Goal: Information Seeking & Learning: Understand process/instructions

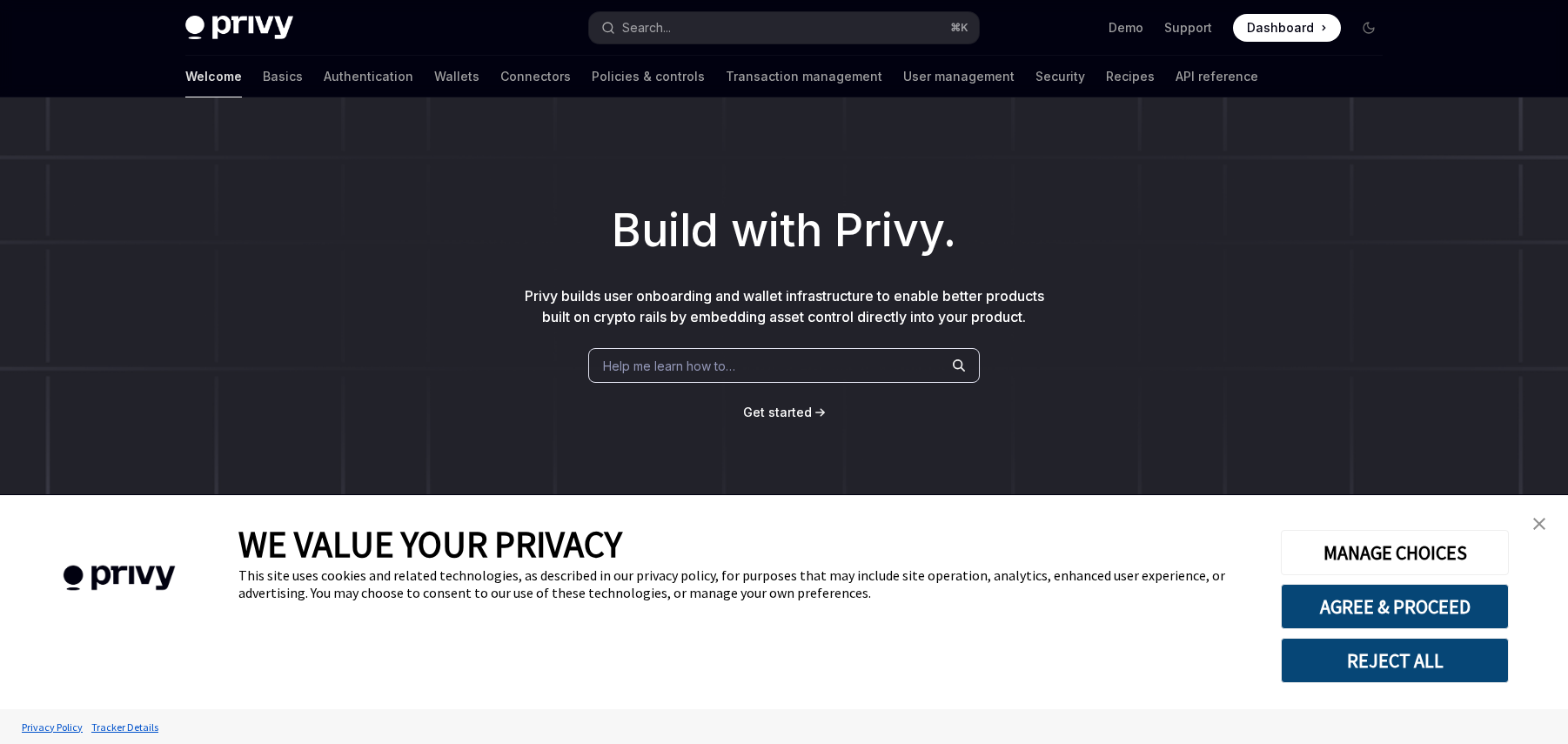
click at [882, 370] on div "Help me learn how to…" at bounding box center [784, 366] width 391 height 35
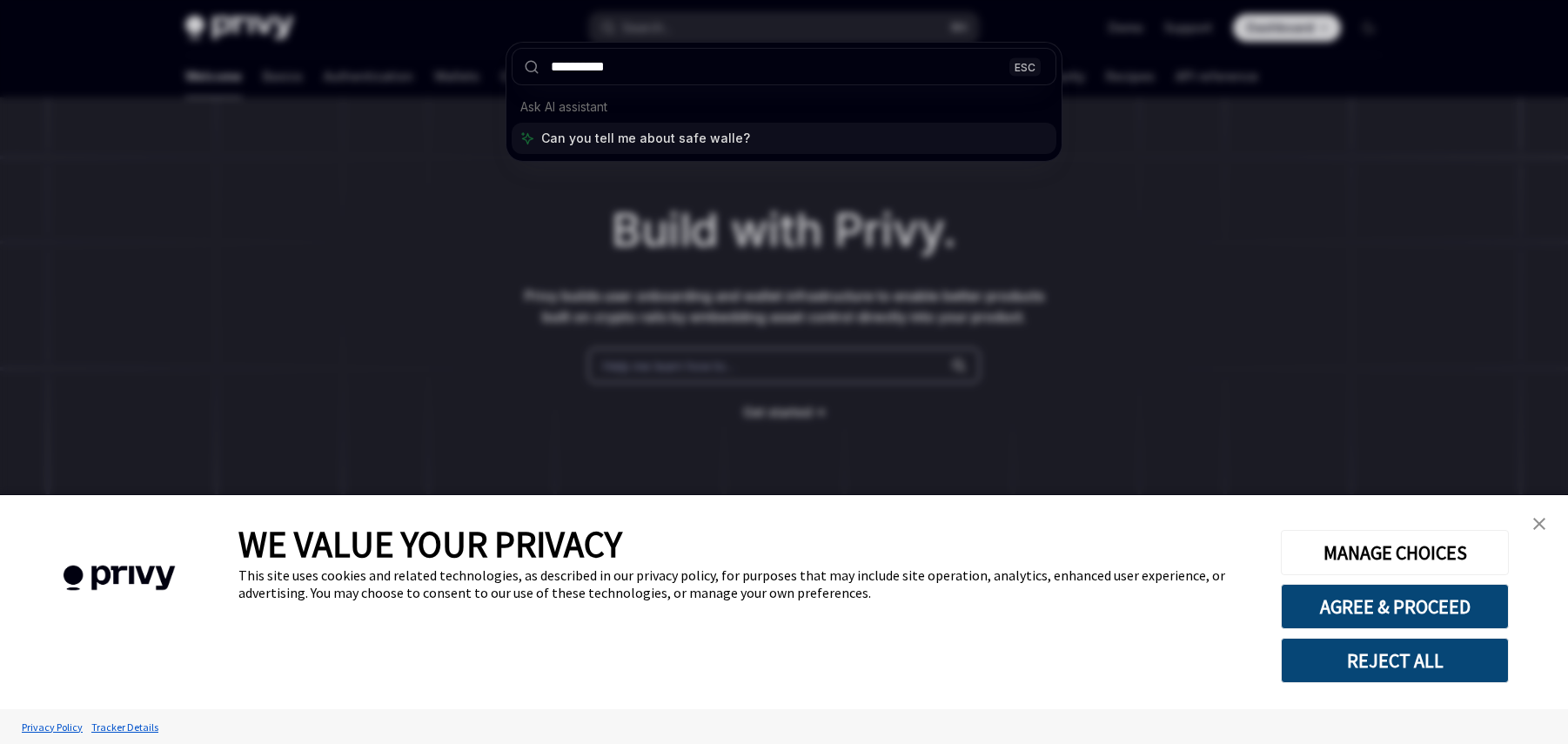
type input "**********"
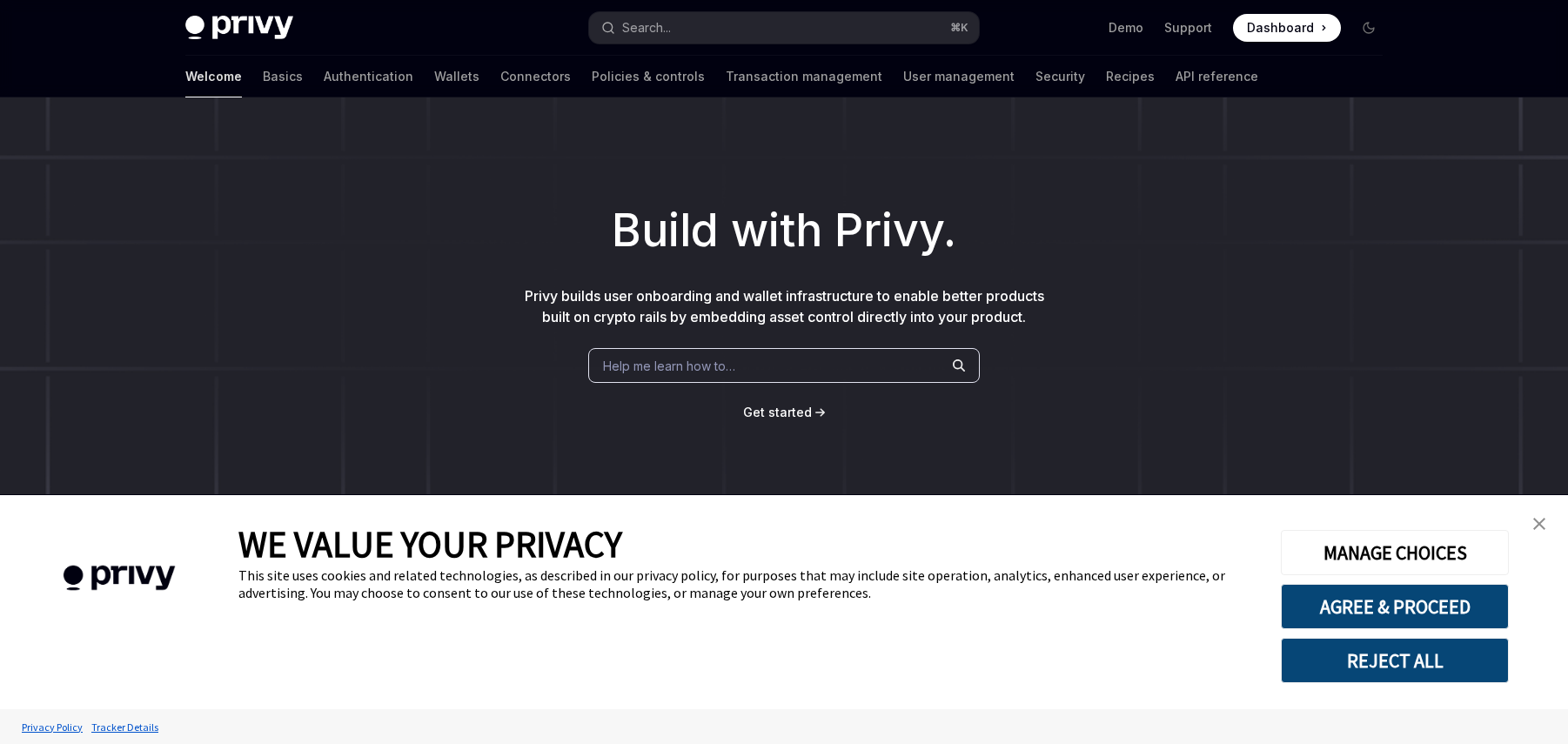
scroll to position [213, 0]
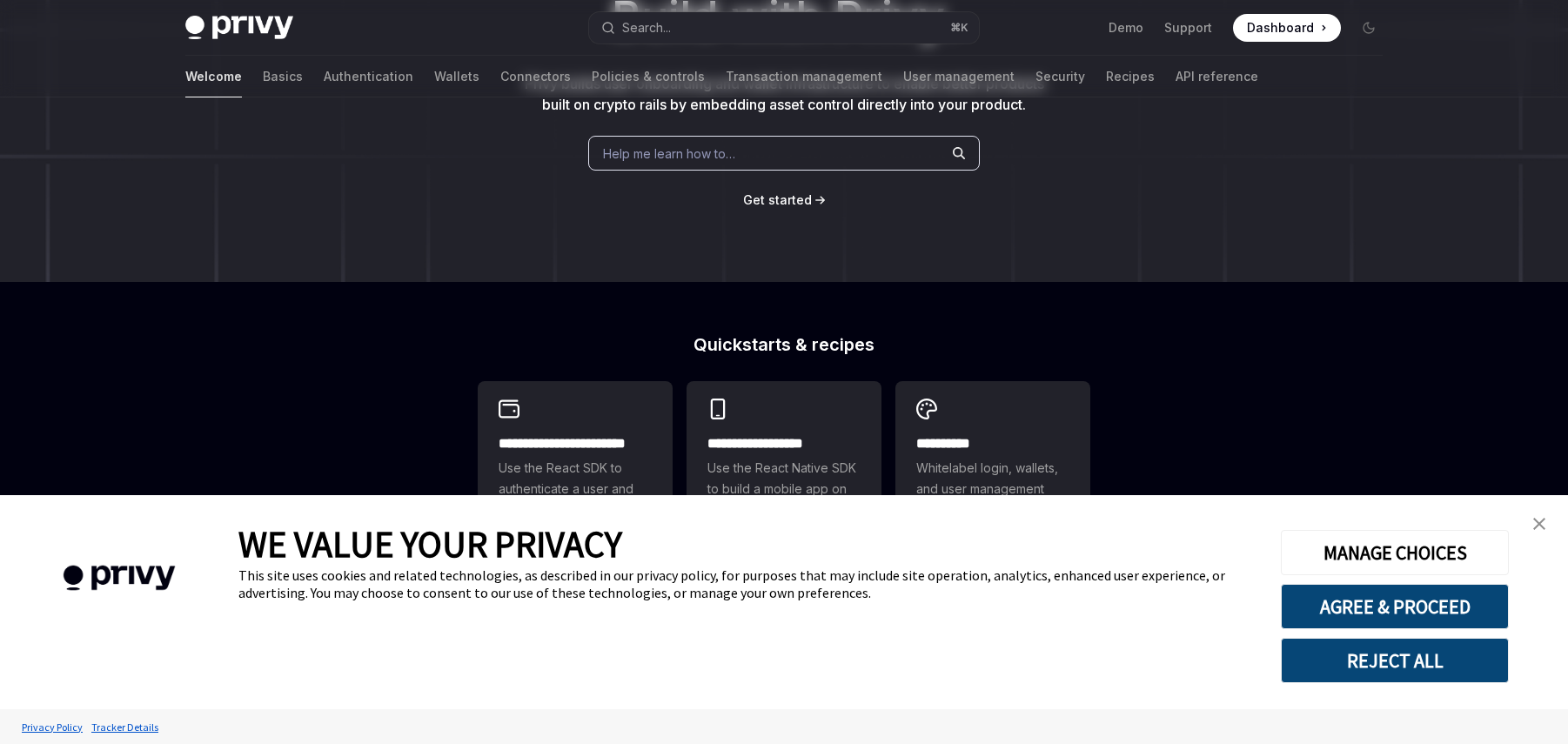
type textarea "*"
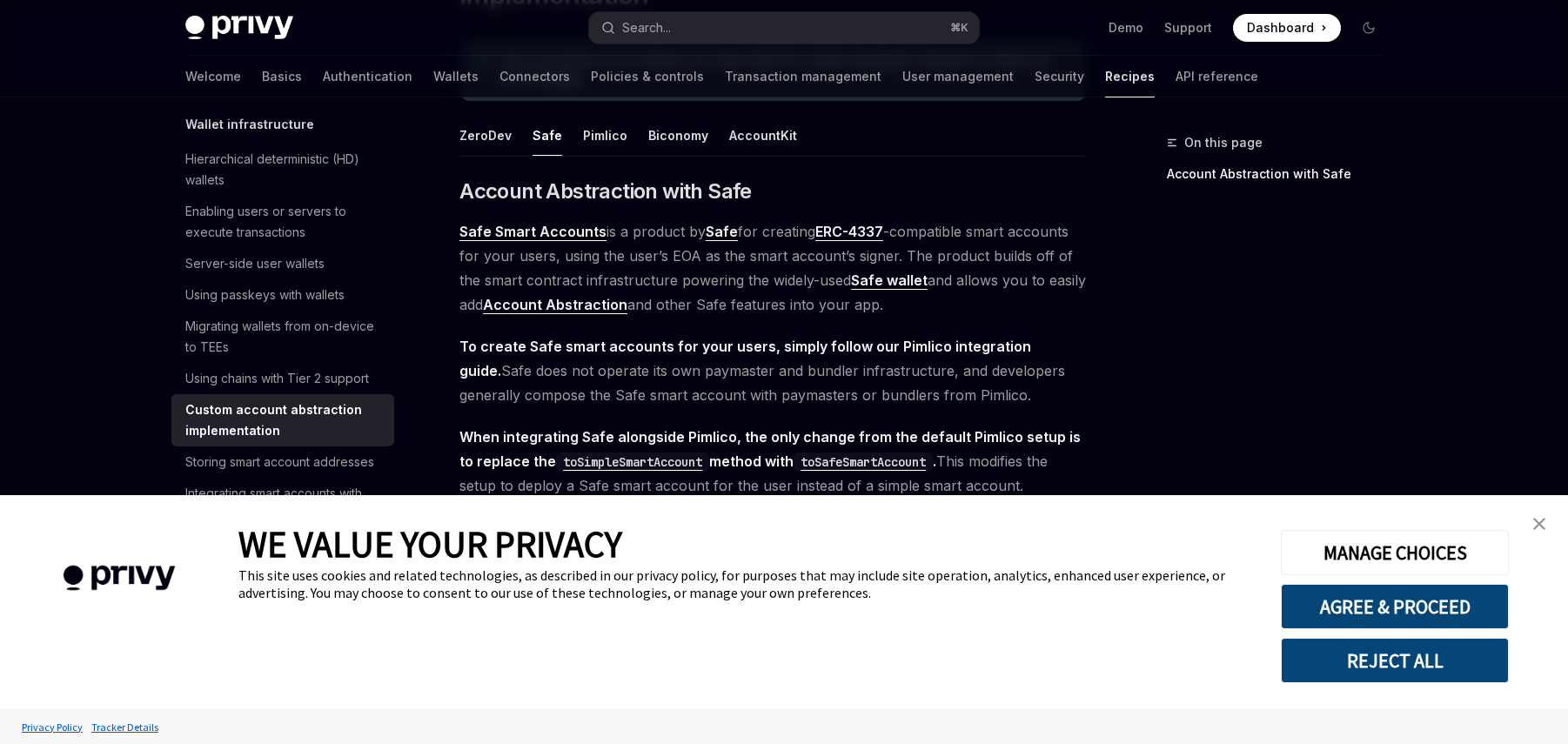
click at [1541, 520] on img "close banner" at bounding box center [1539, 524] width 12 height 12
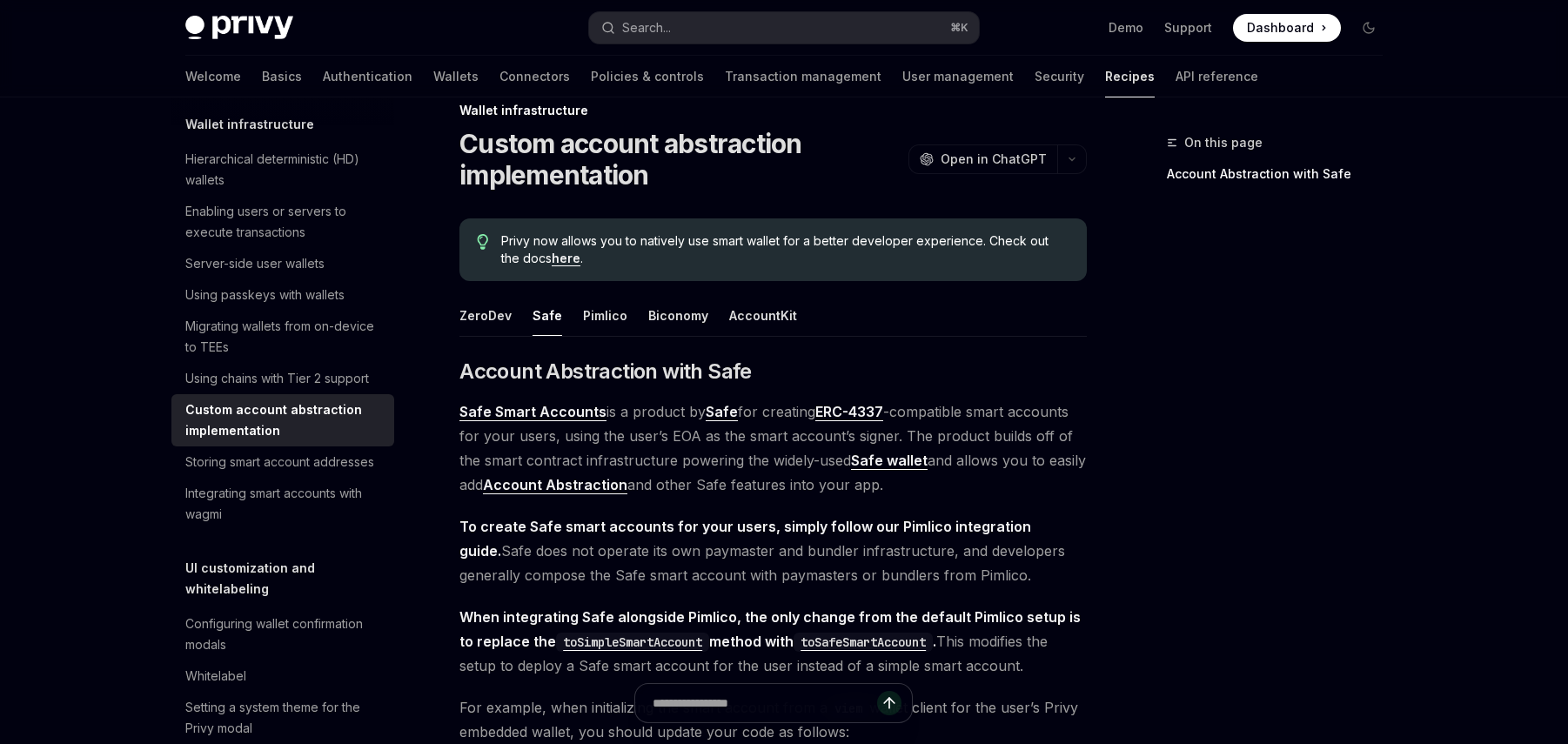
scroll to position [0, 0]
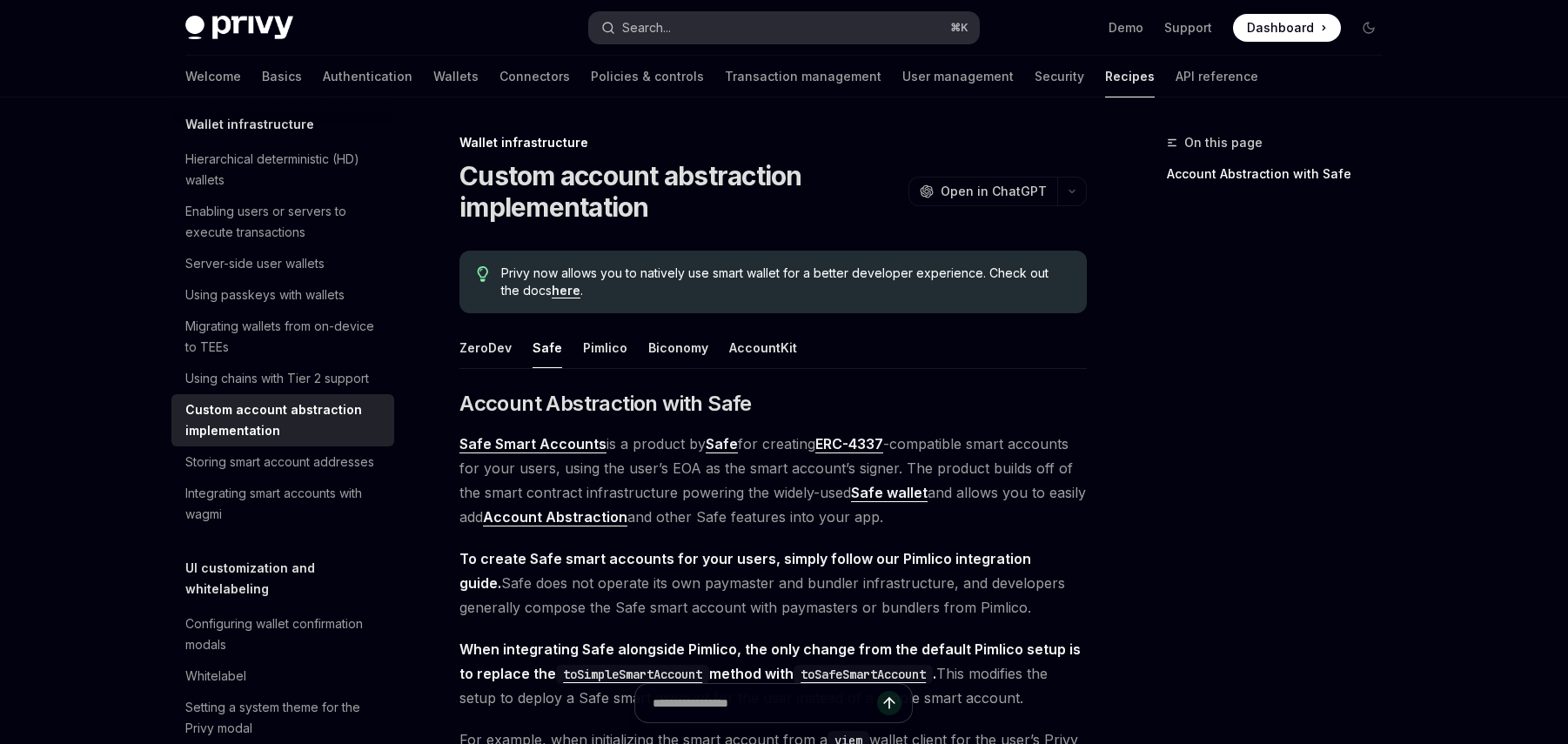
click at [723, 24] on button "Search... ⌘ K" at bounding box center [784, 27] width 390 height 31
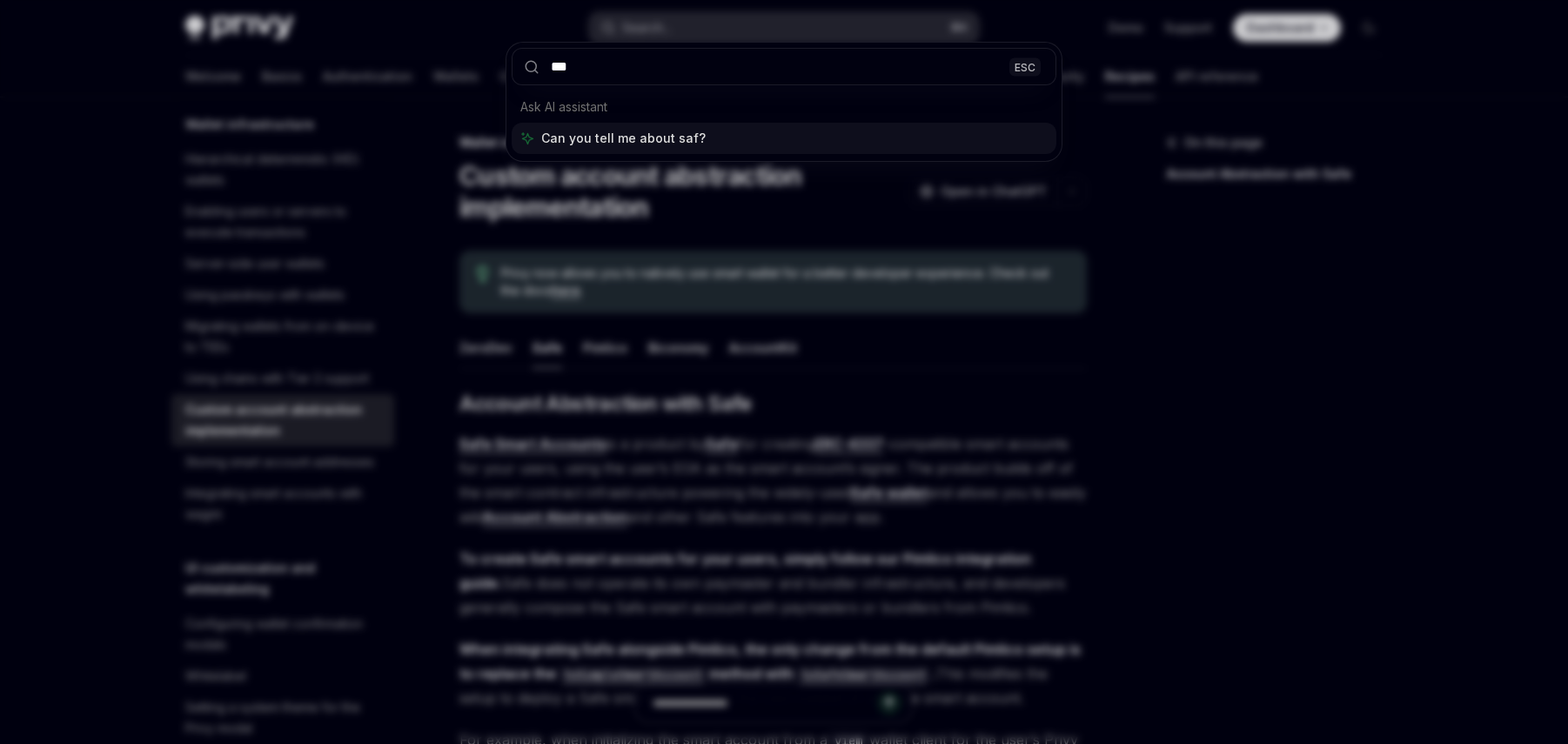
type input "****"
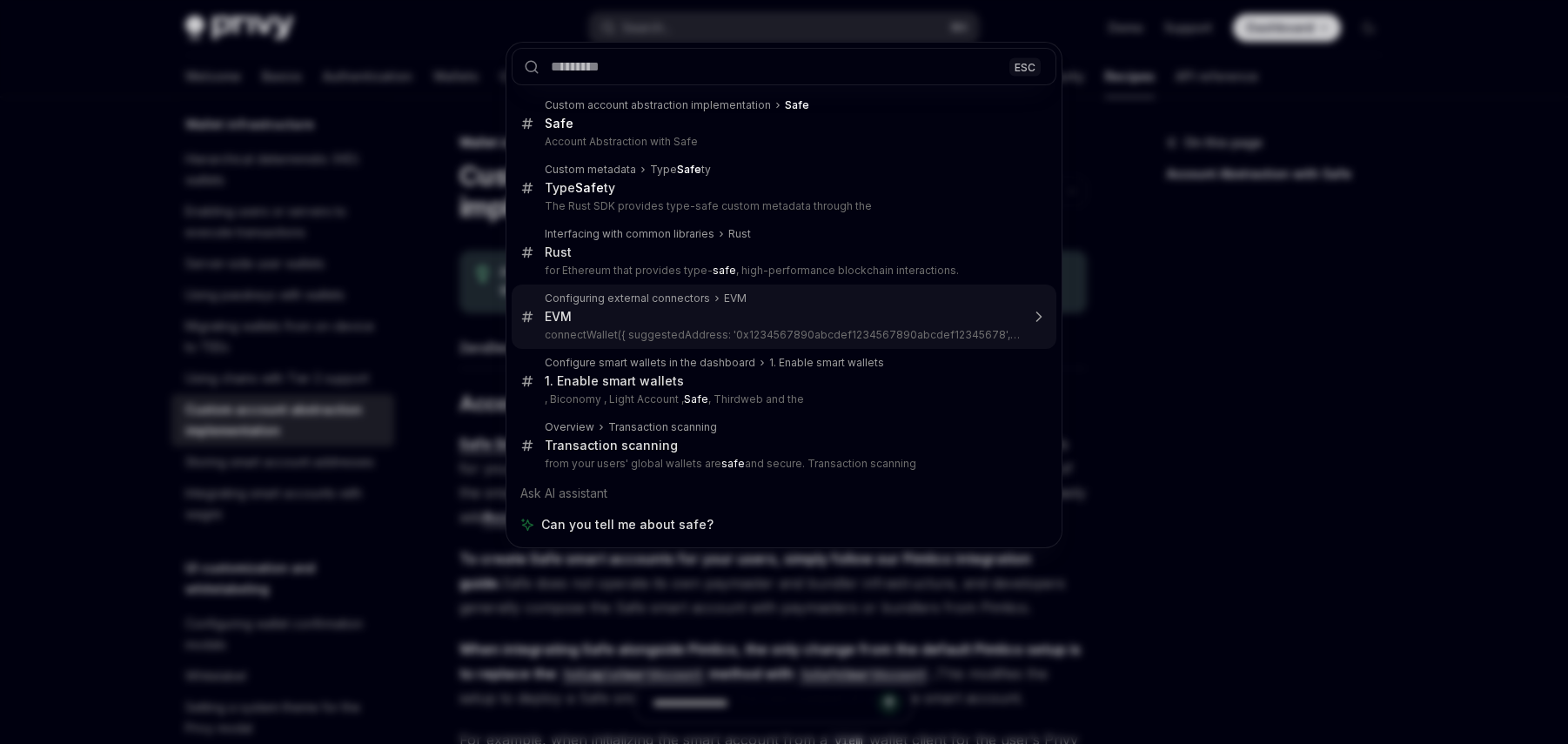
type textarea "*"
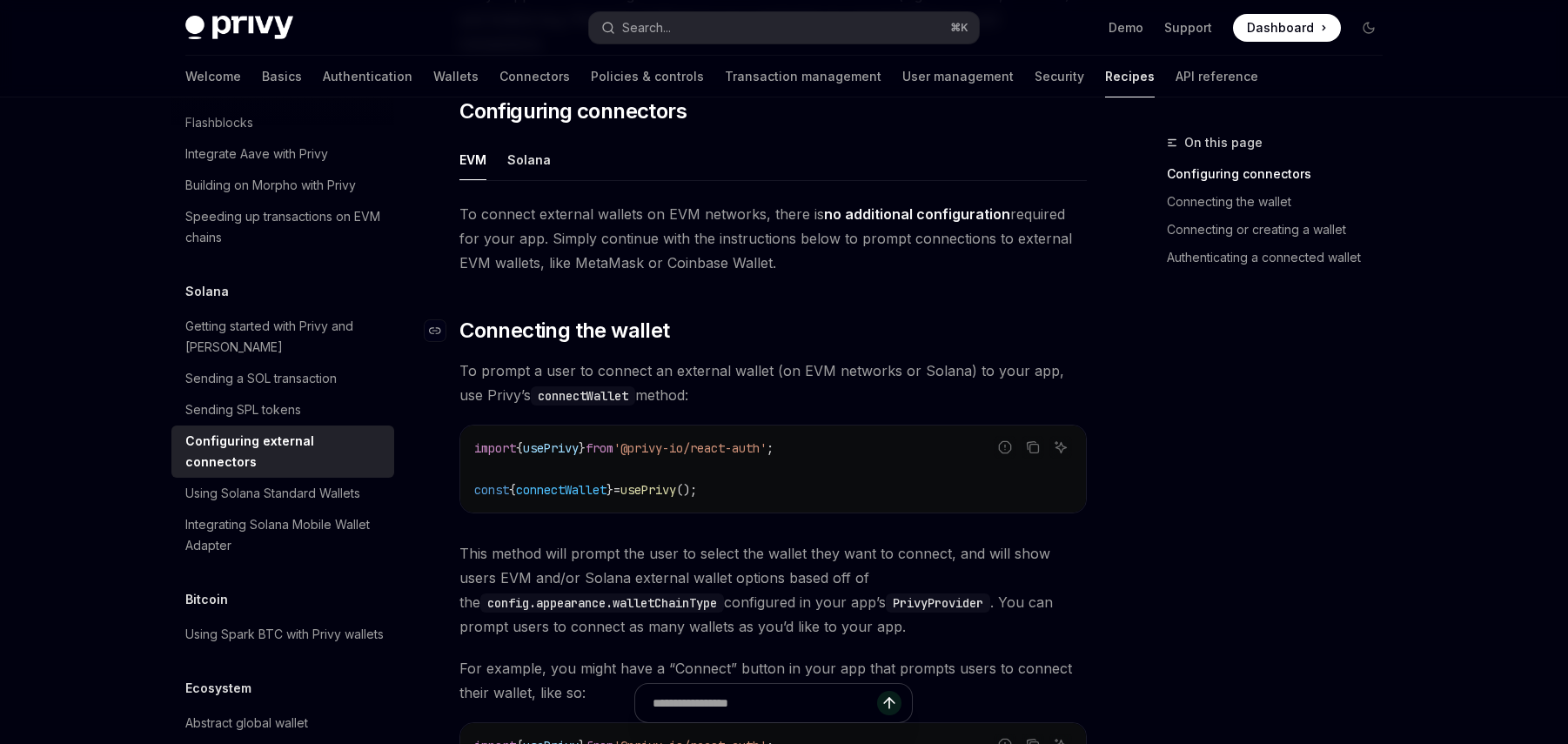
scroll to position [1131, 0]
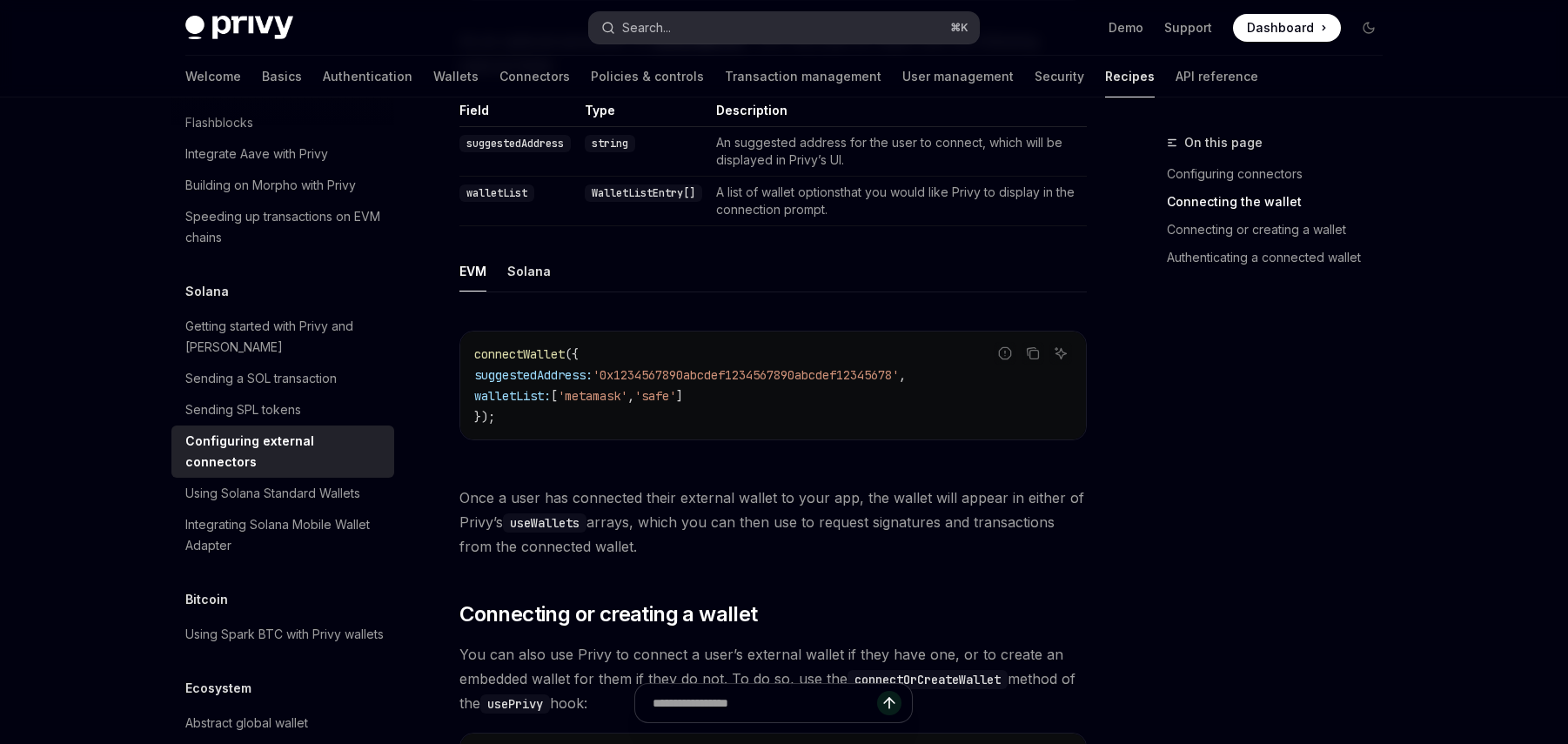
click at [665, 25] on div "Search..." at bounding box center [647, 27] width 49 height 21
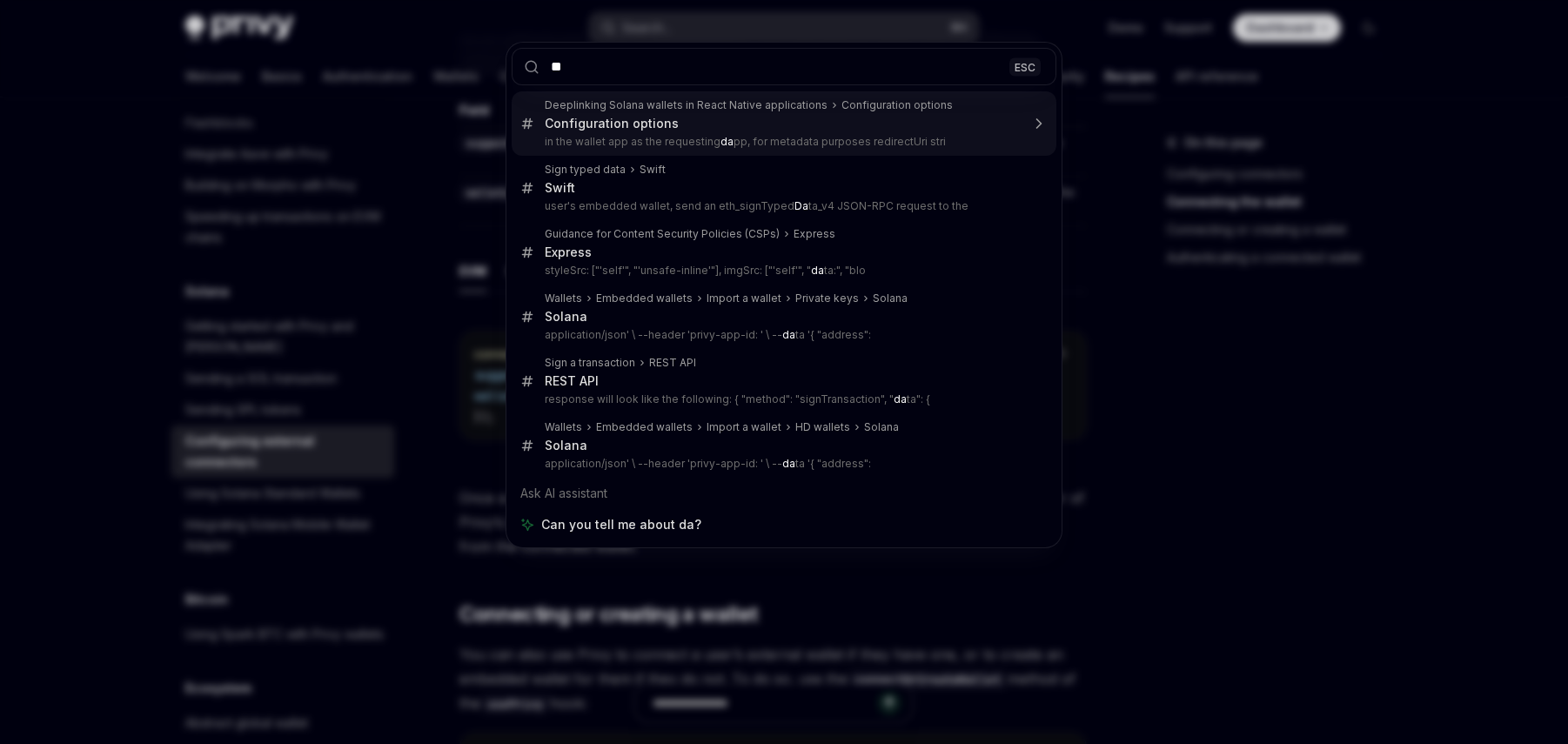
type input "*"
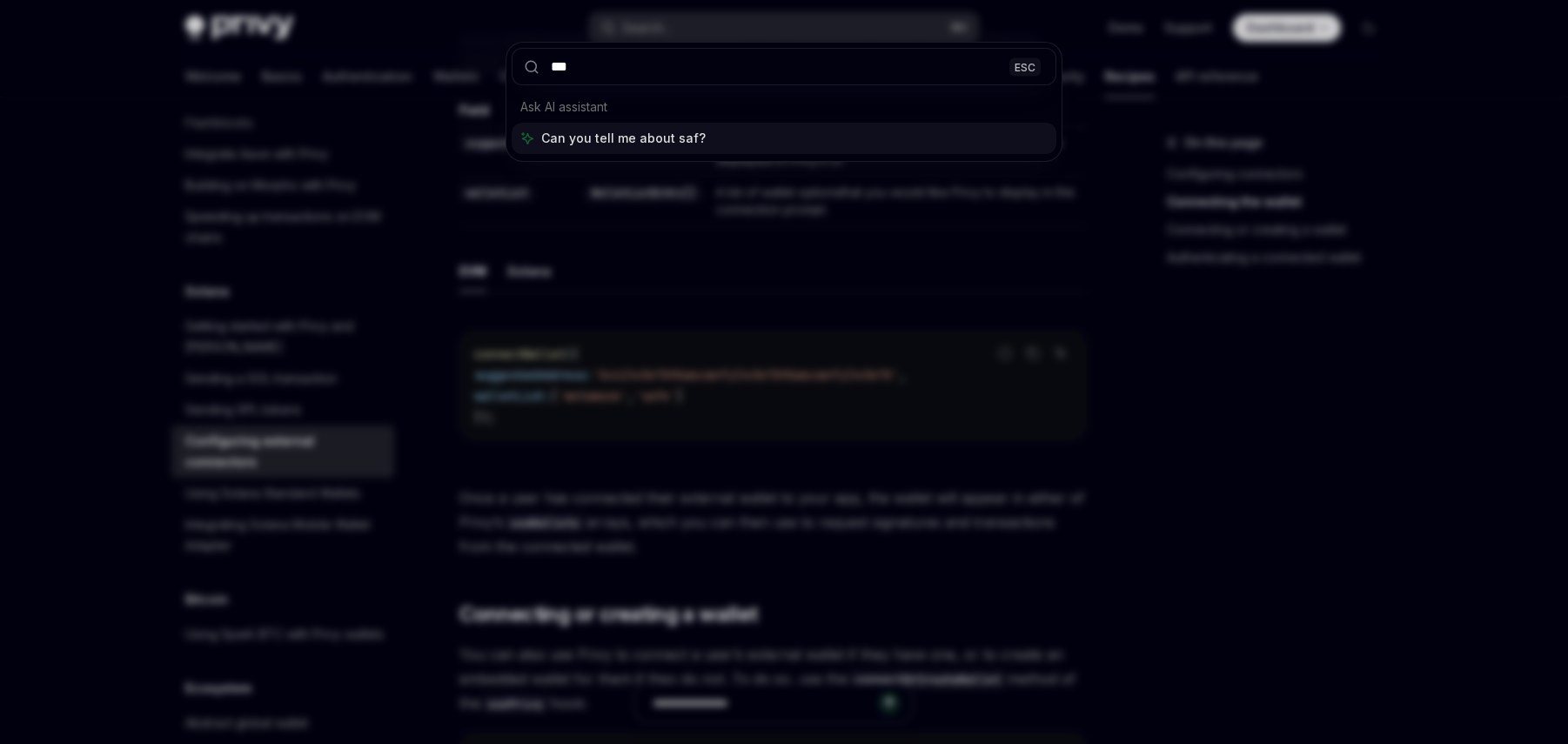
type input "****"
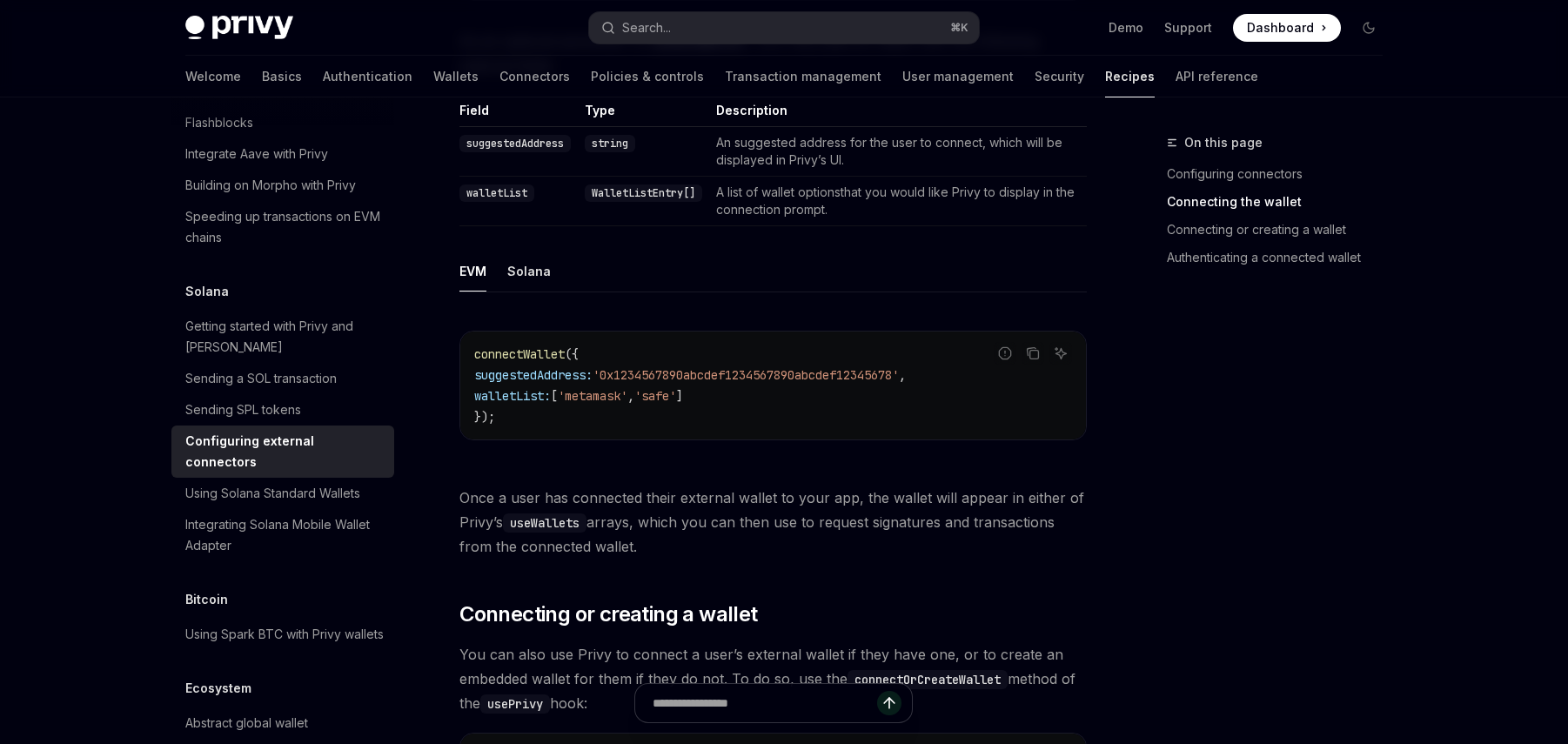
type textarea "*"
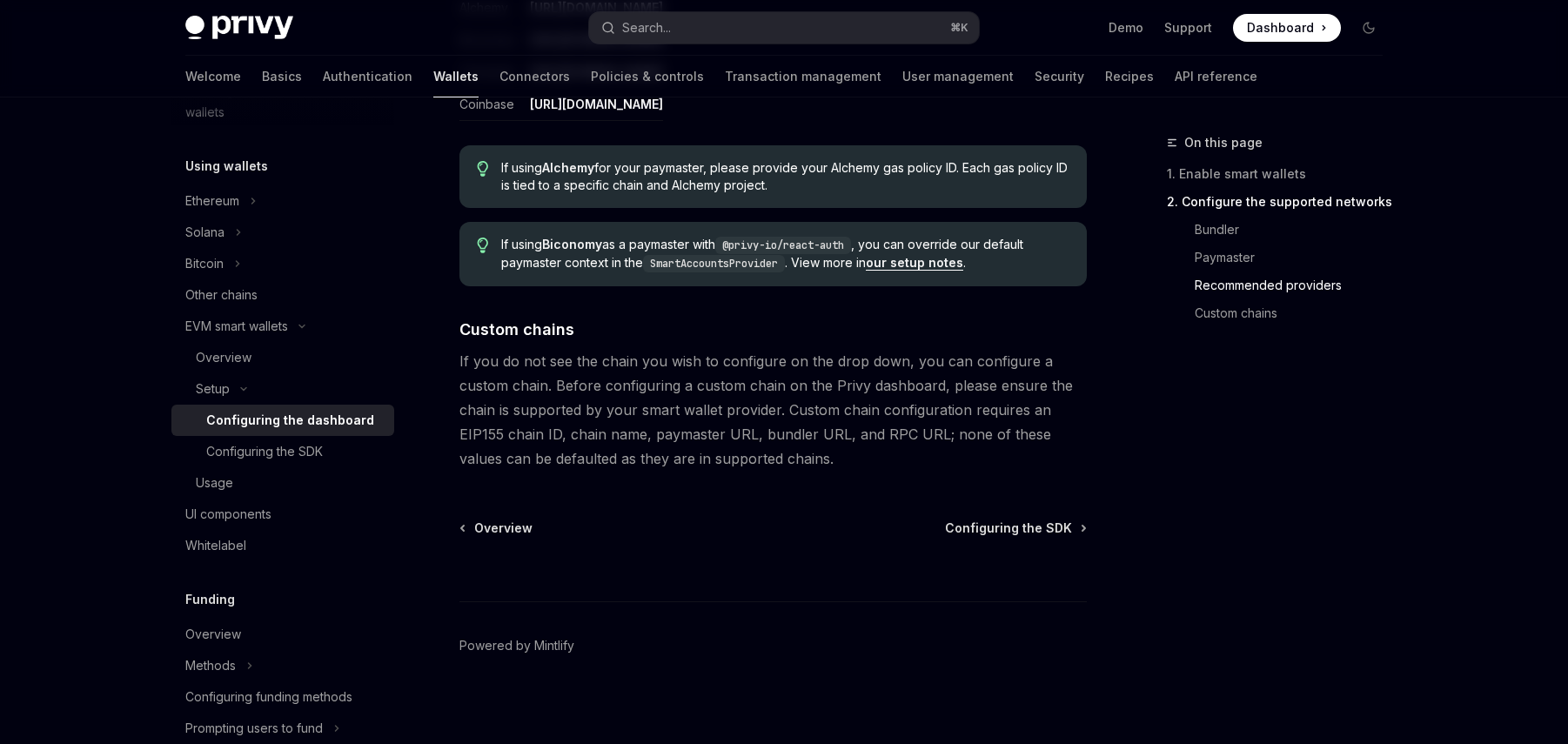
scroll to position [2377, 0]
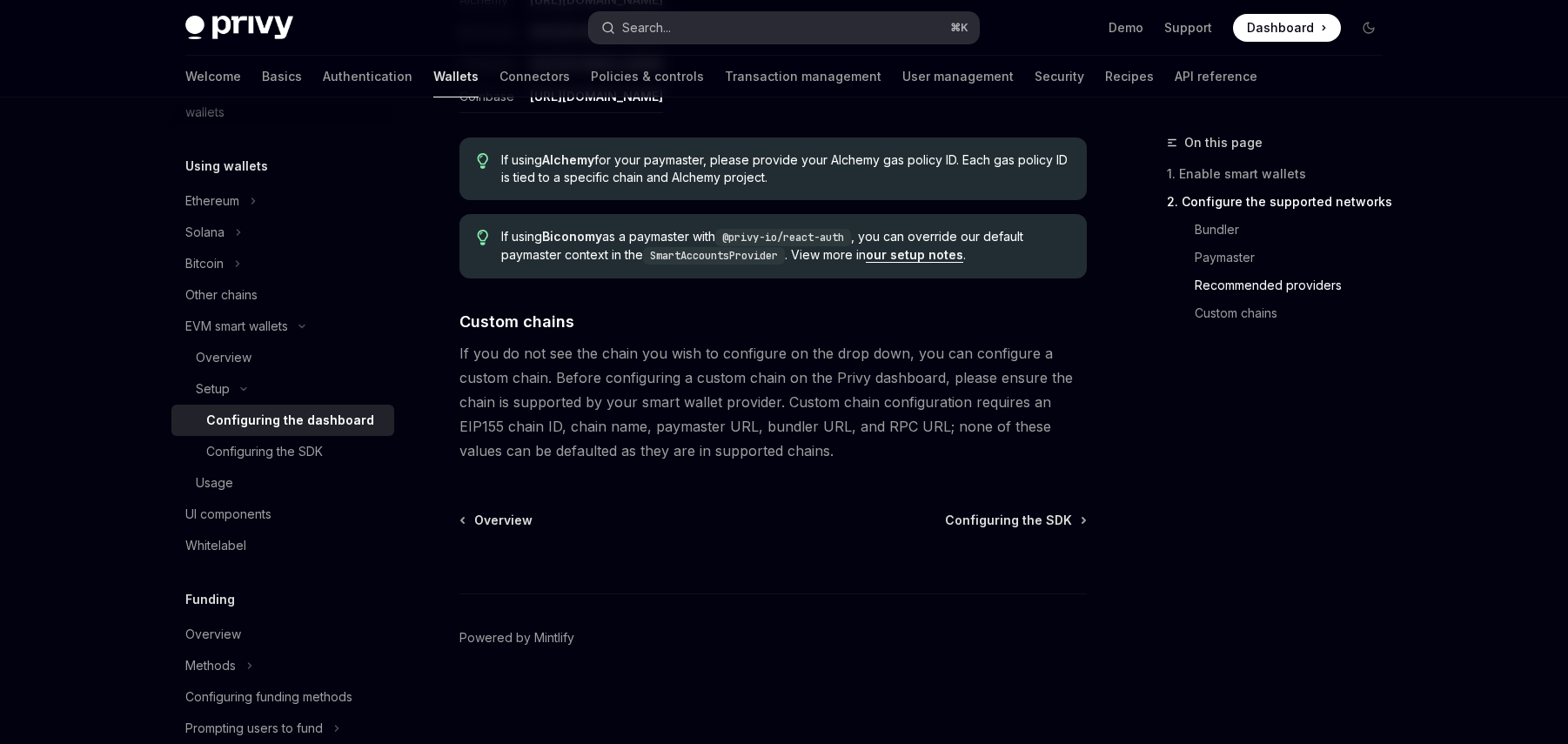
click at [679, 25] on button "Search... ⌘ K" at bounding box center [784, 27] width 390 height 31
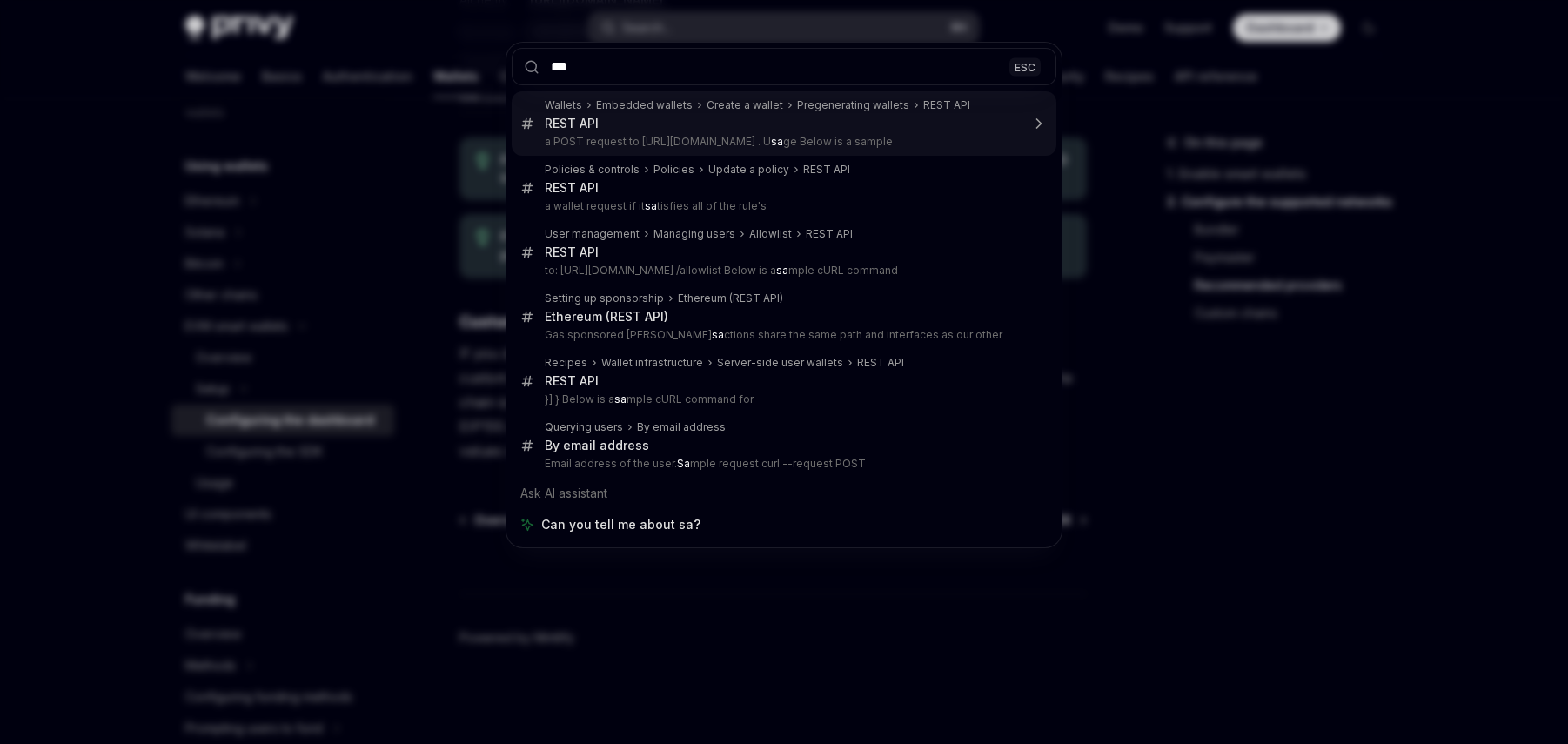
type input "****"
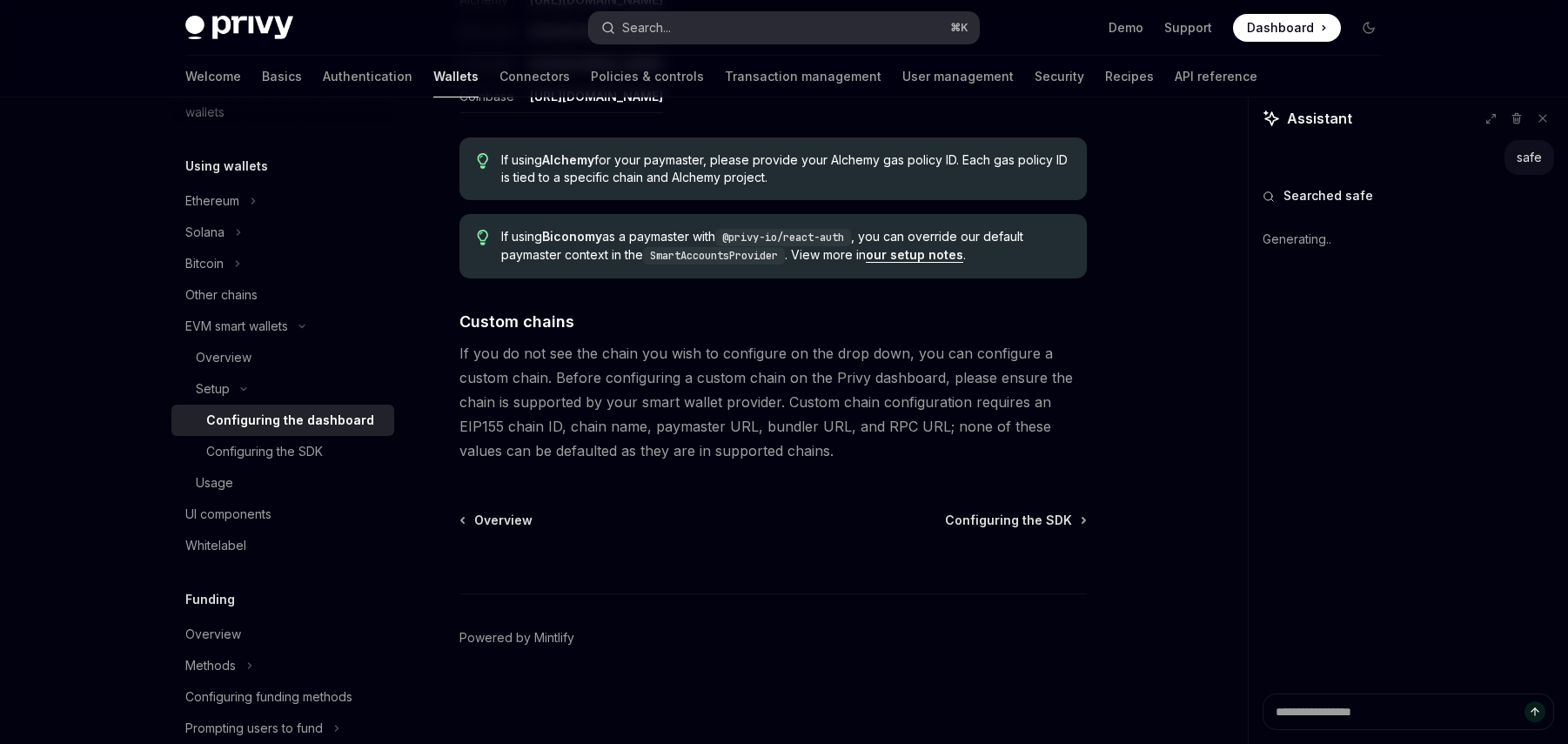
click at [671, 33] on div "Search..." at bounding box center [647, 27] width 49 height 21
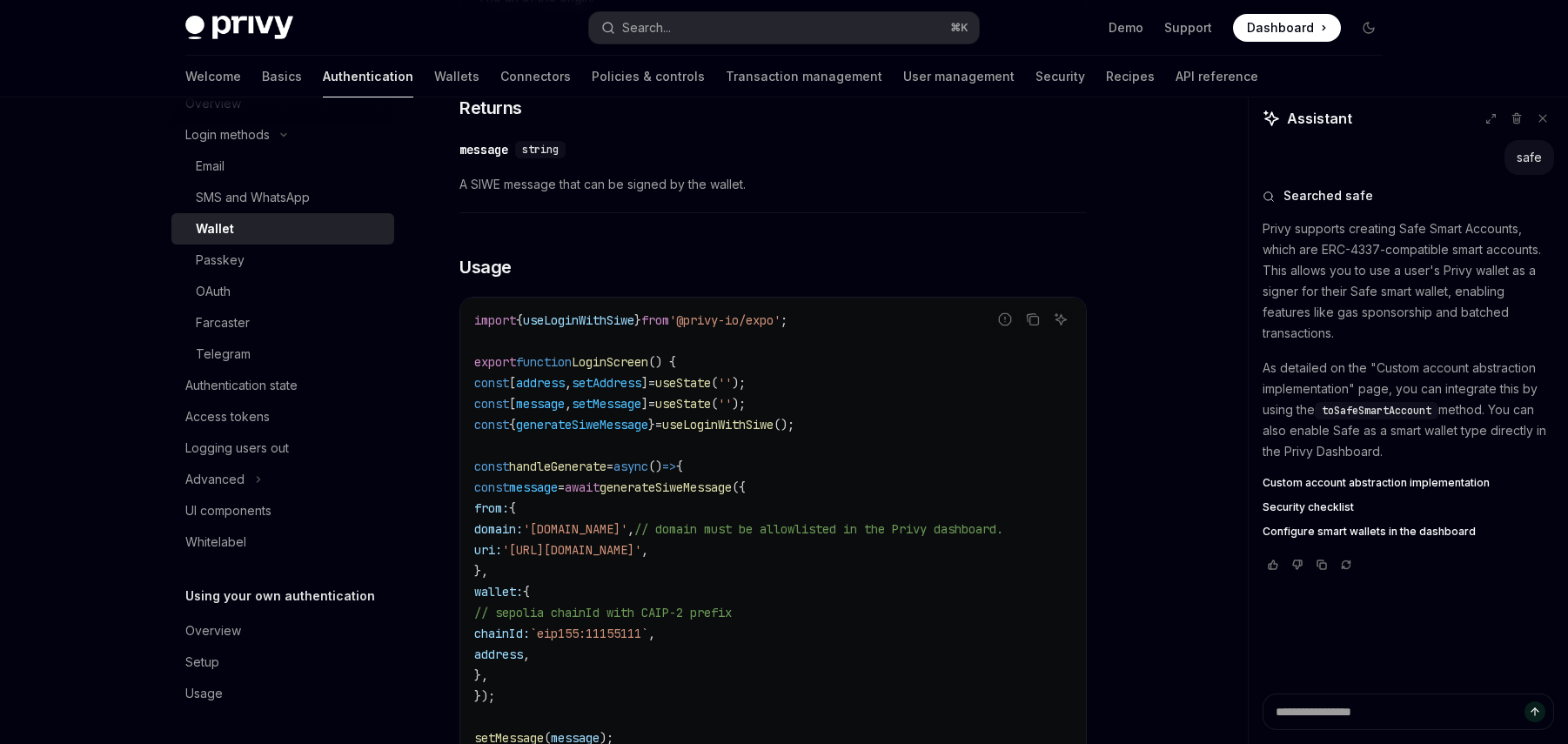
scroll to position [1447, 0]
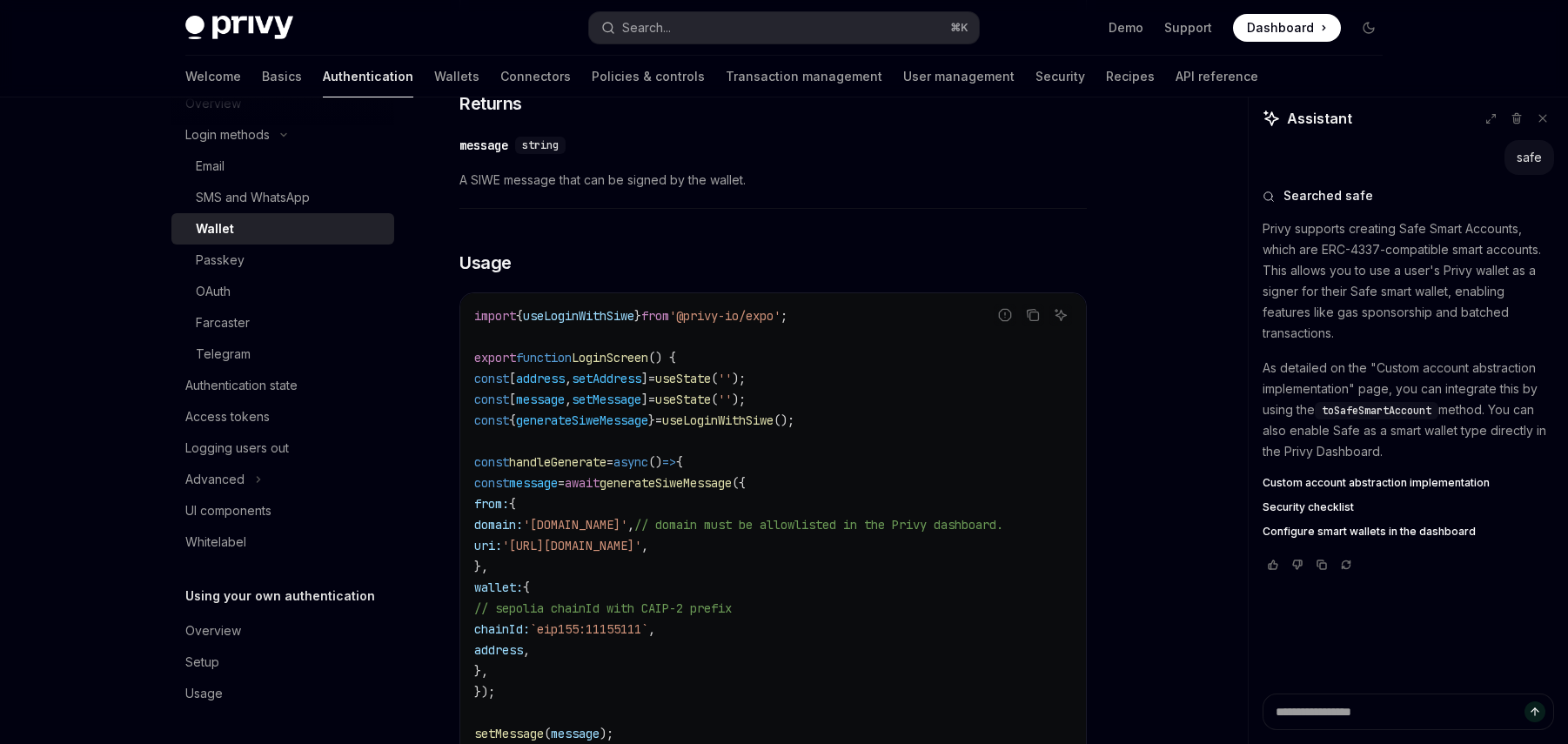
click at [732, 491] on span "generateSiweMessage" at bounding box center [665, 483] width 133 height 16
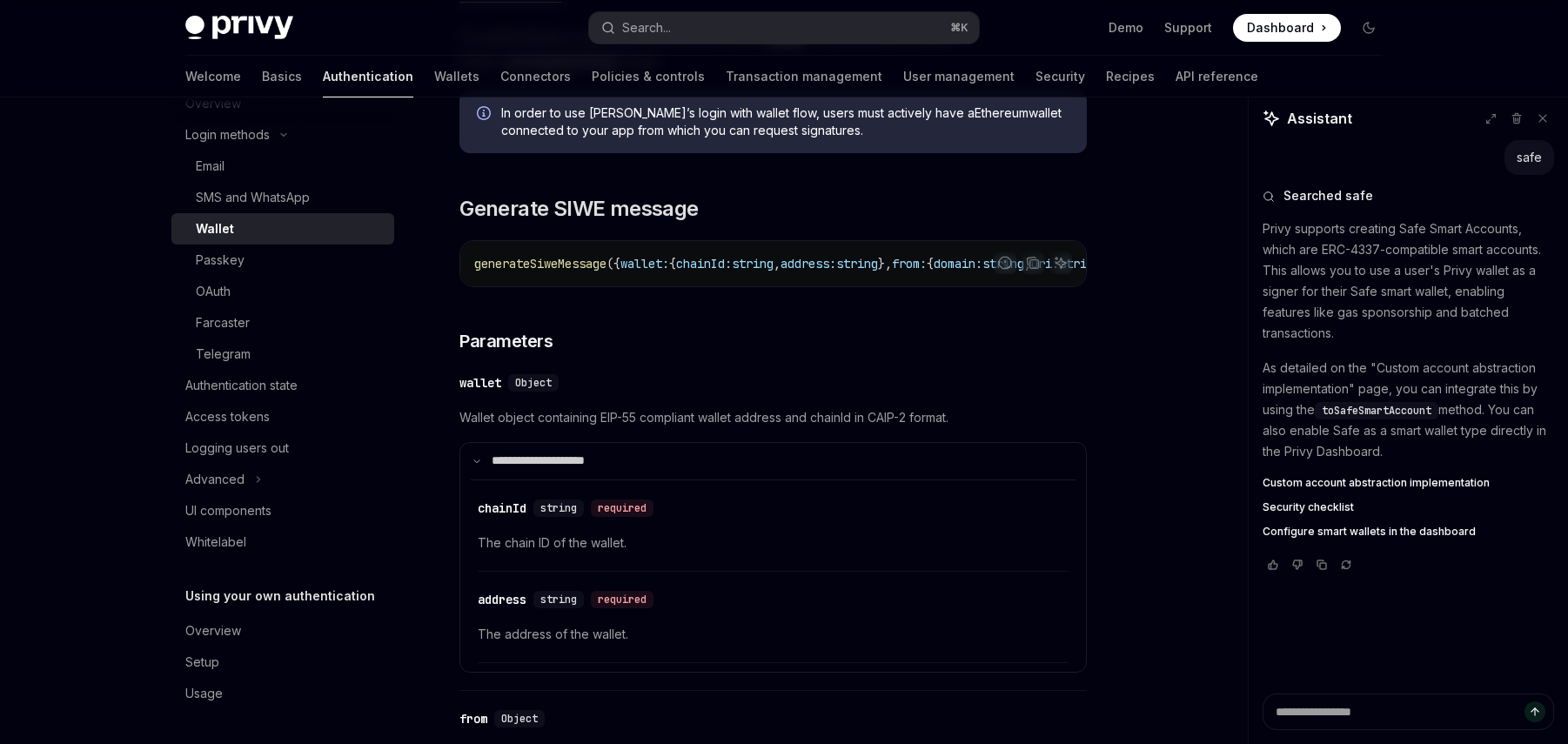
scroll to position [0, 0]
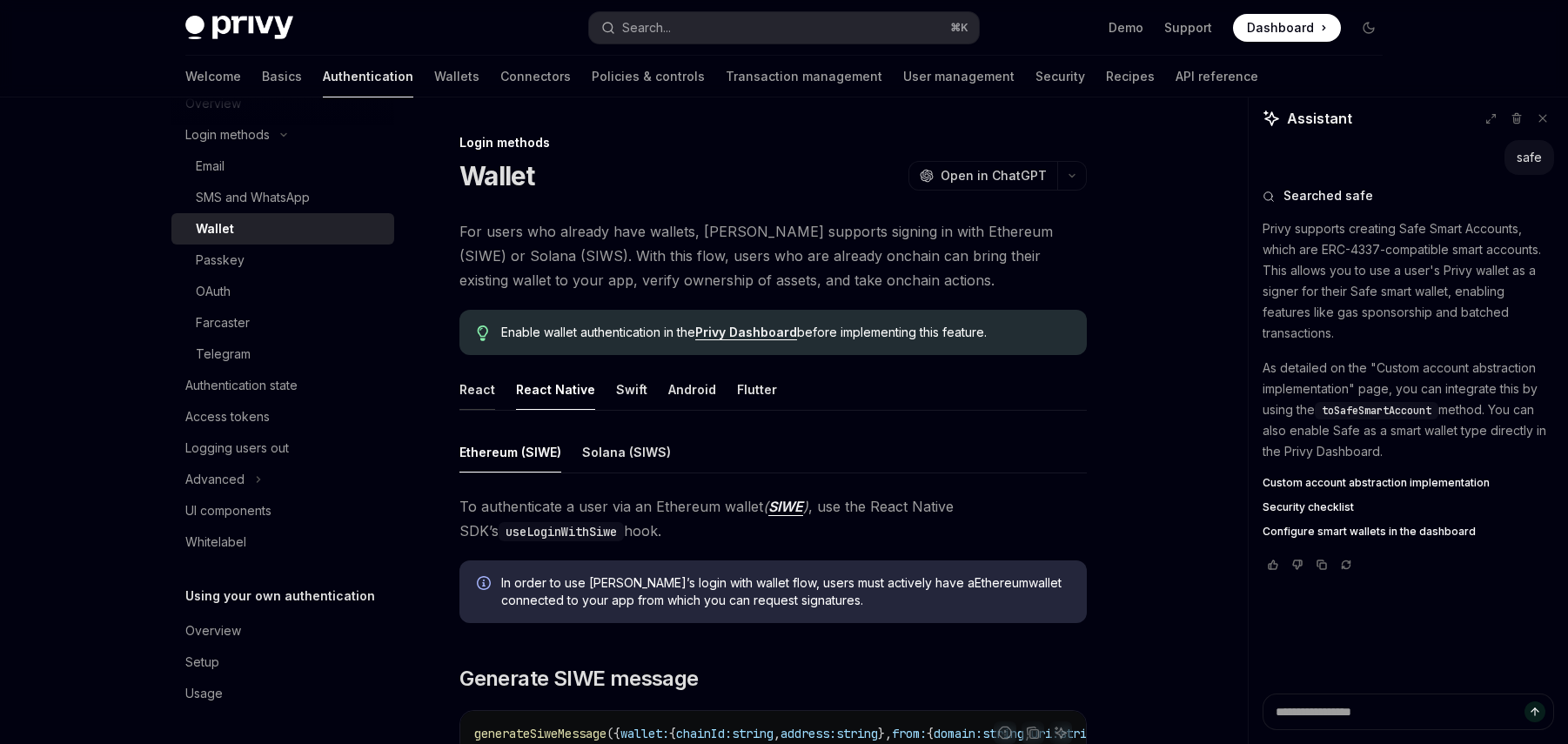
click at [474, 391] on div "React" at bounding box center [477, 390] width 36 height 41
type textarea "*"
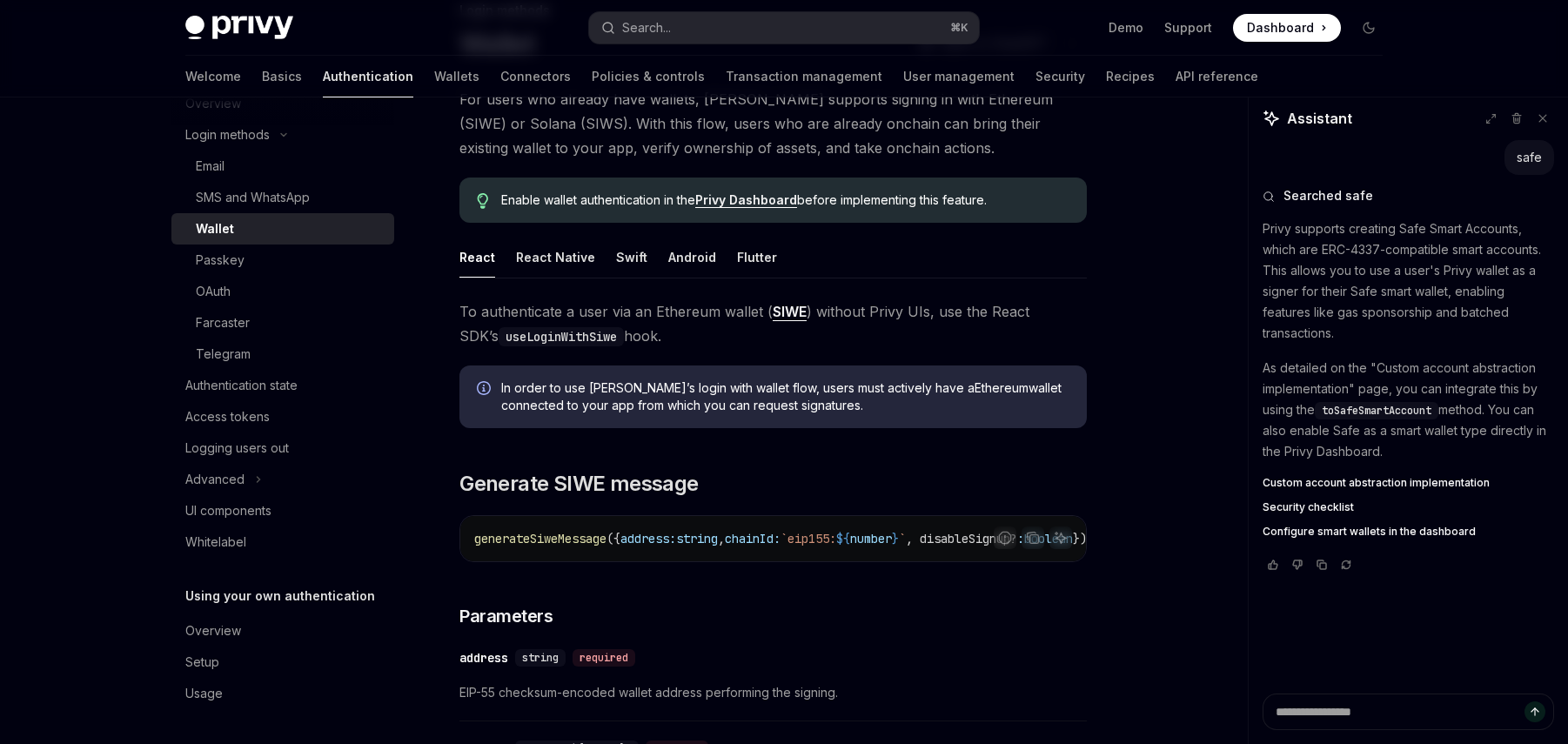
scroll to position [137, 0]
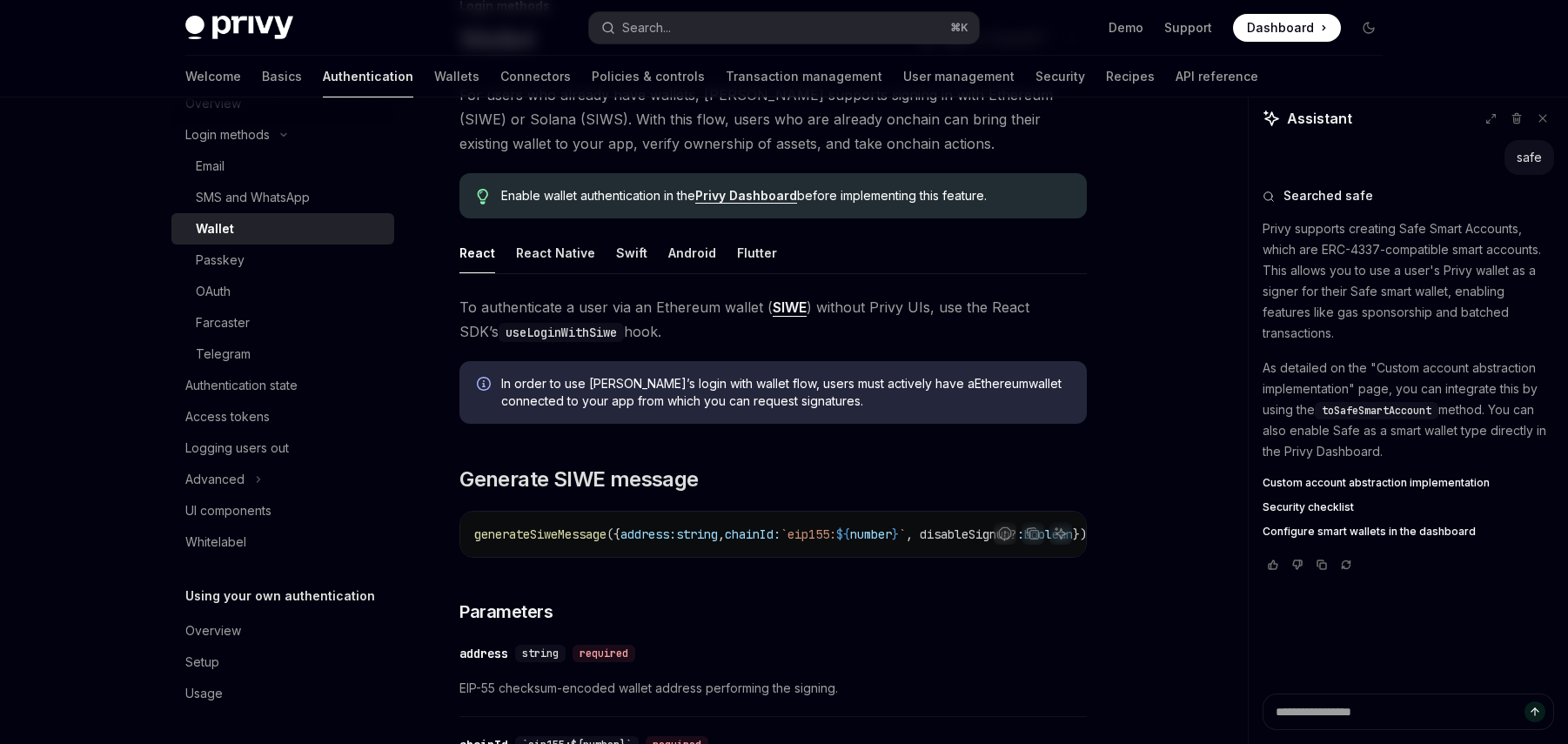
click at [535, 332] on code "useLoginWithSiwe" at bounding box center [561, 333] width 125 height 20
click at [545, 331] on code "useLoginWithSiwe" at bounding box center [561, 333] width 125 height 20
drag, startPoint x: 545, startPoint y: 331, endPoint x: 765, endPoint y: 347, distance: 220.6
click at [545, 331] on code "useLoginWithSiwe" at bounding box center [561, 333] width 125 height 20
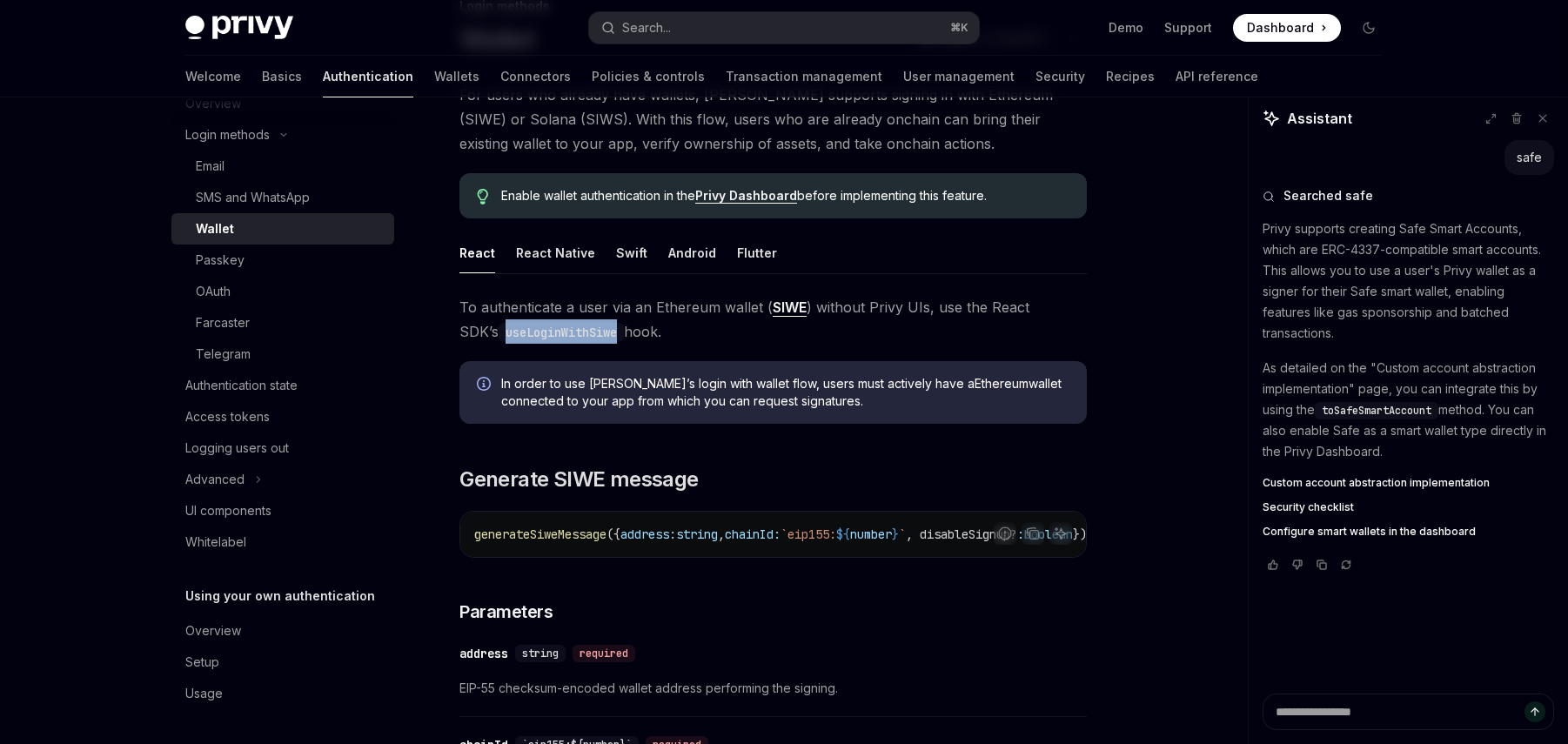
copy code "useLoginWithSiwe"
click at [524, 328] on code "useLoginWithSiwe" at bounding box center [561, 333] width 125 height 20
click at [693, 332] on span "To authenticate a user via an Ethereum wallet ( SIWE ) without Privy UIs, use t…" at bounding box center [773, 319] width 627 height 49
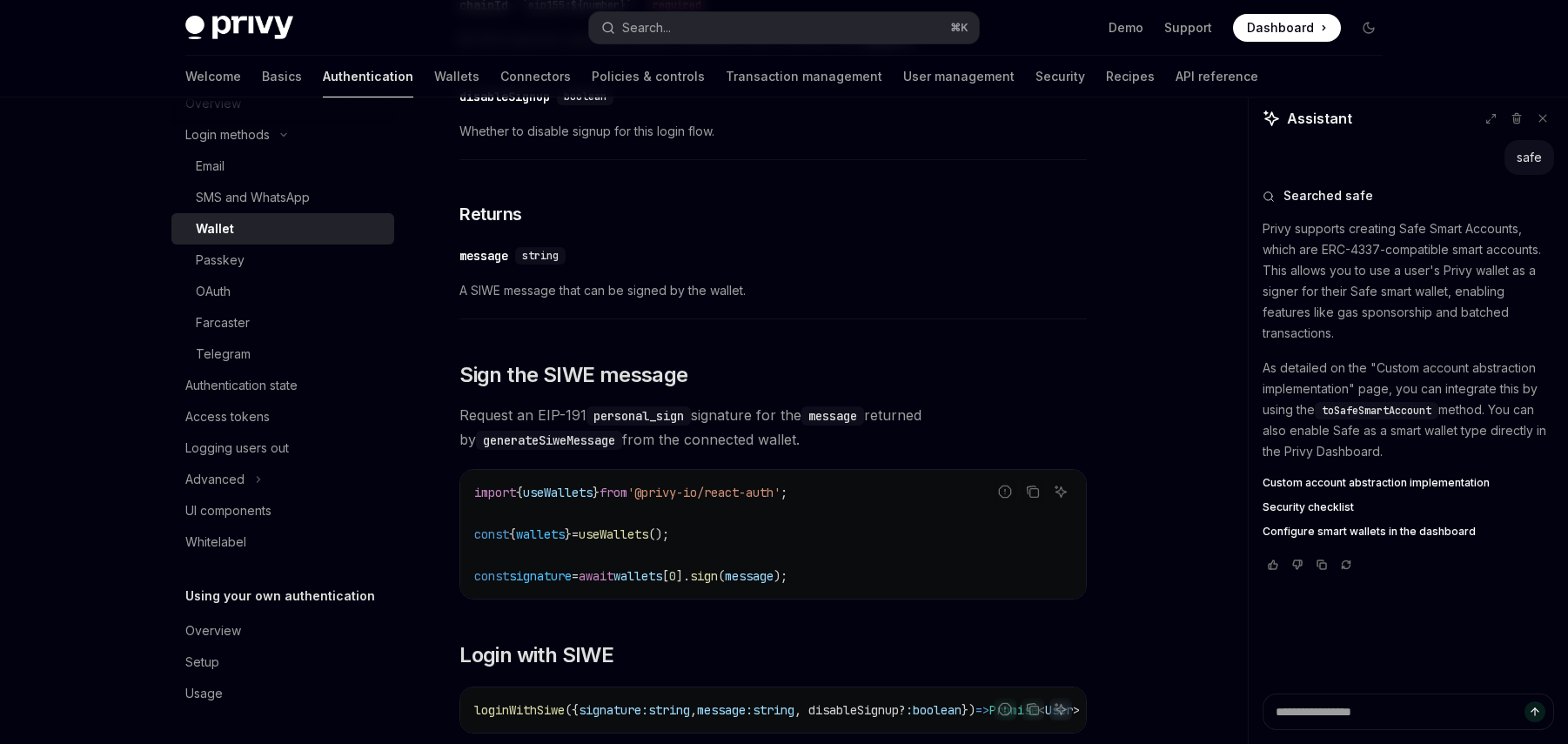
scroll to position [881, 0]
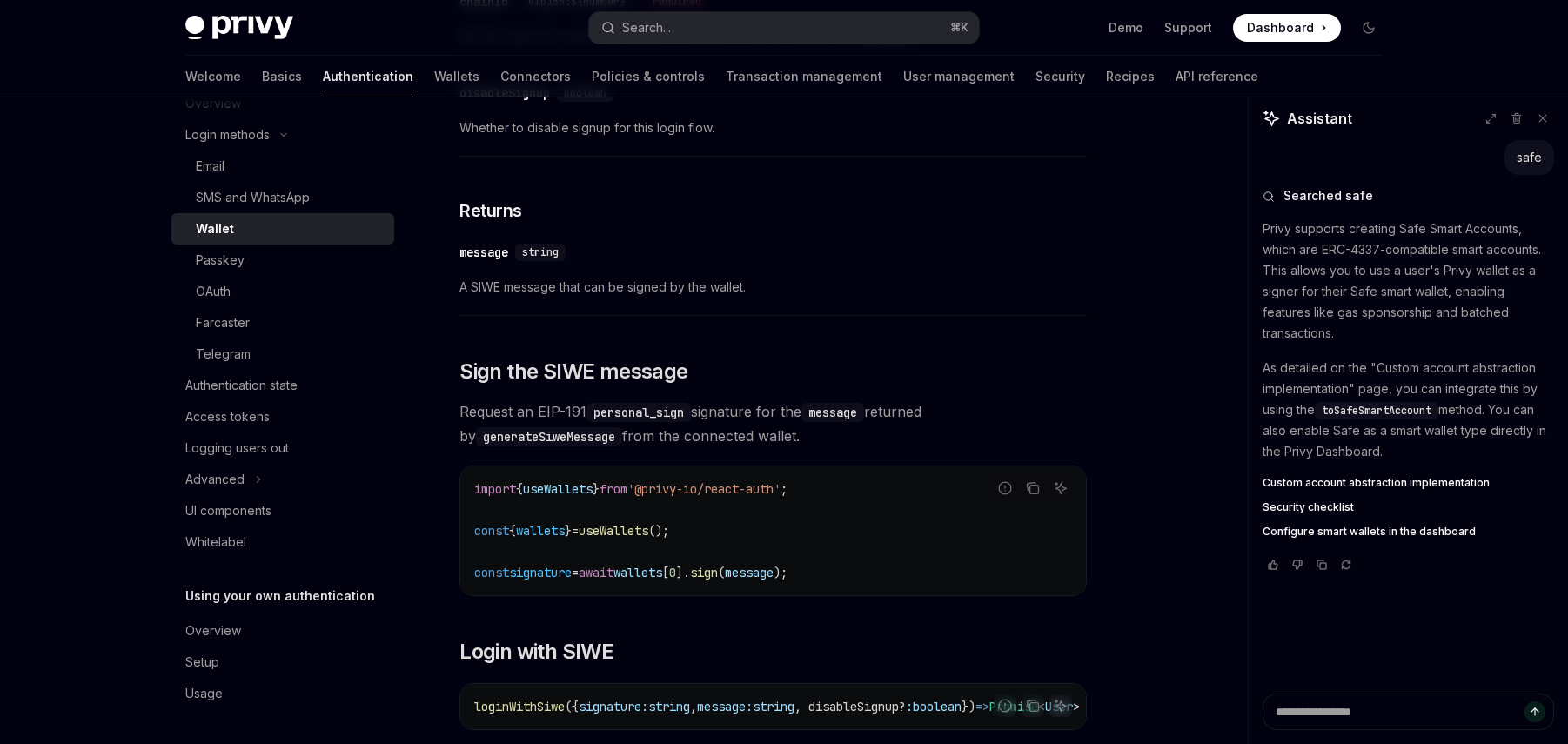
click at [774, 581] on span "message" at bounding box center [749, 573] width 49 height 16
drag, startPoint x: 797, startPoint y: 583, endPoint x: 862, endPoint y: 564, distance: 67.7
click at [774, 581] on span "message" at bounding box center [749, 573] width 49 height 16
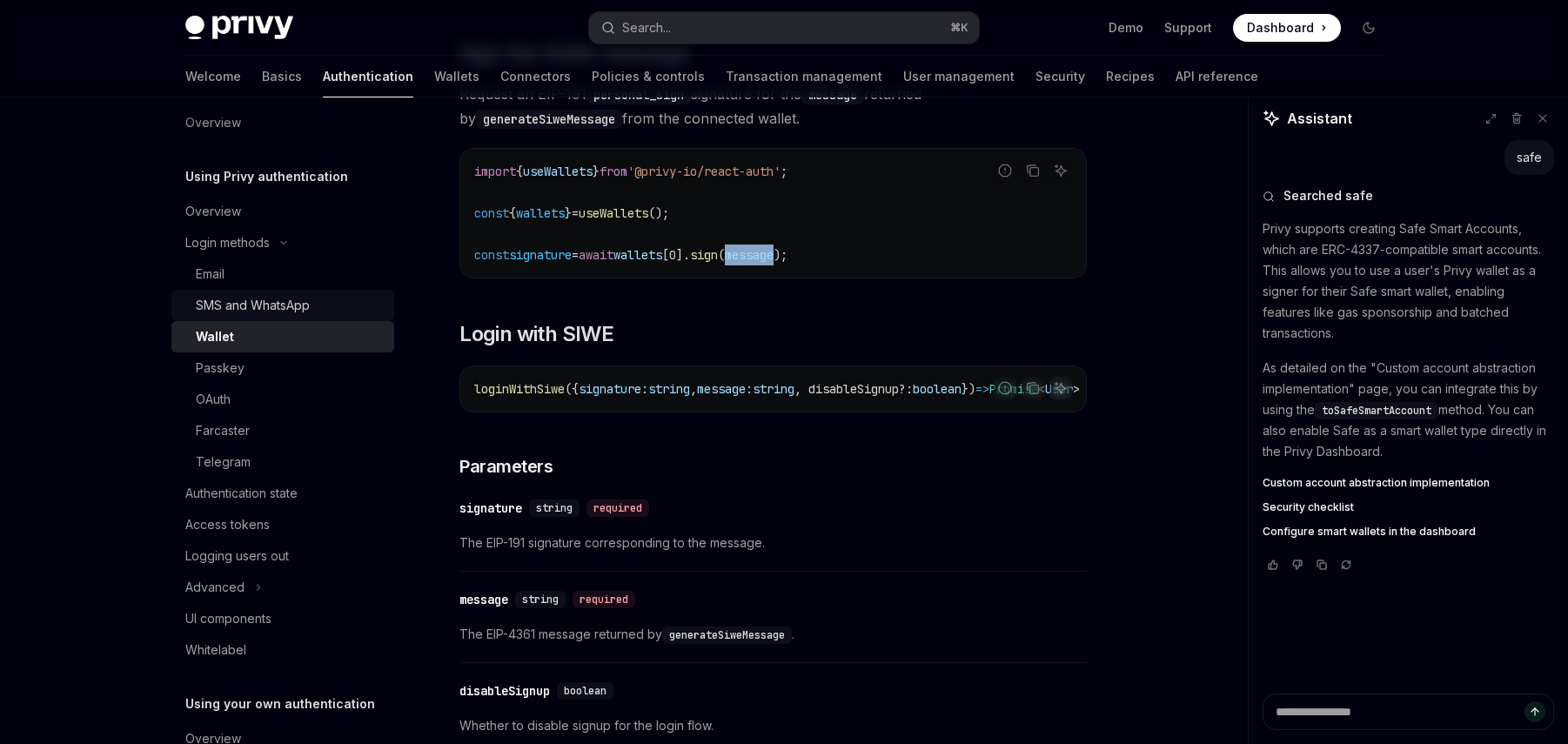
scroll to position [17, 0]
click at [532, 396] on span "loginWithSiwe" at bounding box center [519, 390] width 91 height 16
drag, startPoint x: 532, startPoint y: 396, endPoint x: 545, endPoint y: 396, distance: 13.0
click at [532, 396] on span "loginWithSiwe" at bounding box center [519, 390] width 91 height 16
copy span "loginWithSiwe"
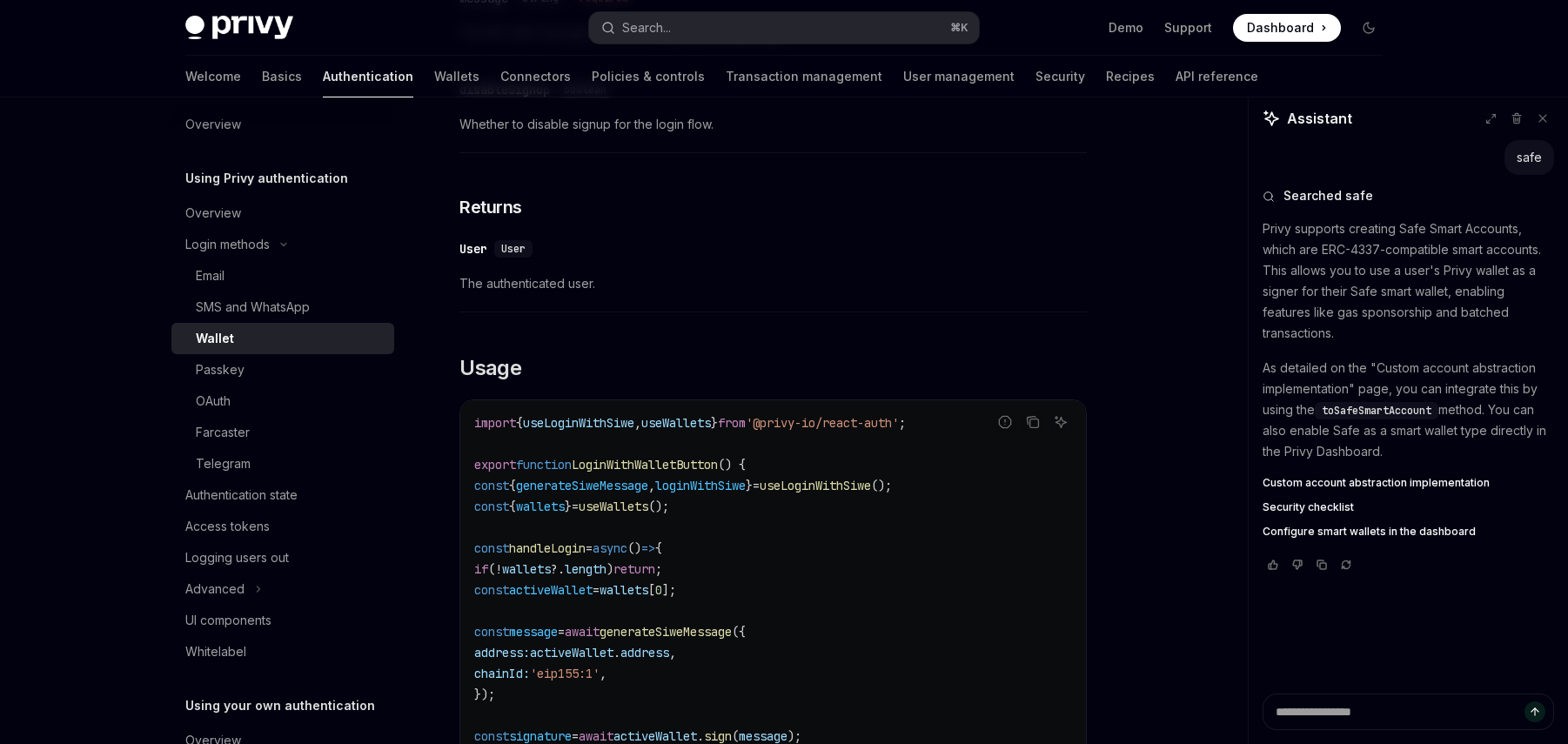
scroll to position [1805, 0]
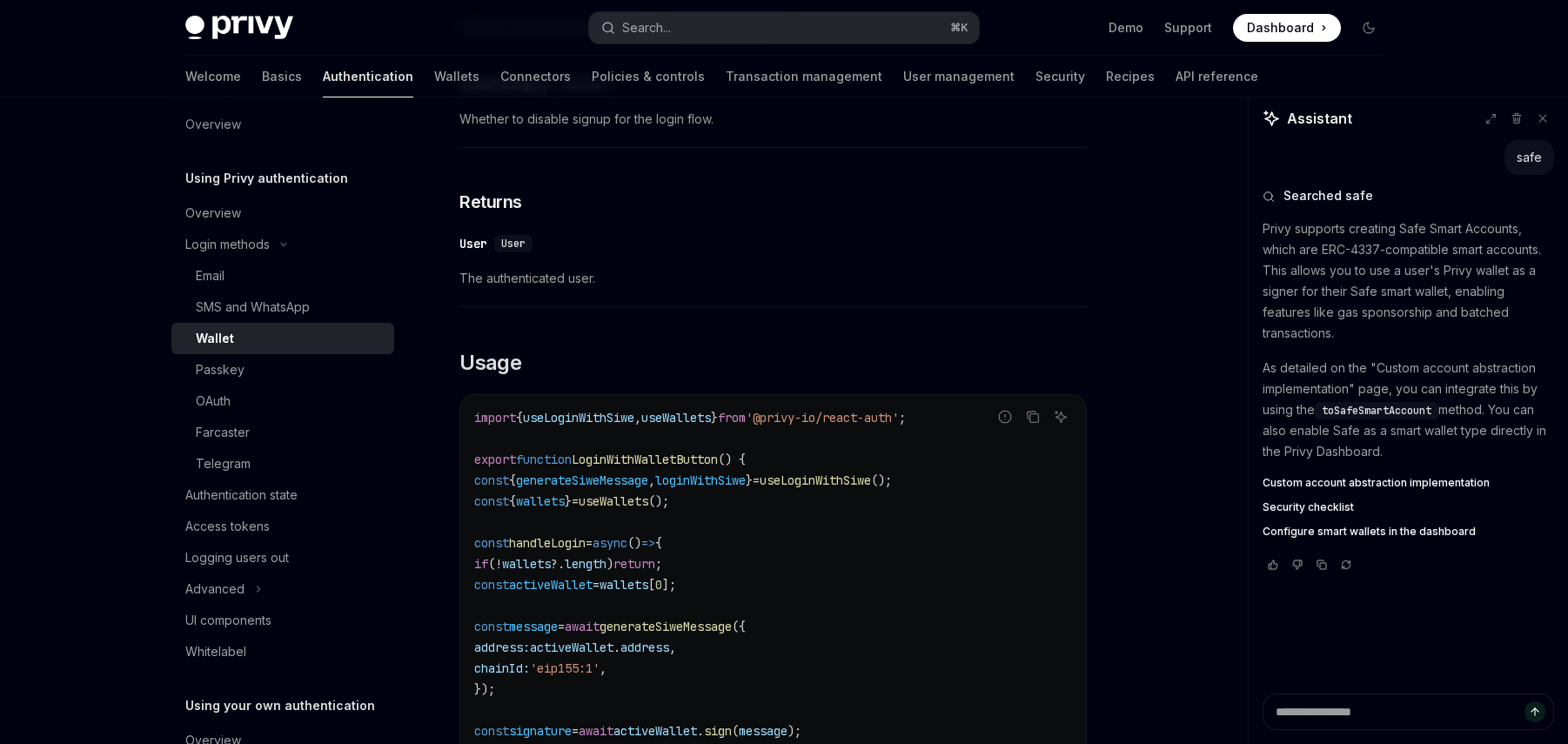
click at [617, 426] on span "useLoginWithSiwe" at bounding box center [579, 418] width 111 height 16
drag, startPoint x: 617, startPoint y: 430, endPoint x: 629, endPoint y: 429, distance: 12.0
click at [617, 426] on span "useLoginWithSiwe" at bounding box center [579, 418] width 111 height 16
copy span "useLoginWithSiwe"
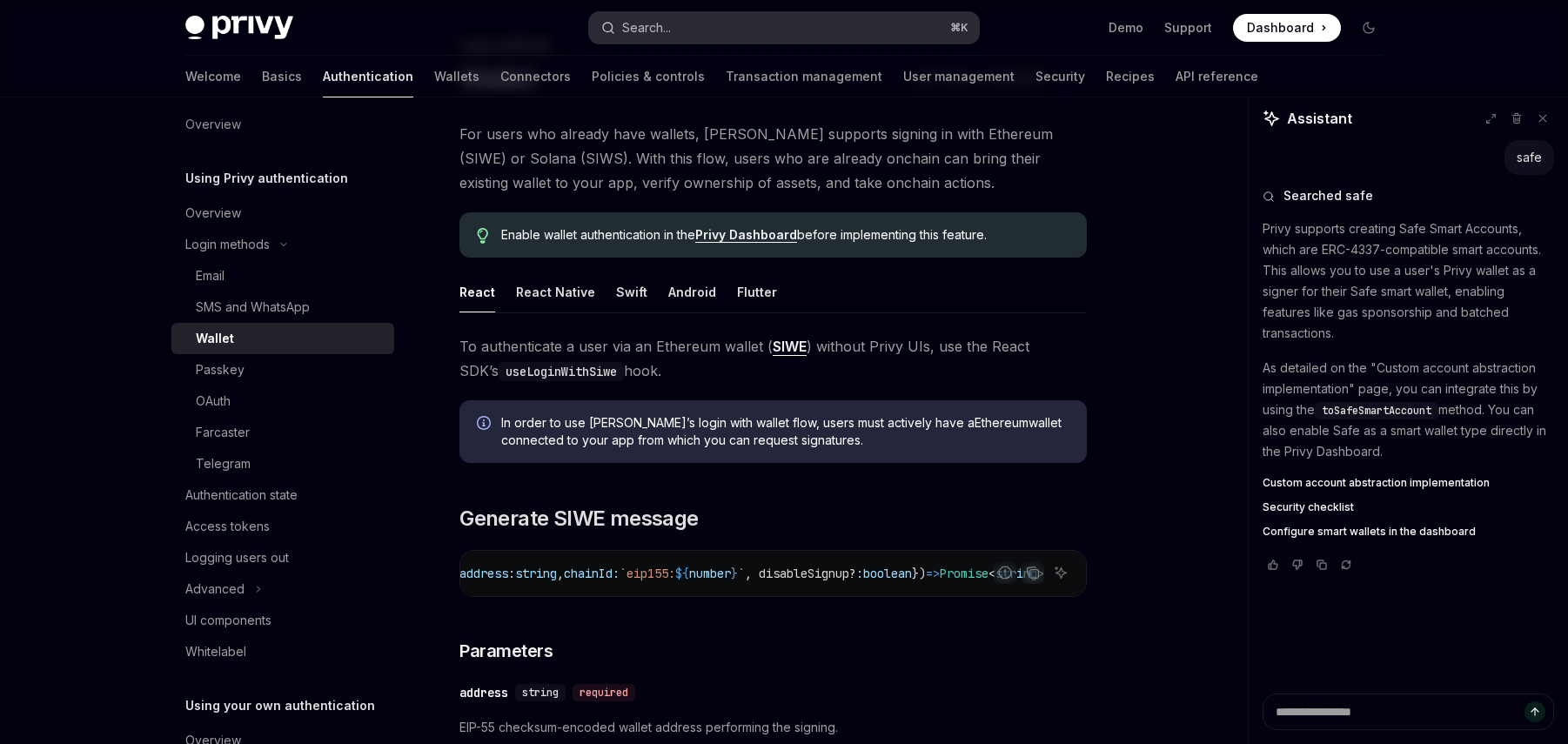
click at [804, 20] on button "Search... ⌘ K" at bounding box center [784, 27] width 390 height 31
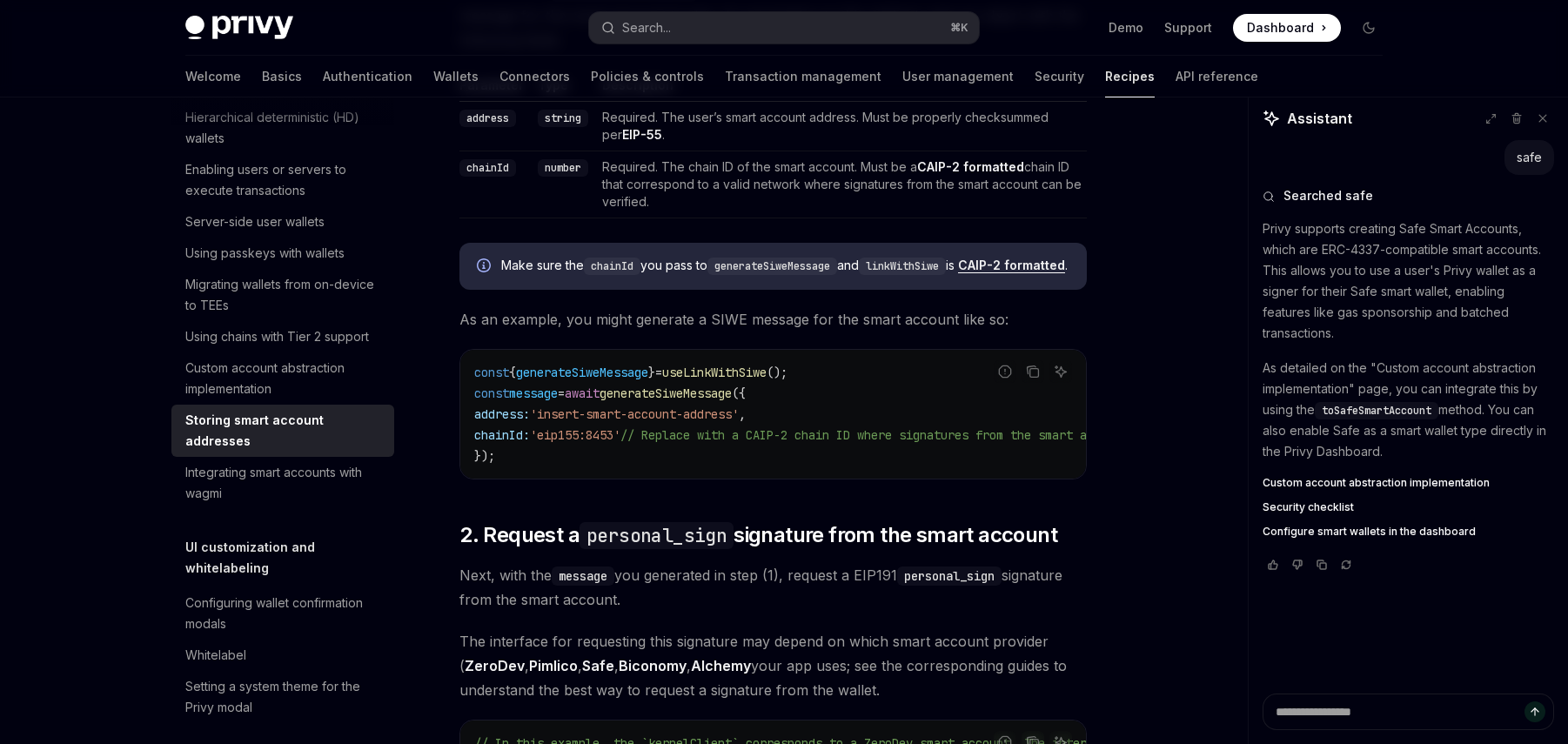
scroll to position [862, 0]
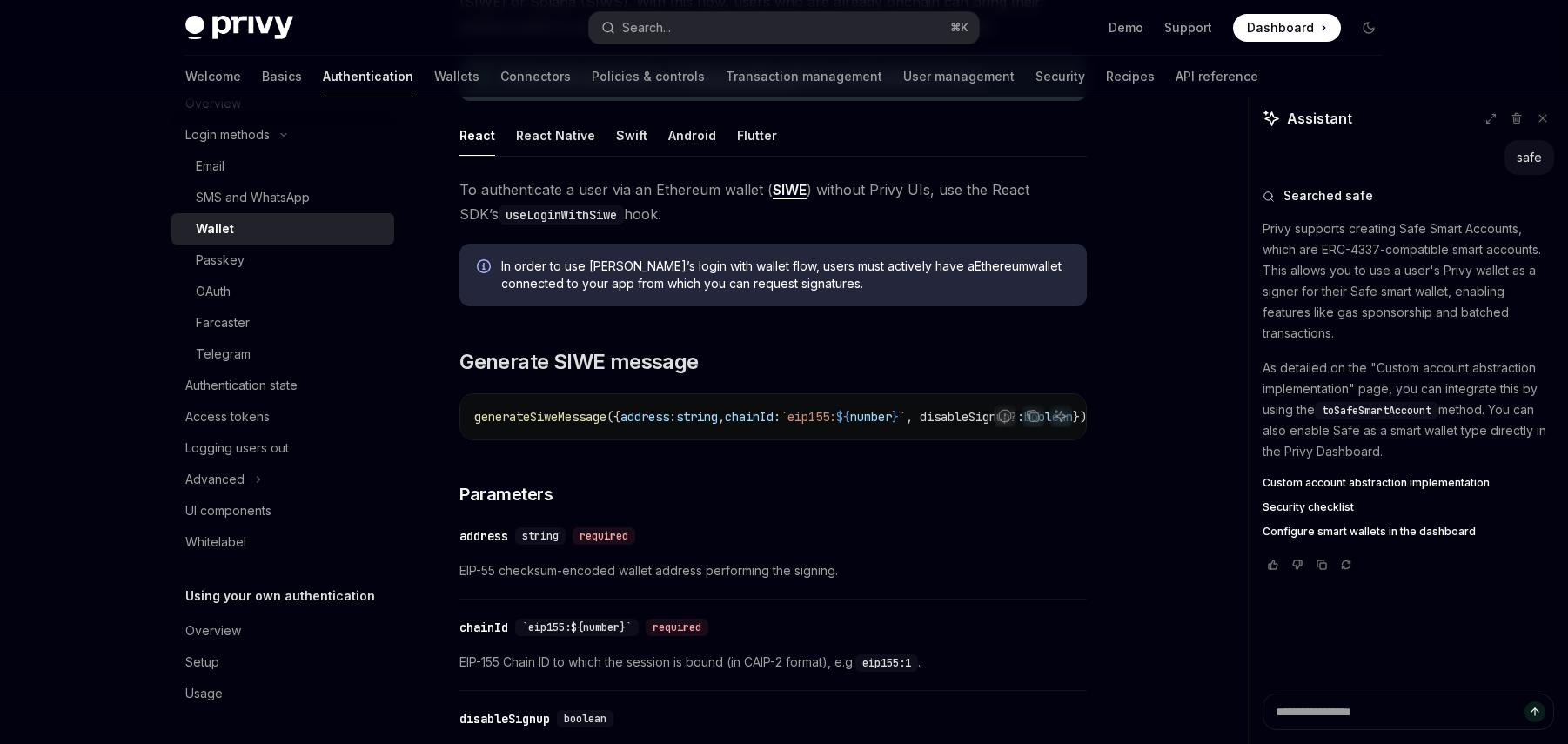
scroll to position [126, 0]
click at [302, 380] on div "Authentication state" at bounding box center [284, 385] width 198 height 21
type textarea "*"
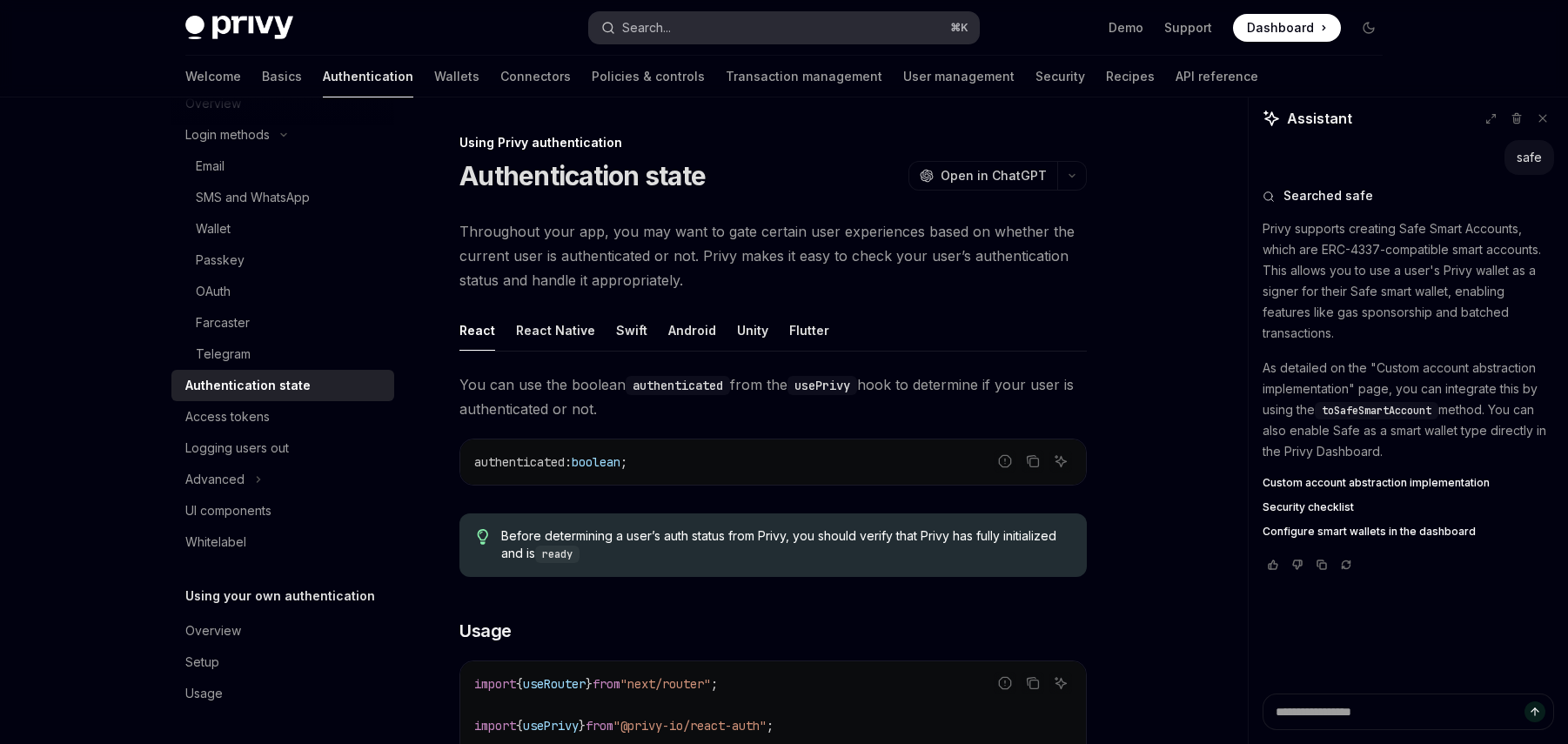
click at [724, 24] on button "Search... ⌘ K" at bounding box center [784, 27] width 390 height 31
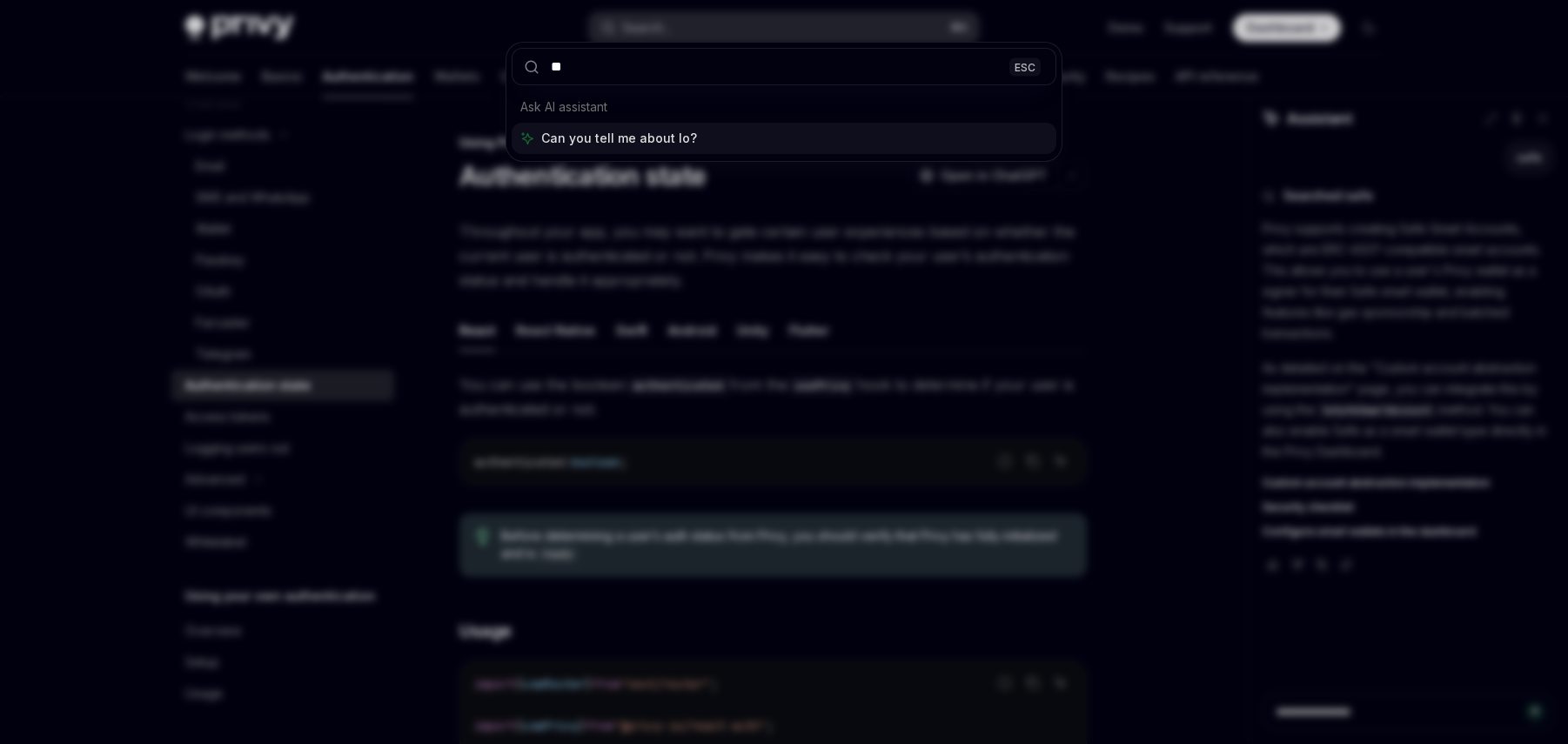
type input "*"
type input "*****"
type textarea "*"
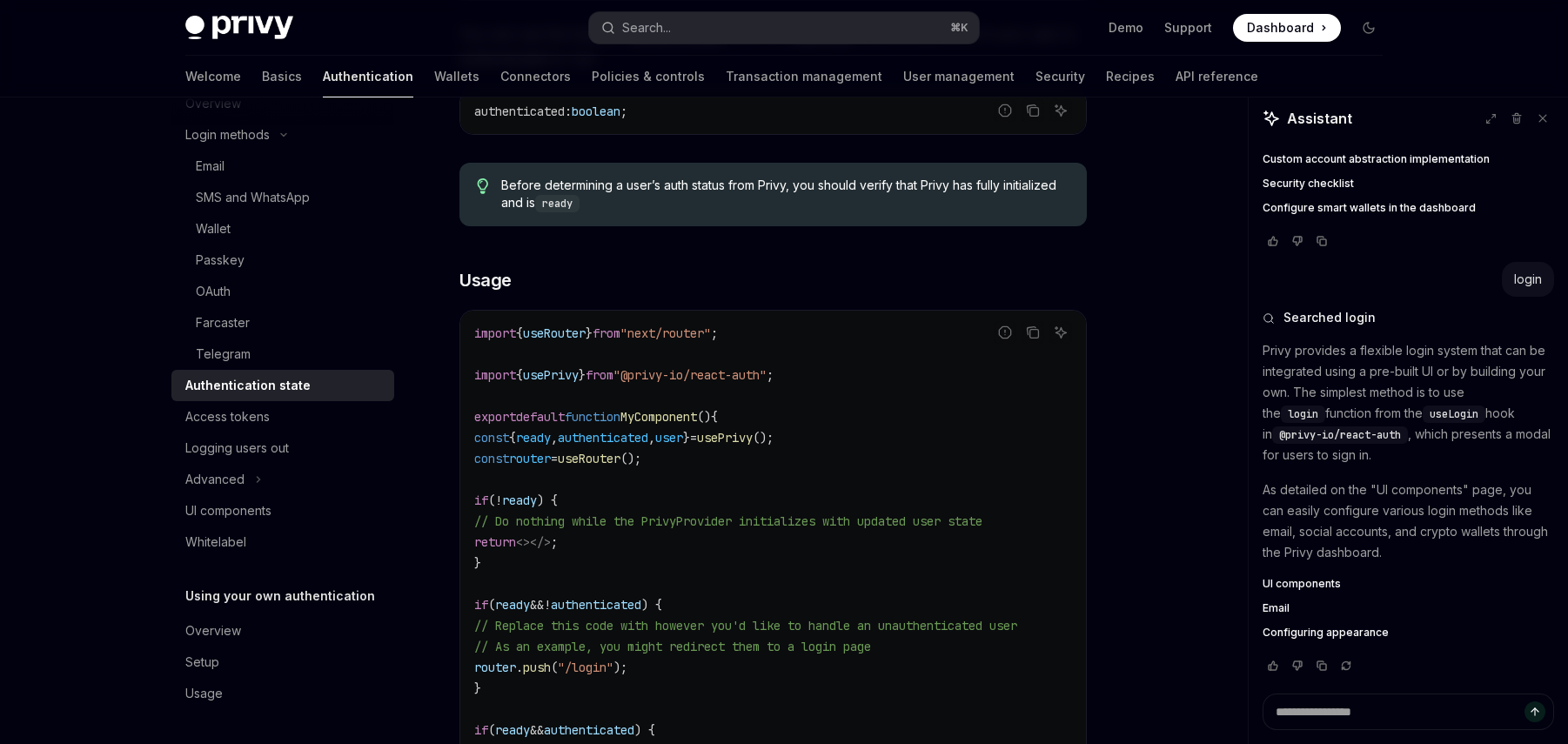
scroll to position [356, 0]
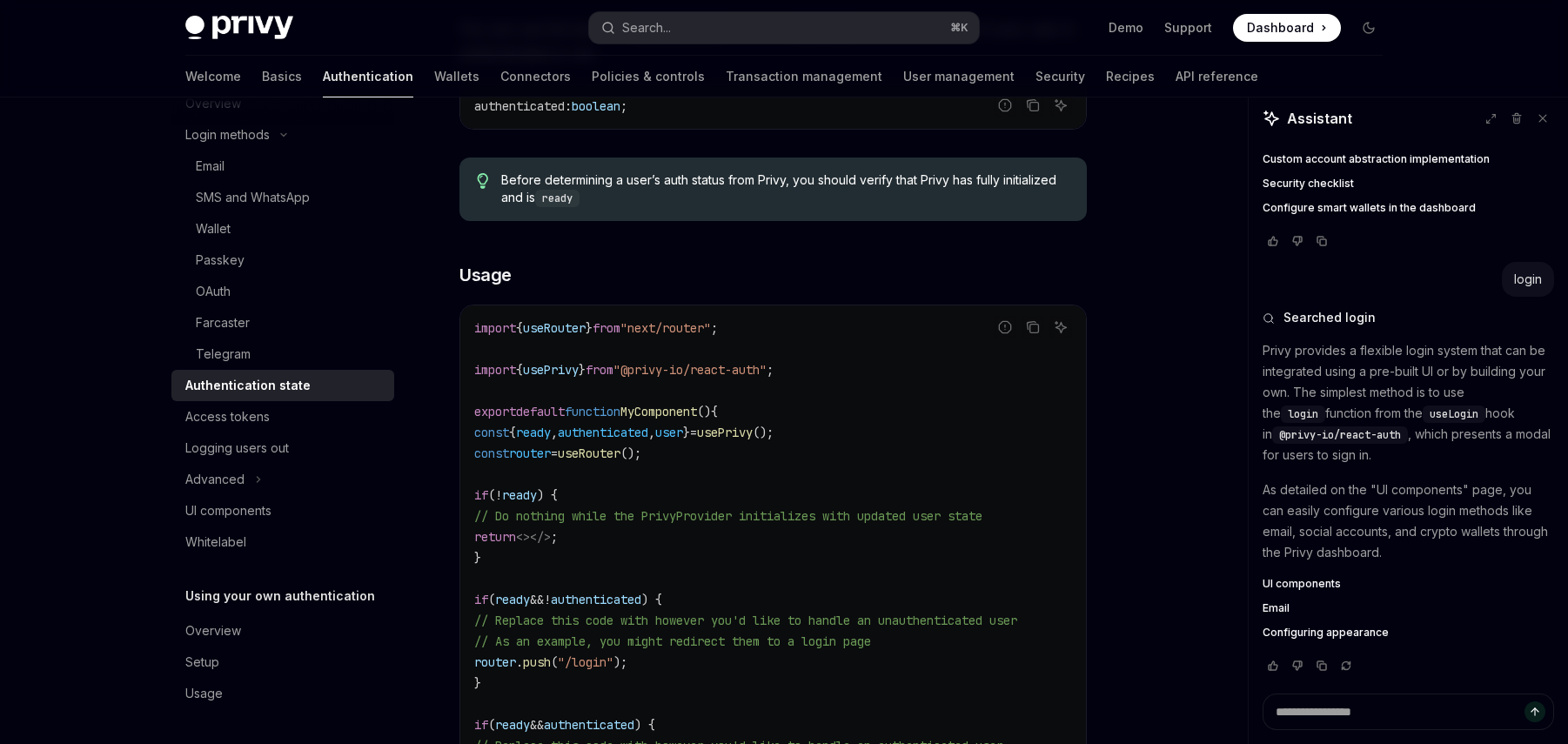
click at [1020, 428] on code "import { useRouter } from "next/router" ; import { usePrivy } from "@privy-io/r…" at bounding box center [773, 568] width 598 height 502
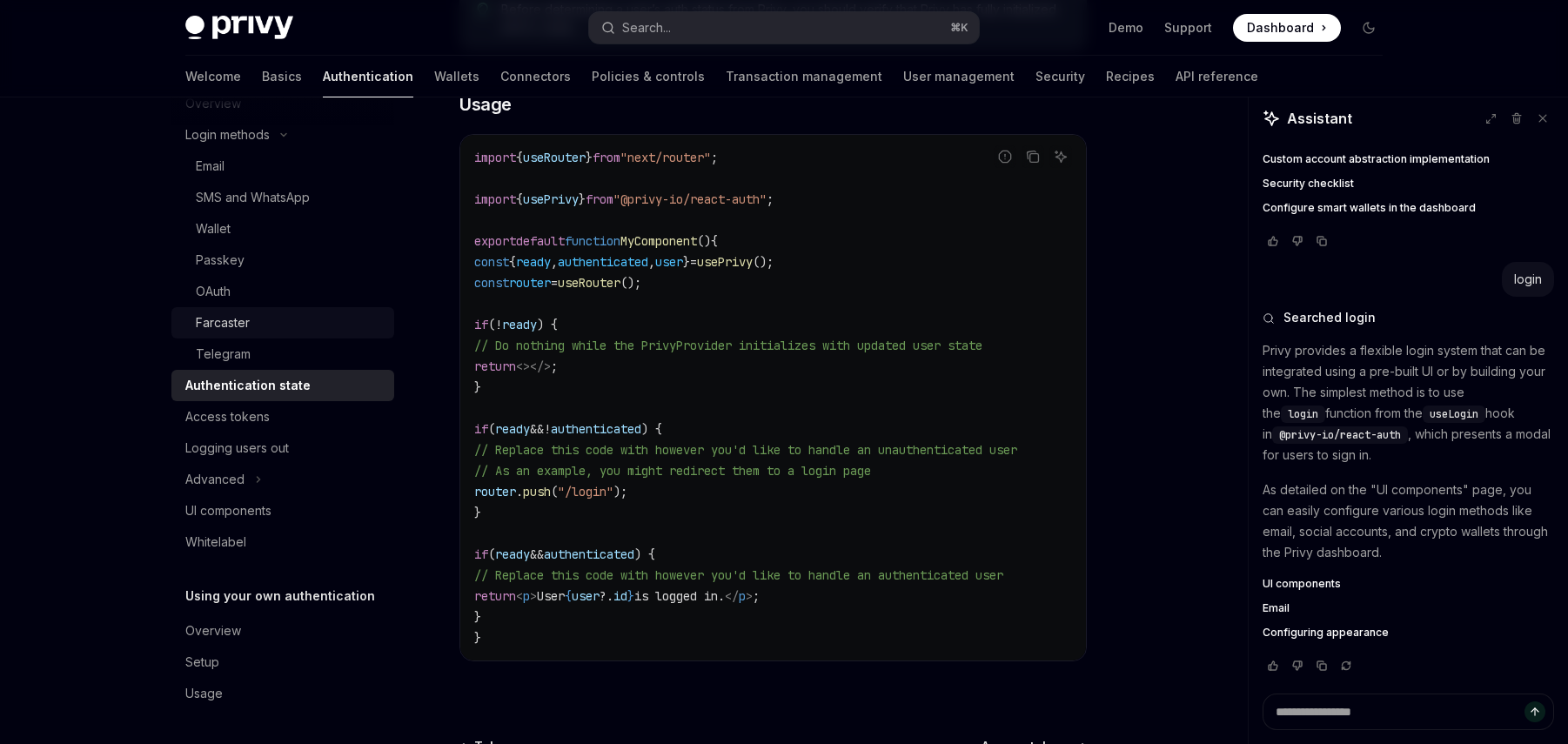
scroll to position [36, 0]
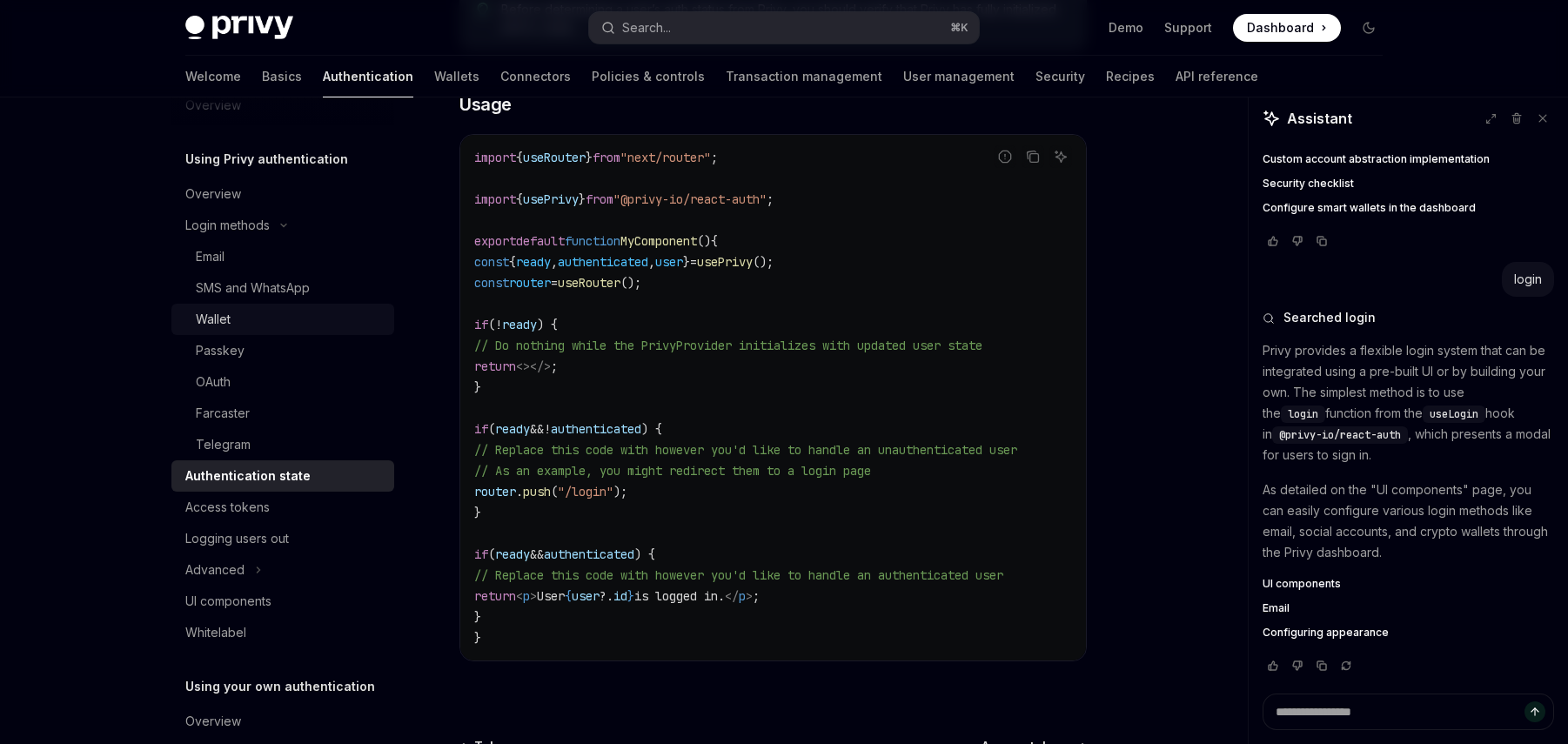
click at [256, 317] on div "Wallet" at bounding box center [290, 319] width 188 height 21
type textarea "*"
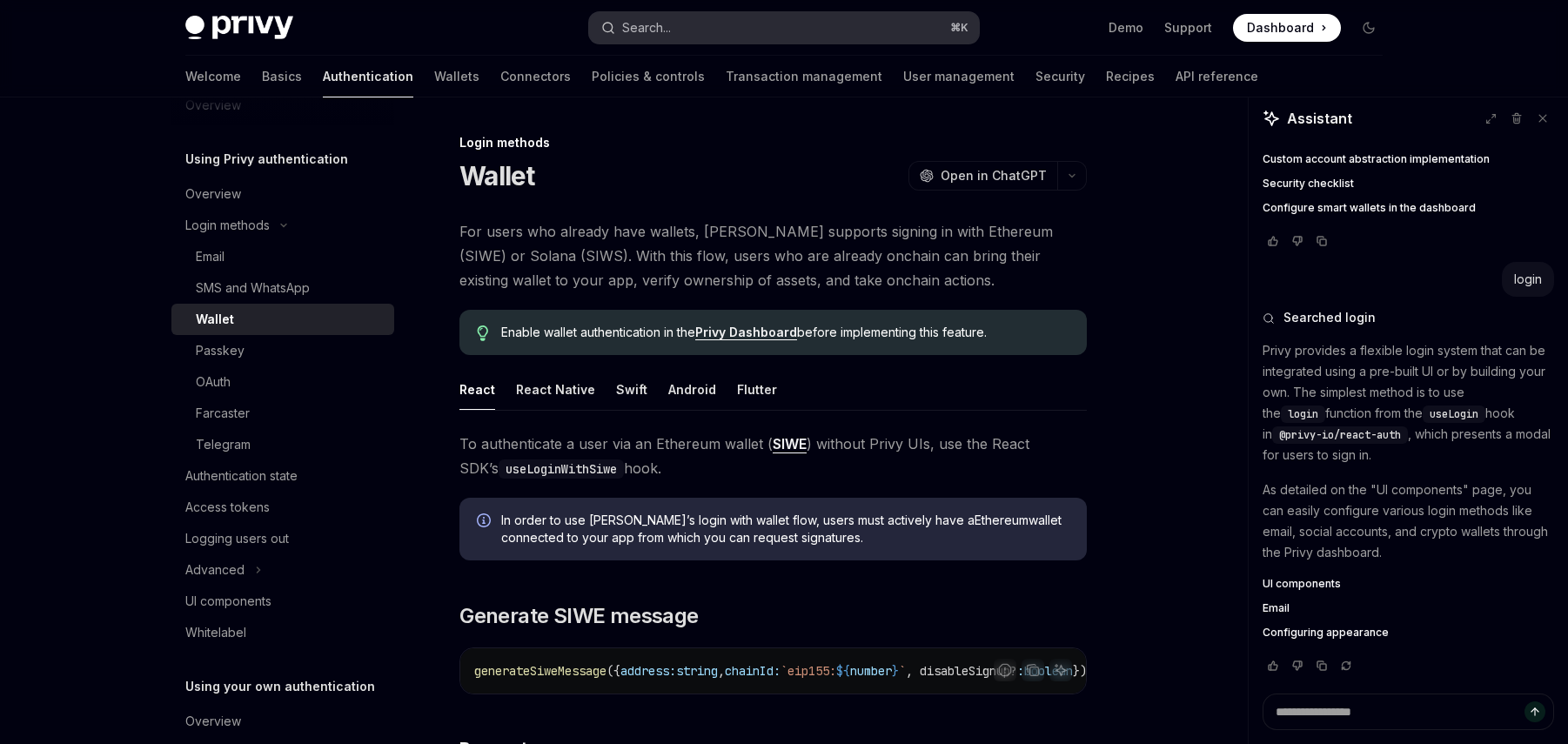
click at [693, 33] on button "Search... ⌘ K" at bounding box center [784, 27] width 390 height 31
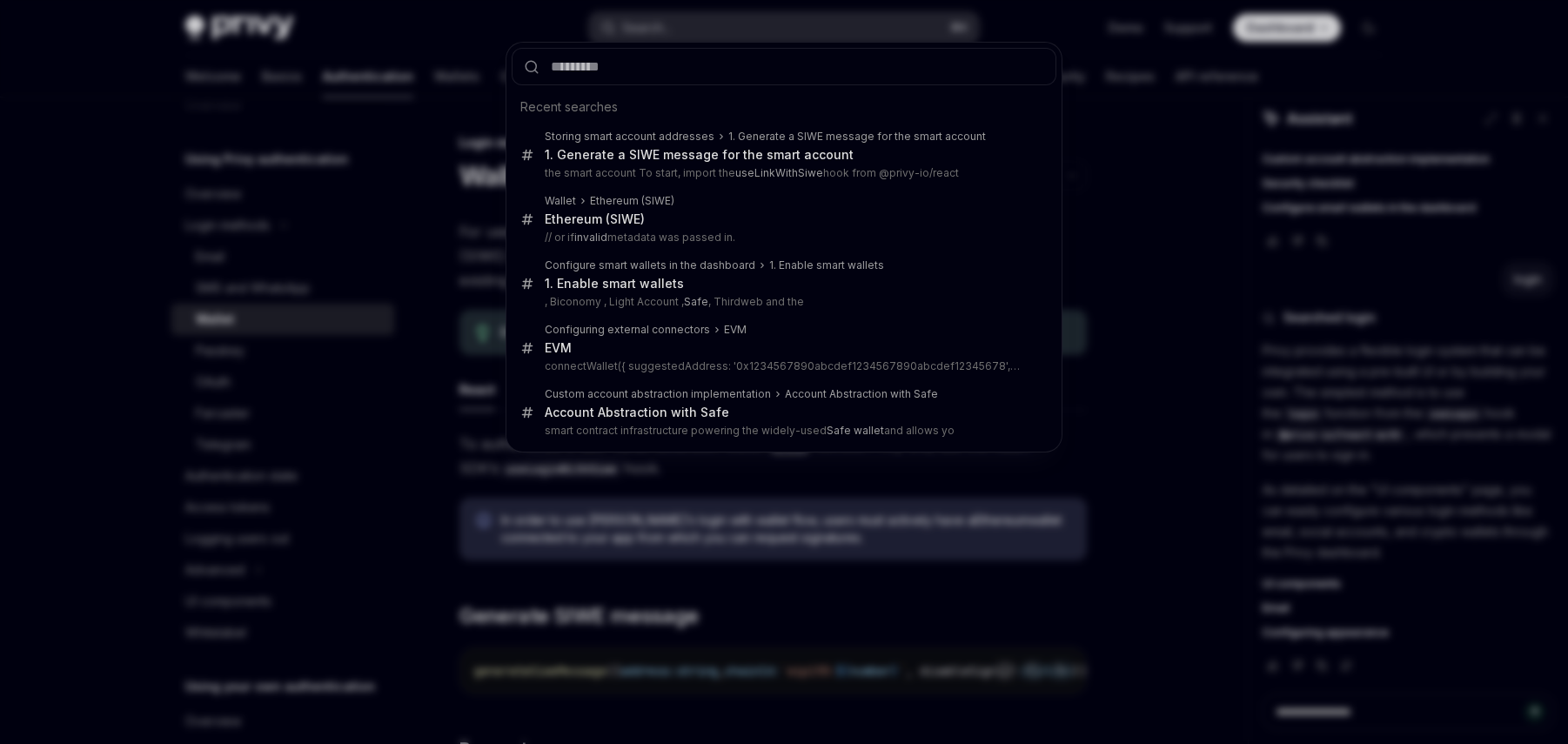
type input "**********"
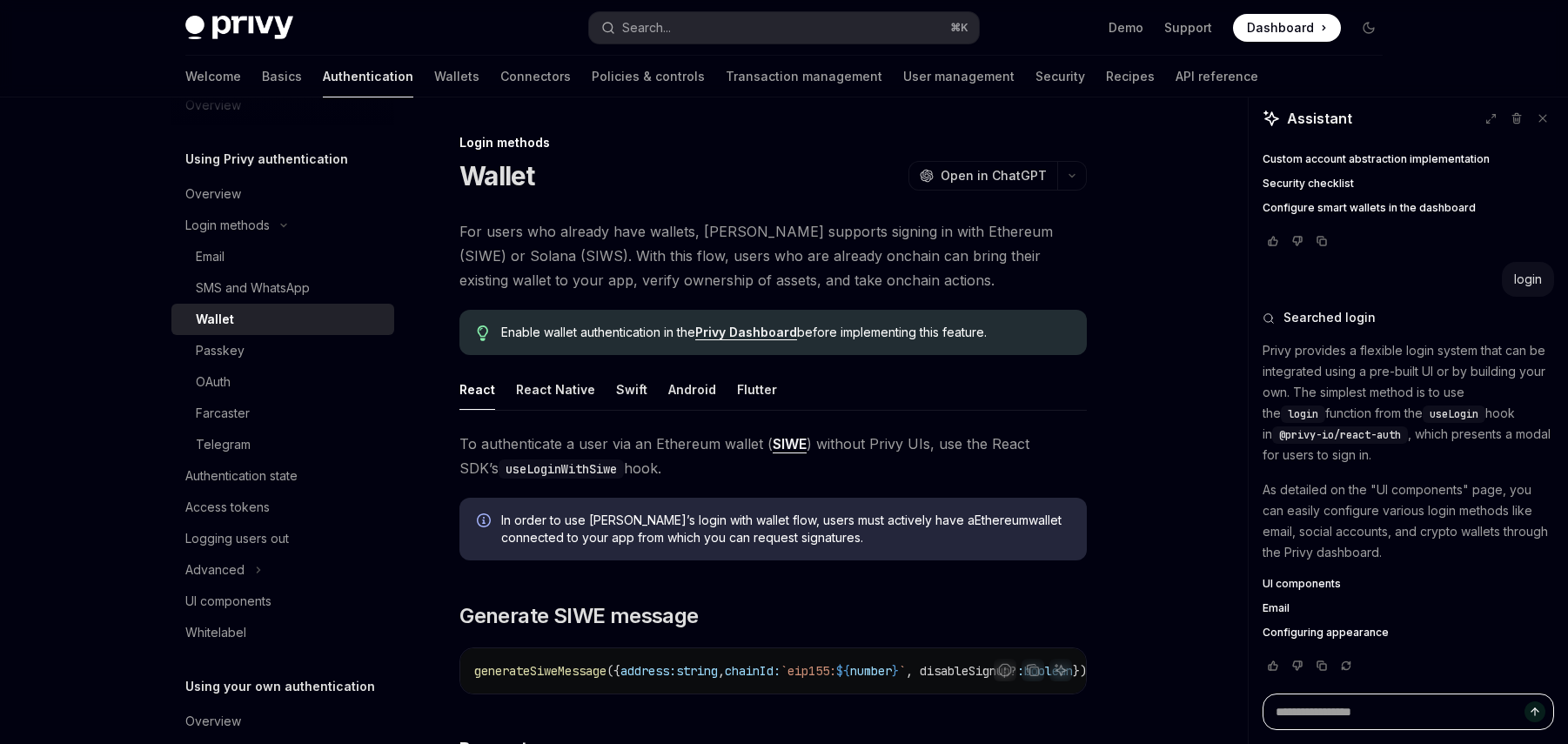
type textarea "*"
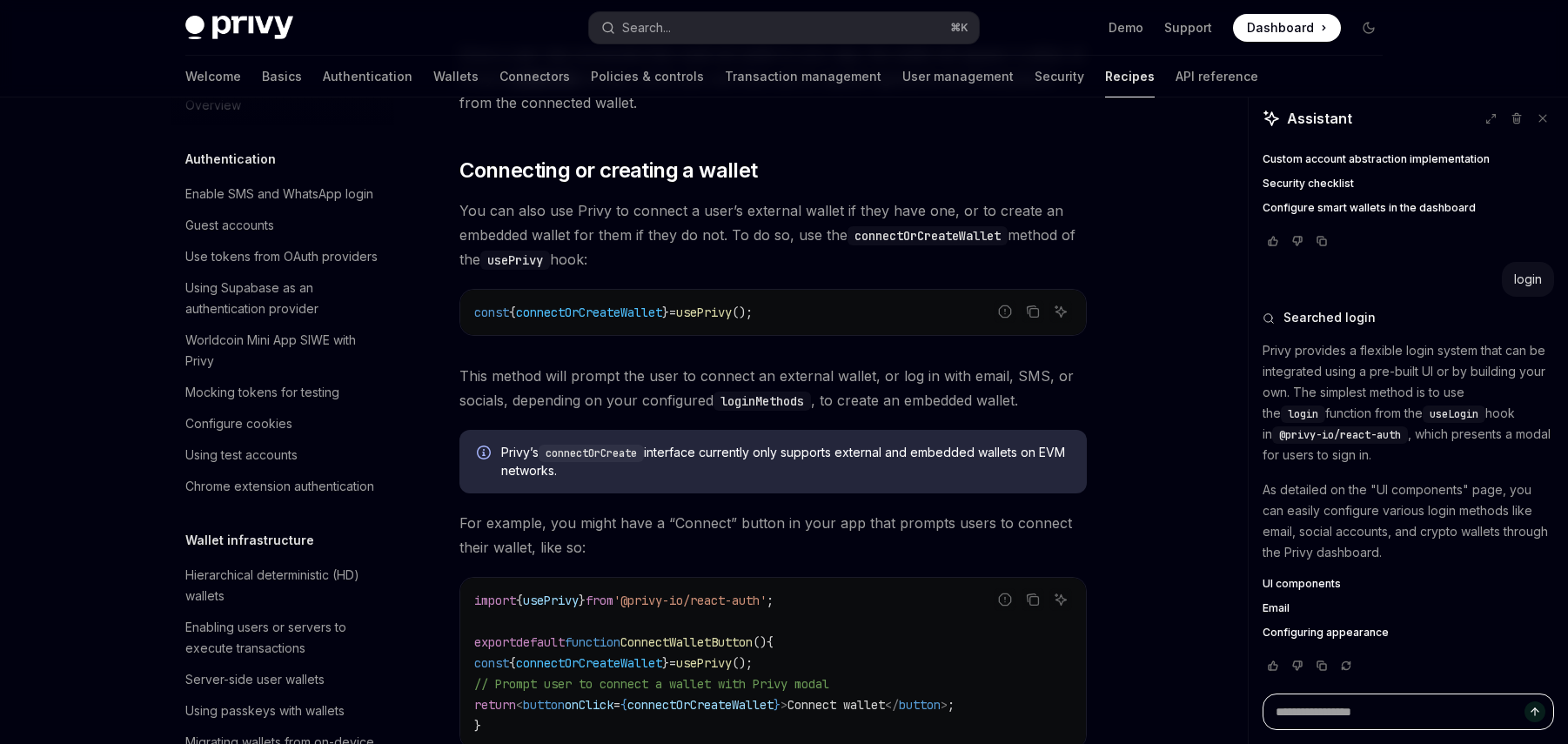
scroll to position [2599, 0]
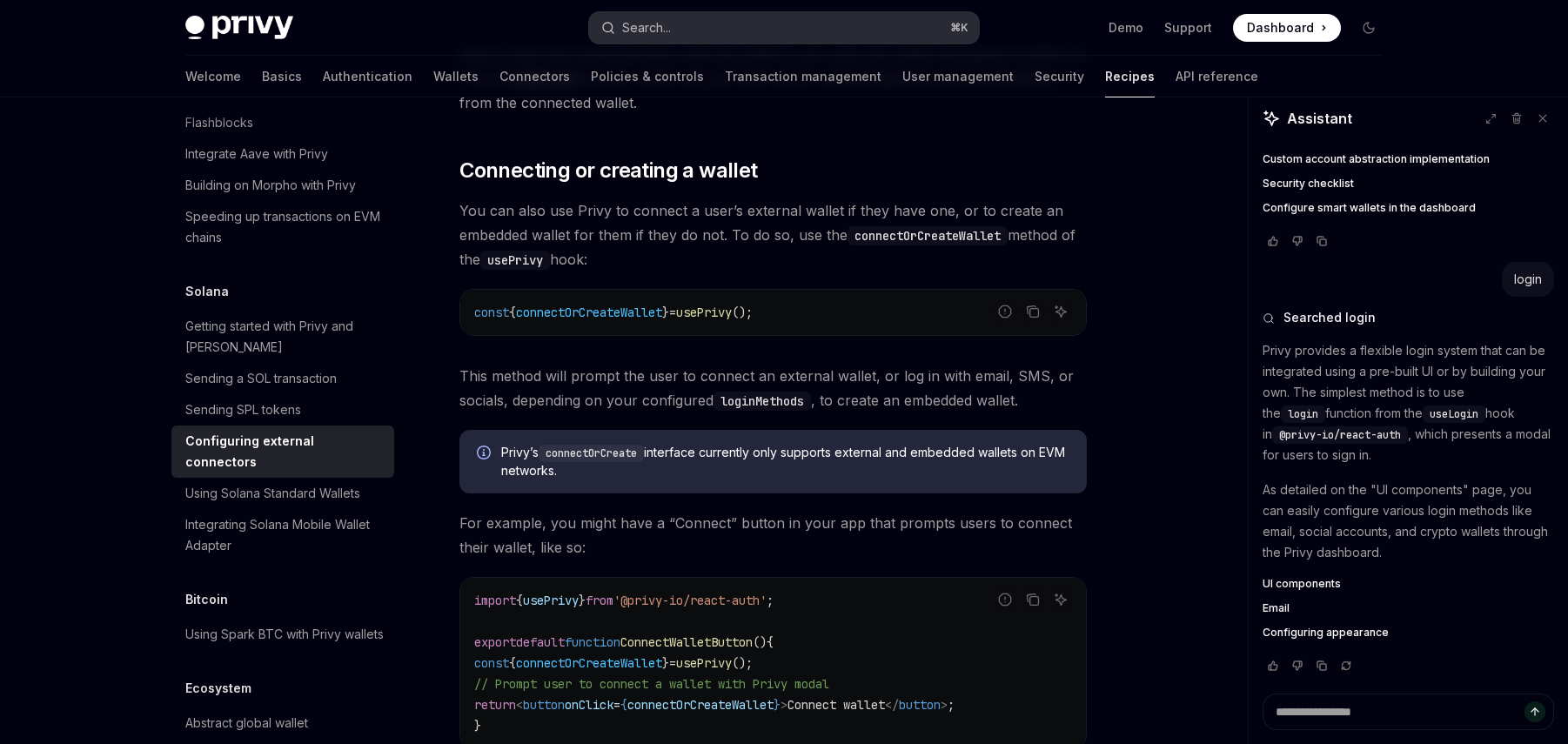
click at [725, 28] on button "Search... ⌘ K" at bounding box center [784, 27] width 390 height 31
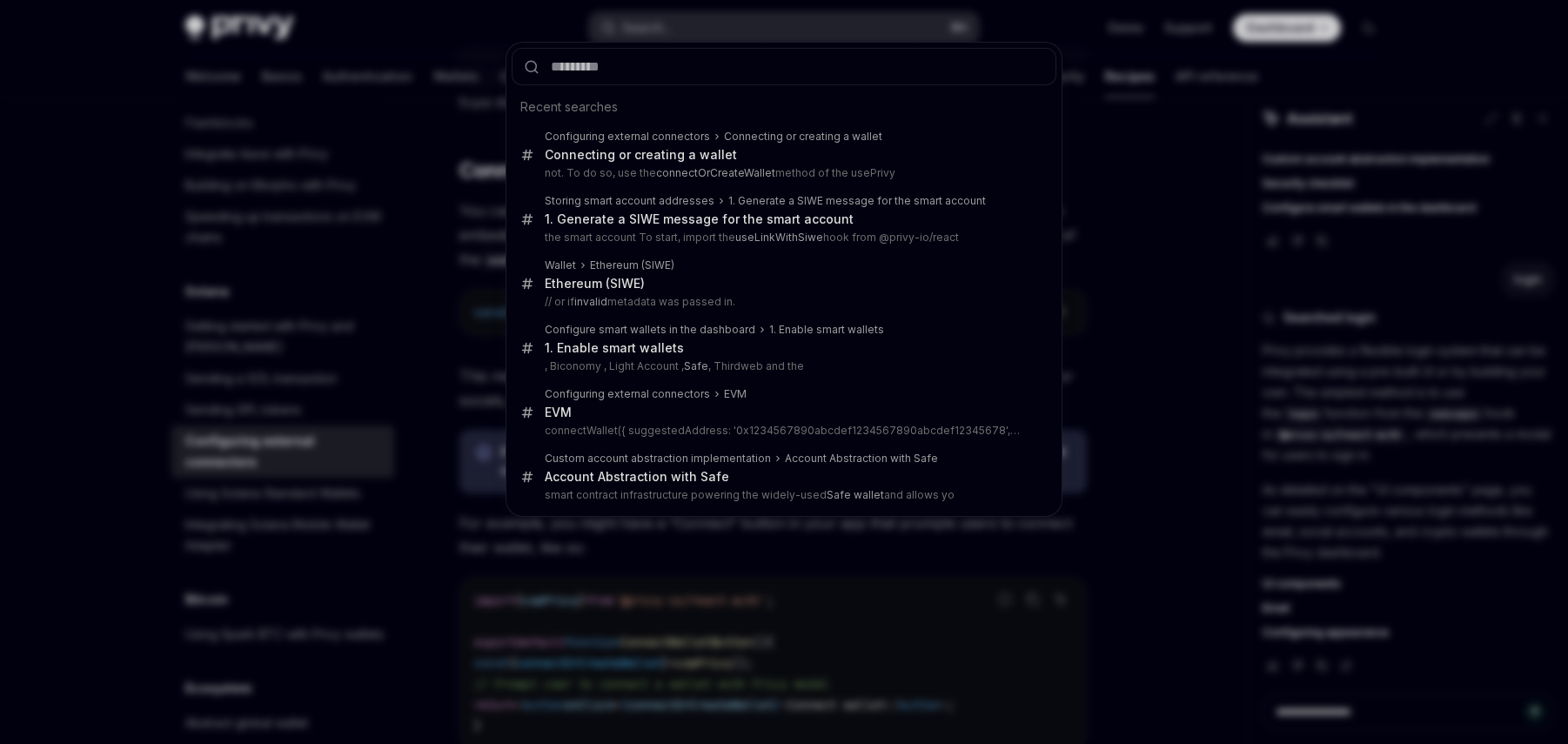
type input "**********"
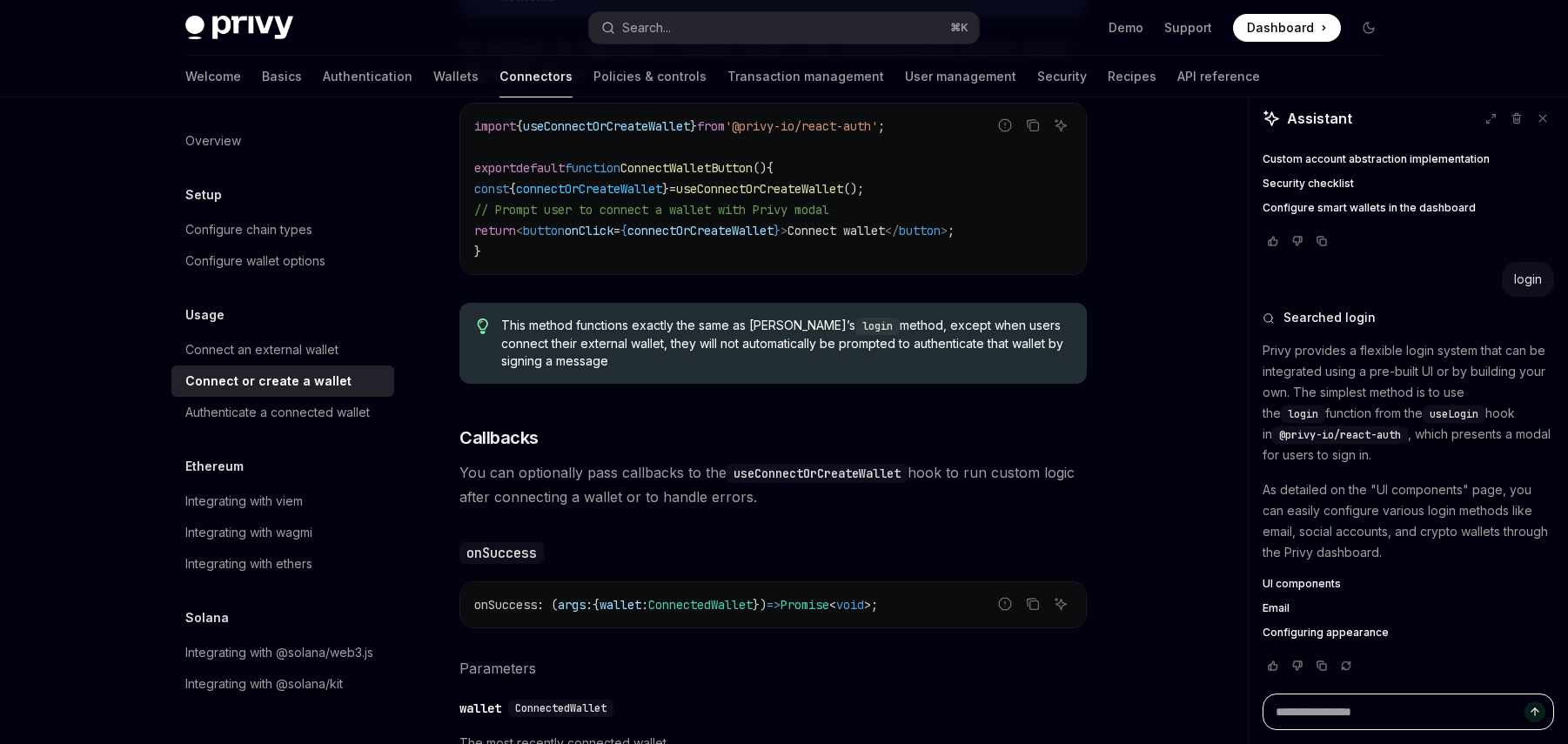
scroll to position [616, 0]
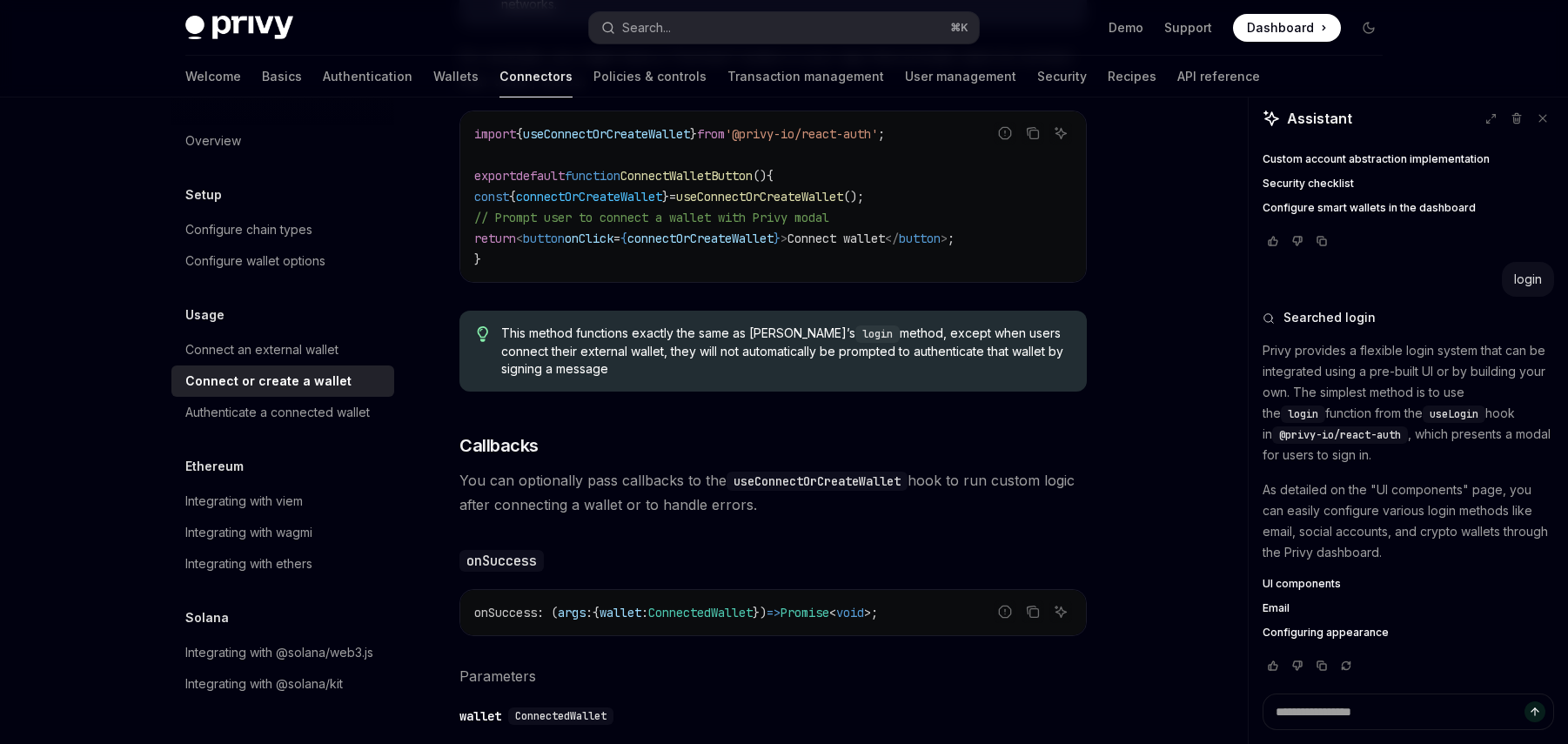
click at [812, 486] on code "useConnectOrCreateWallet" at bounding box center [817, 481] width 181 height 20
copy code "useConnectOrCreateWallet"
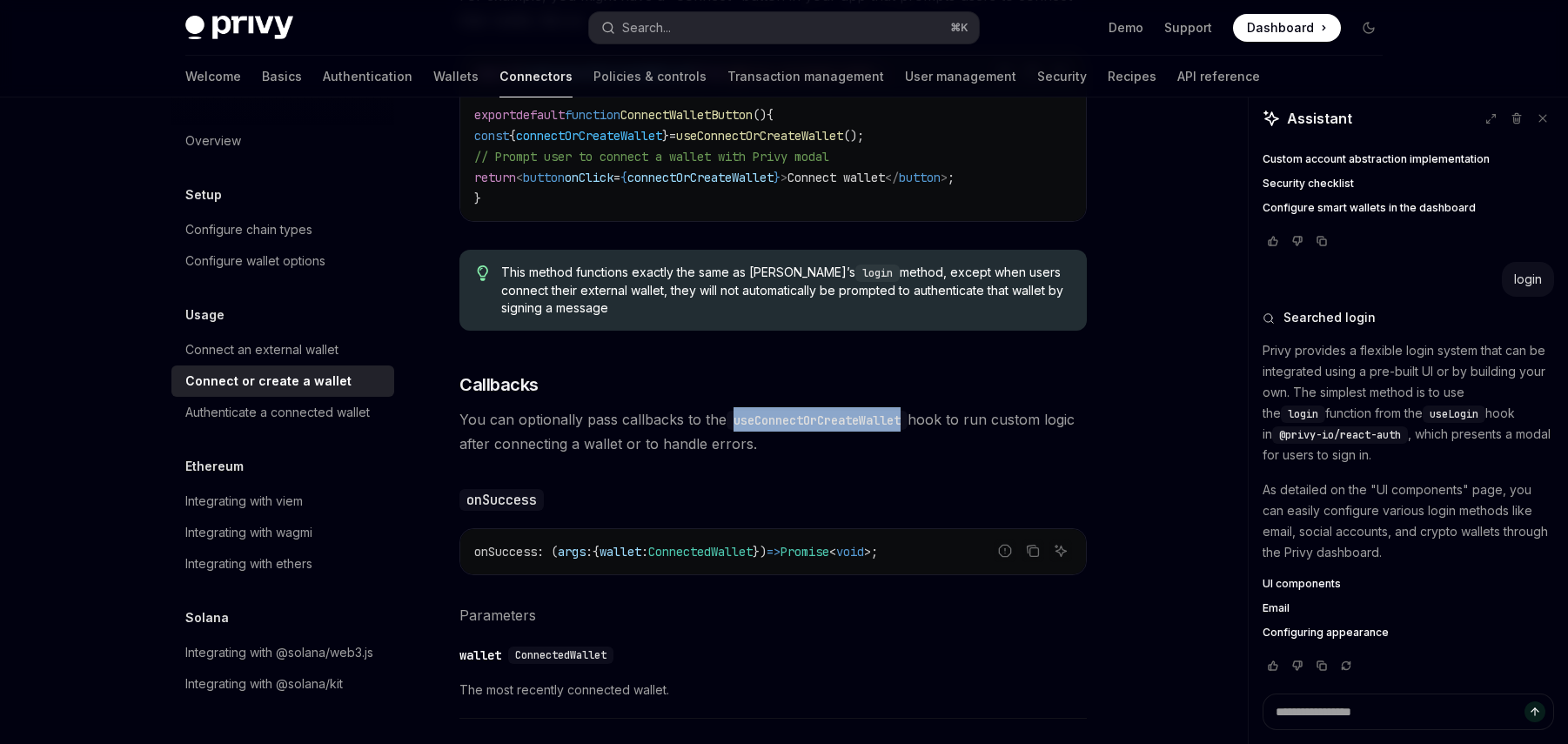
scroll to position [681, 0]
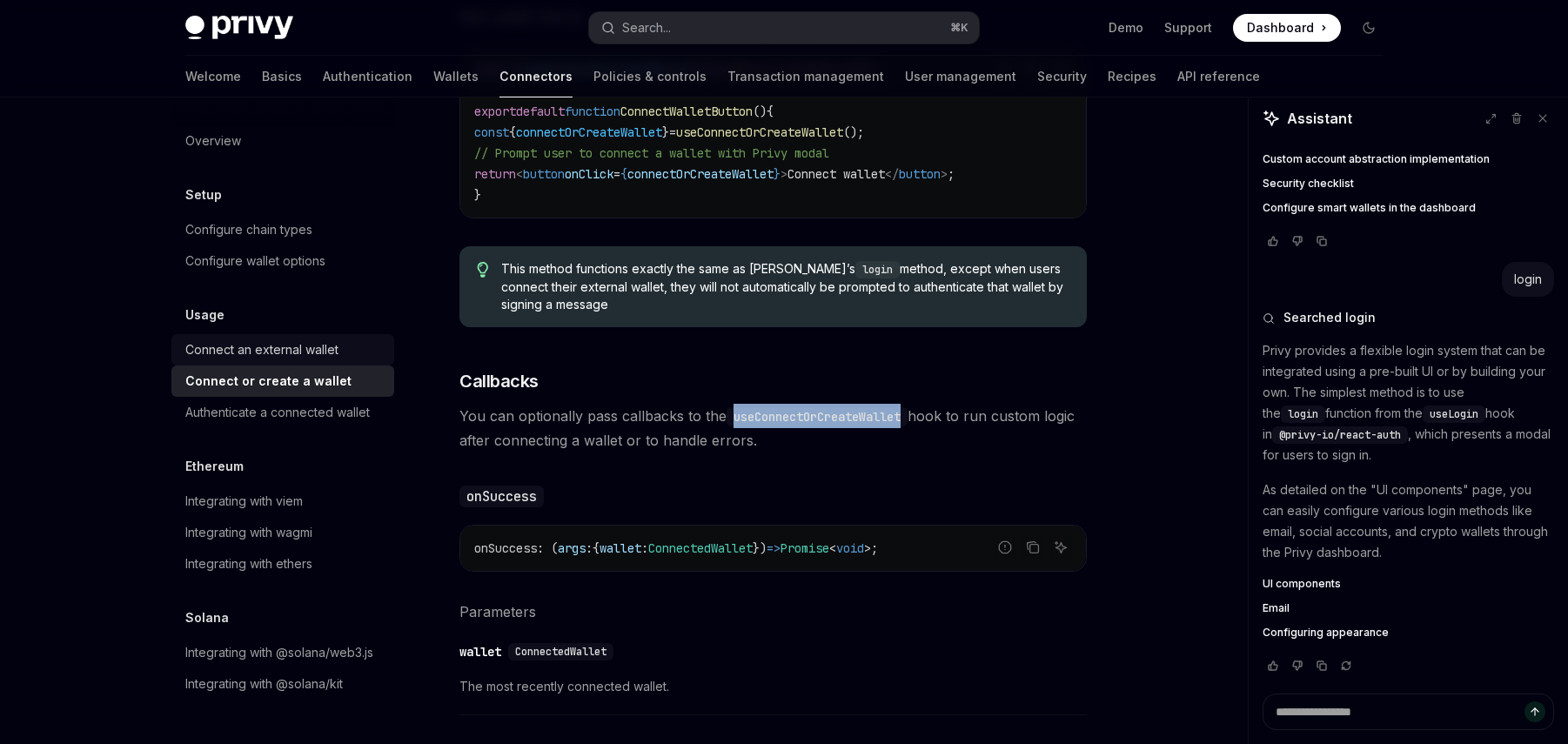
click at [316, 351] on div "Connect an external wallet" at bounding box center [261, 350] width 153 height 21
type textarea "*"
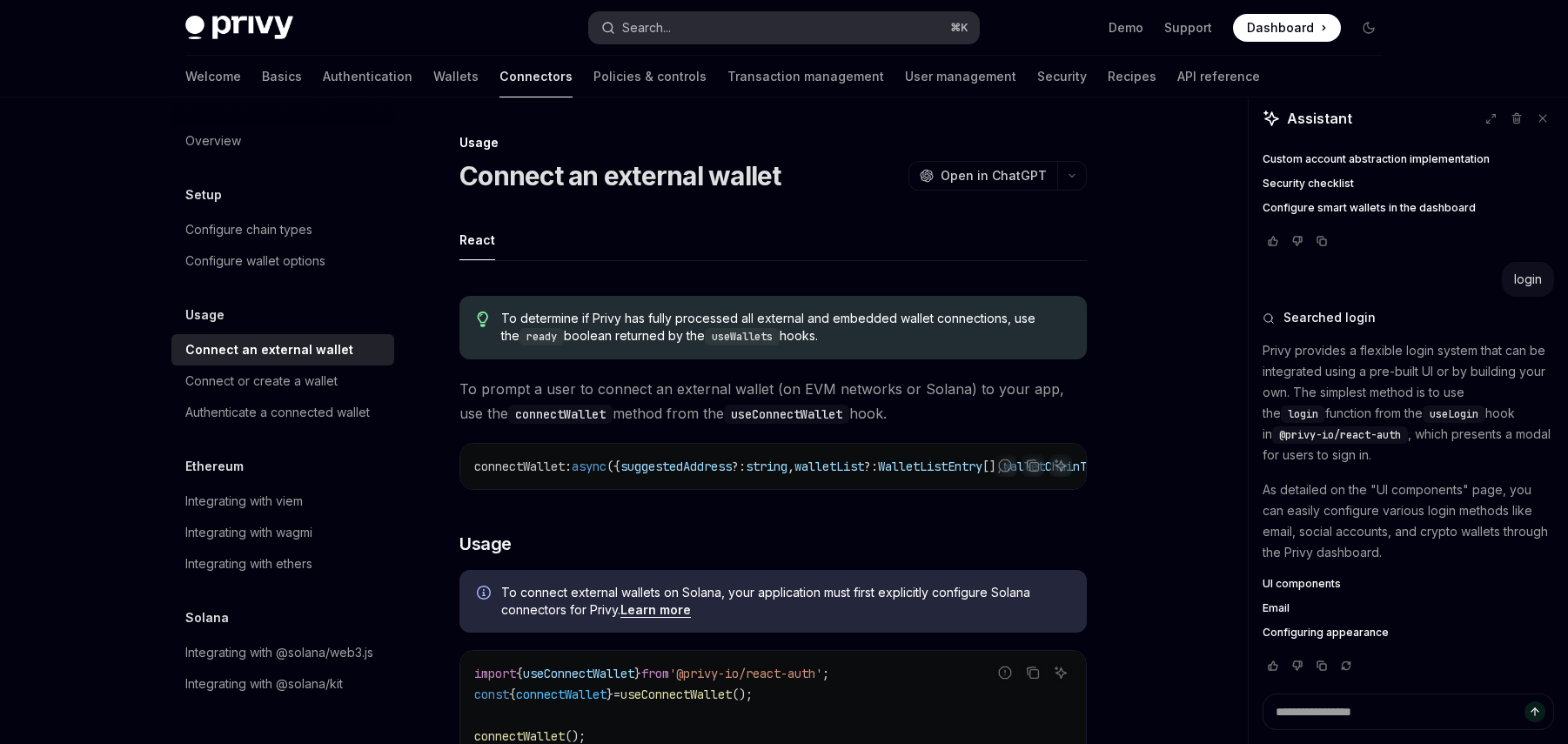
click at [655, 36] on div "Search..." at bounding box center [647, 27] width 49 height 21
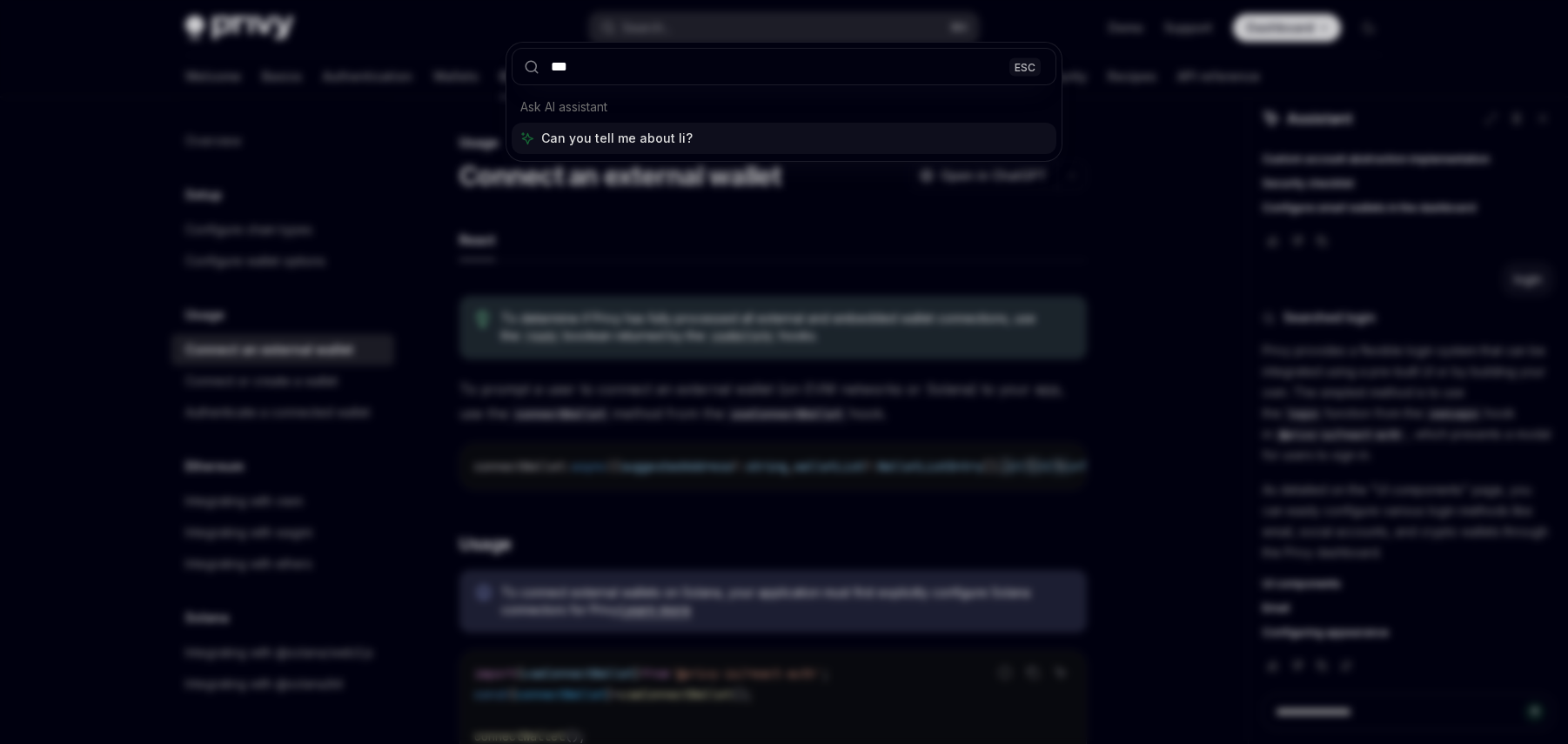
type input "****"
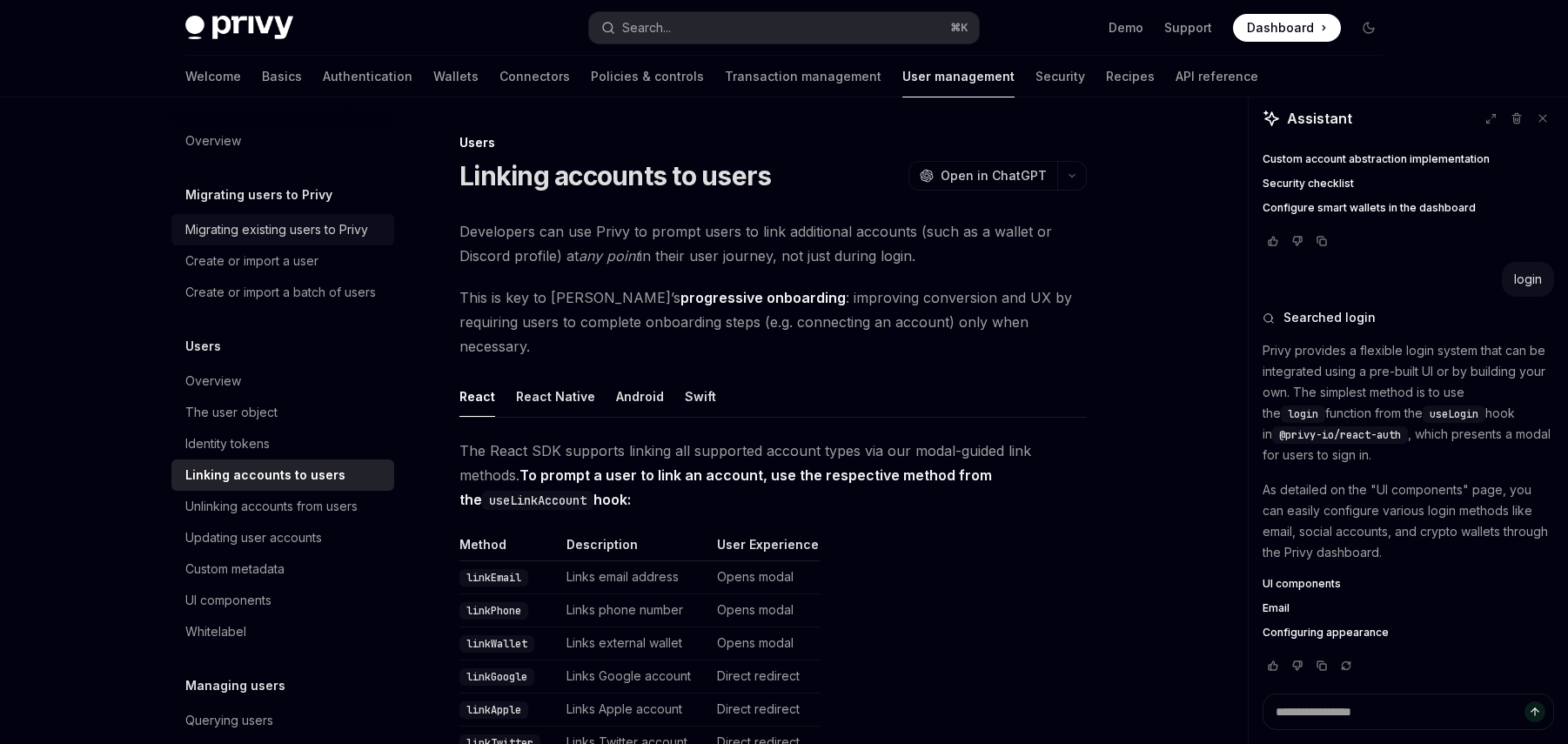
click at [326, 237] on div "Migrating existing users to Privy" at bounding box center [276, 229] width 182 height 21
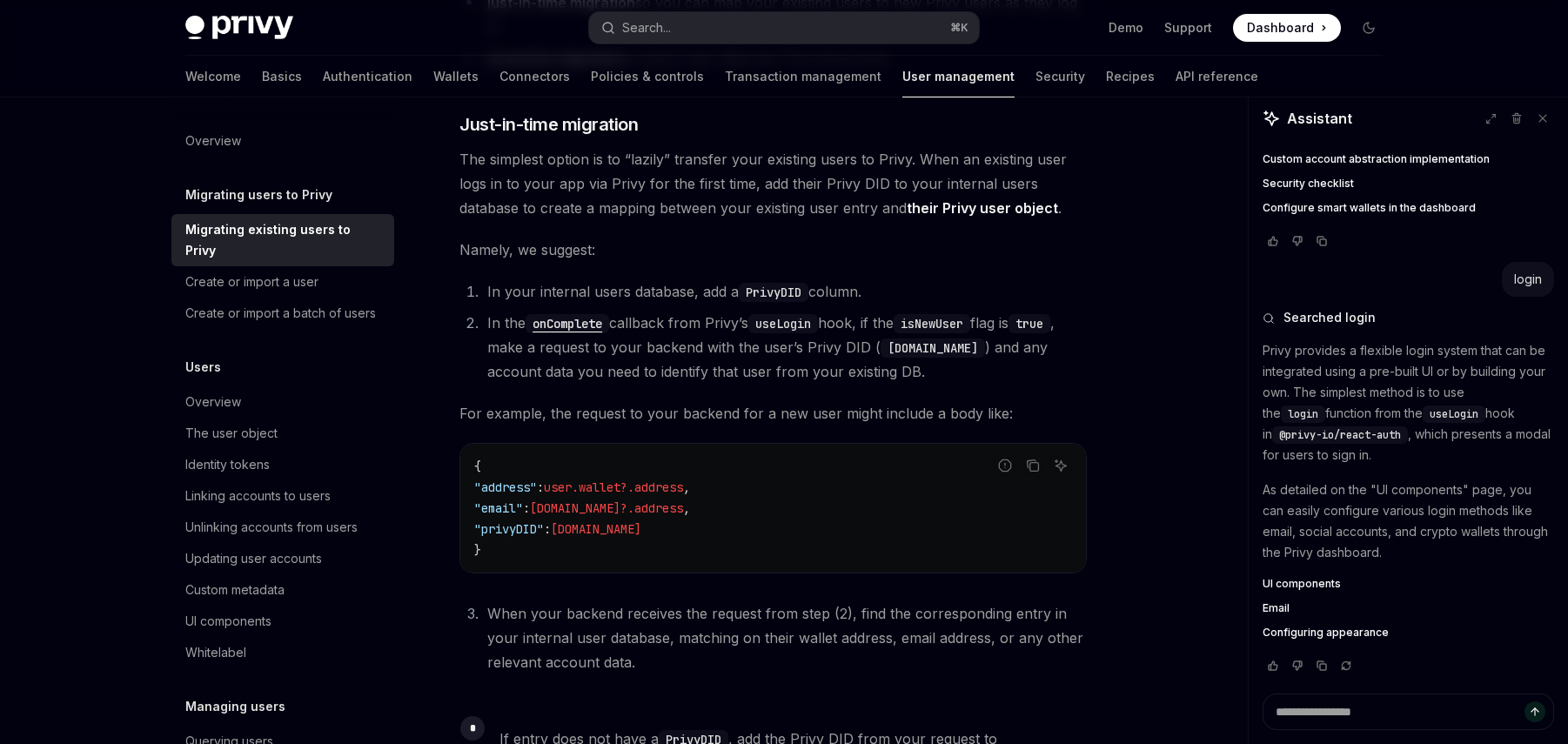
scroll to position [623, 0]
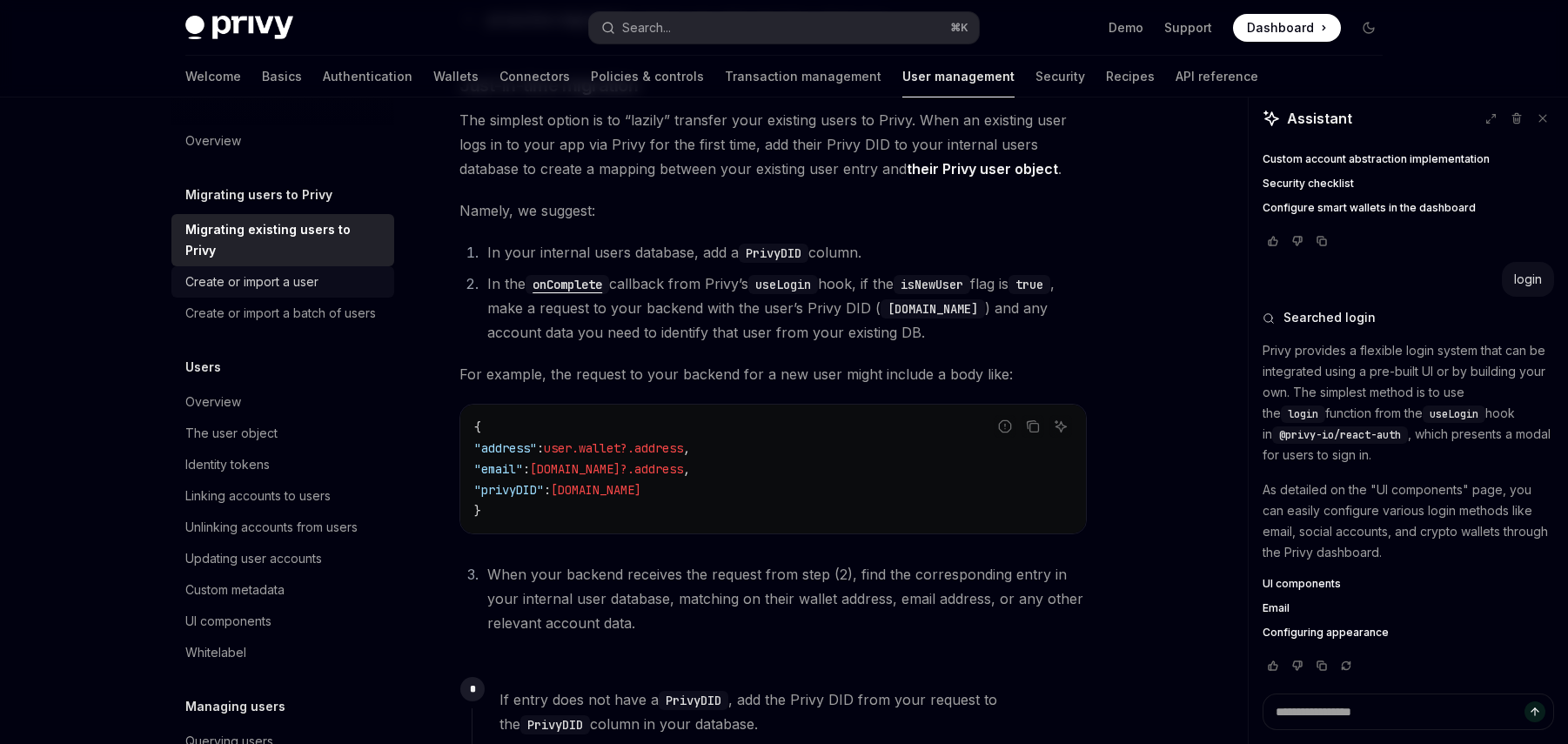
click at [331, 271] on div "Create or import a user" at bounding box center [284, 281] width 198 height 21
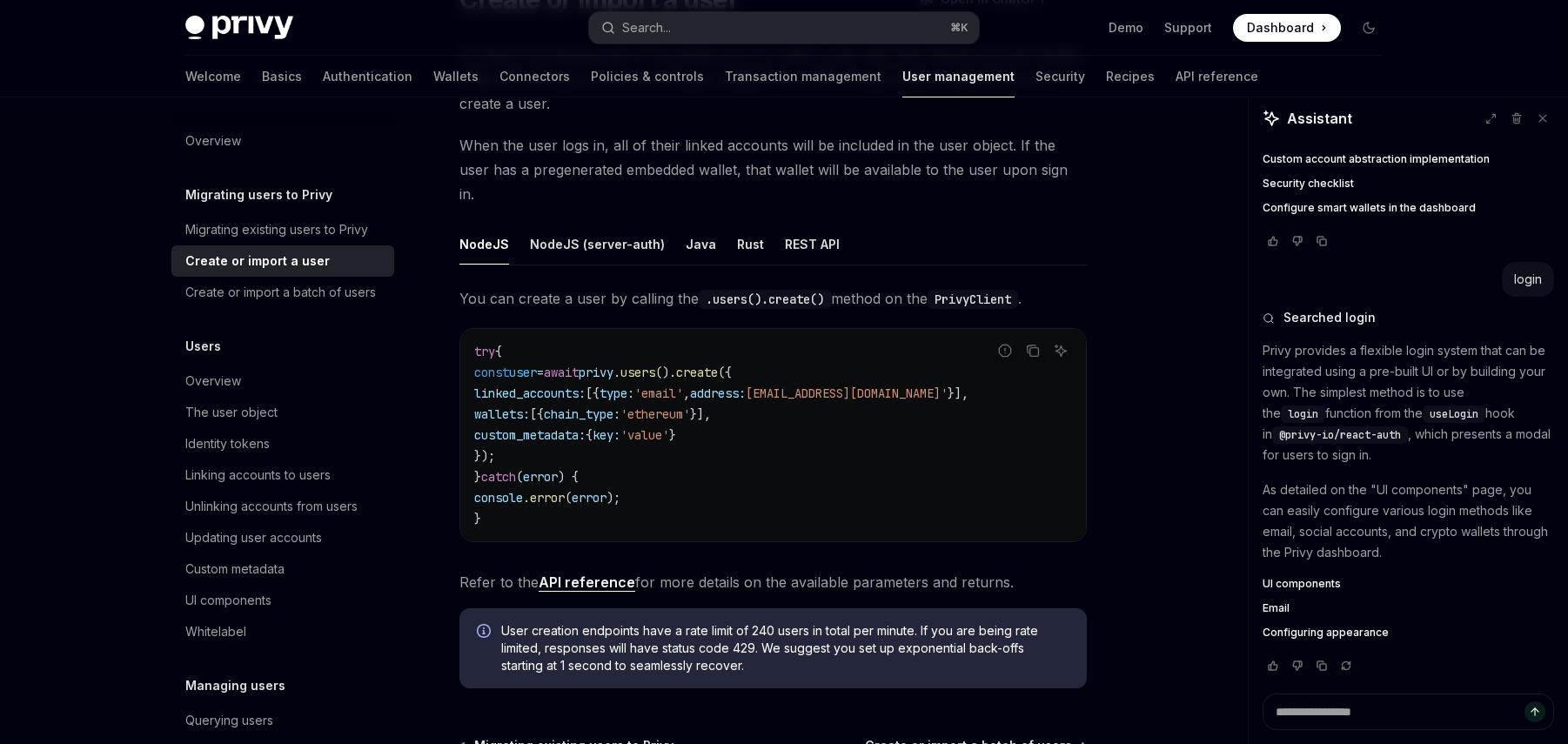
scroll to position [176, 0]
click at [372, 475] on div "Linking accounts to users" at bounding box center [284, 475] width 198 height 21
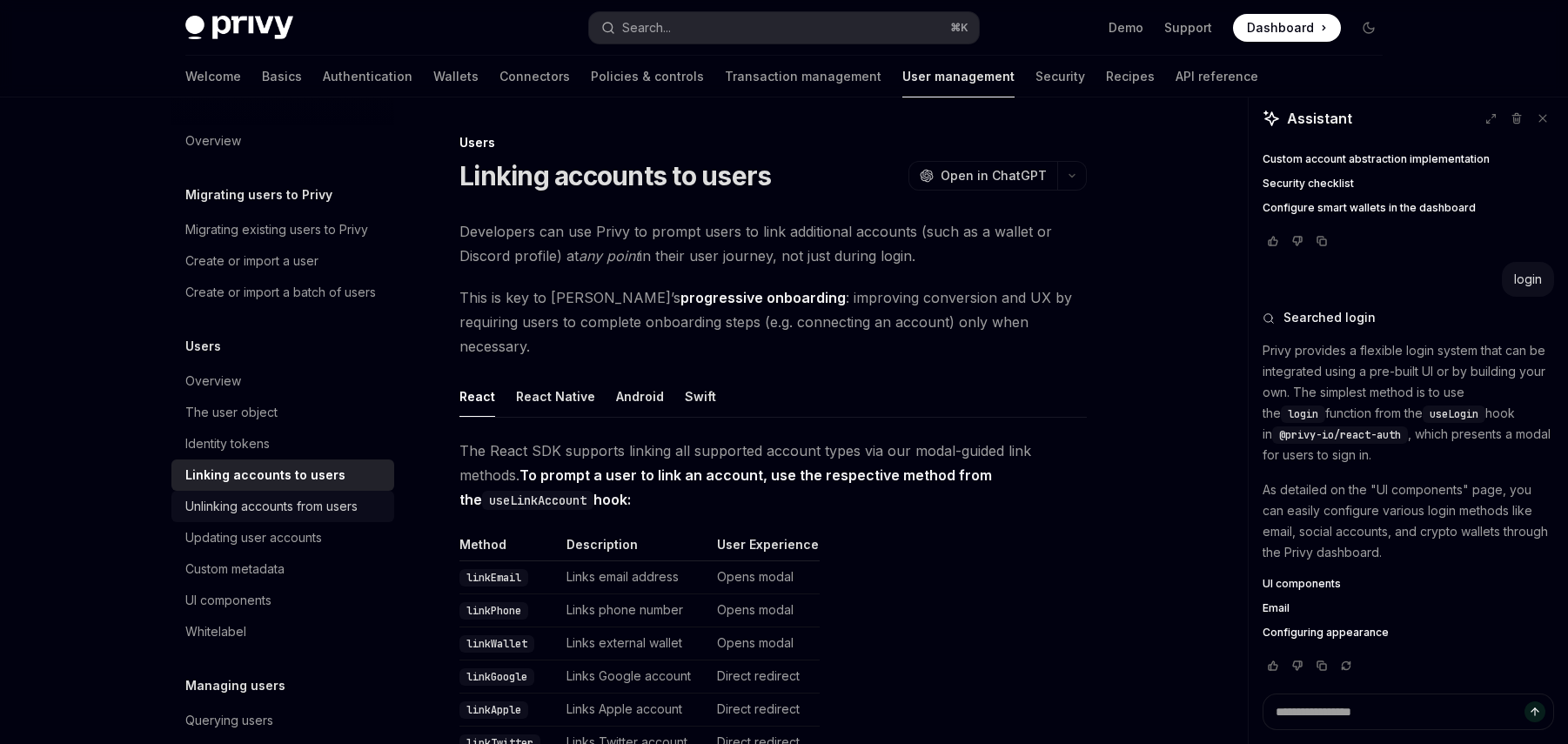
click at [380, 511] on div "Unlinking accounts from users" at bounding box center [284, 506] width 198 height 21
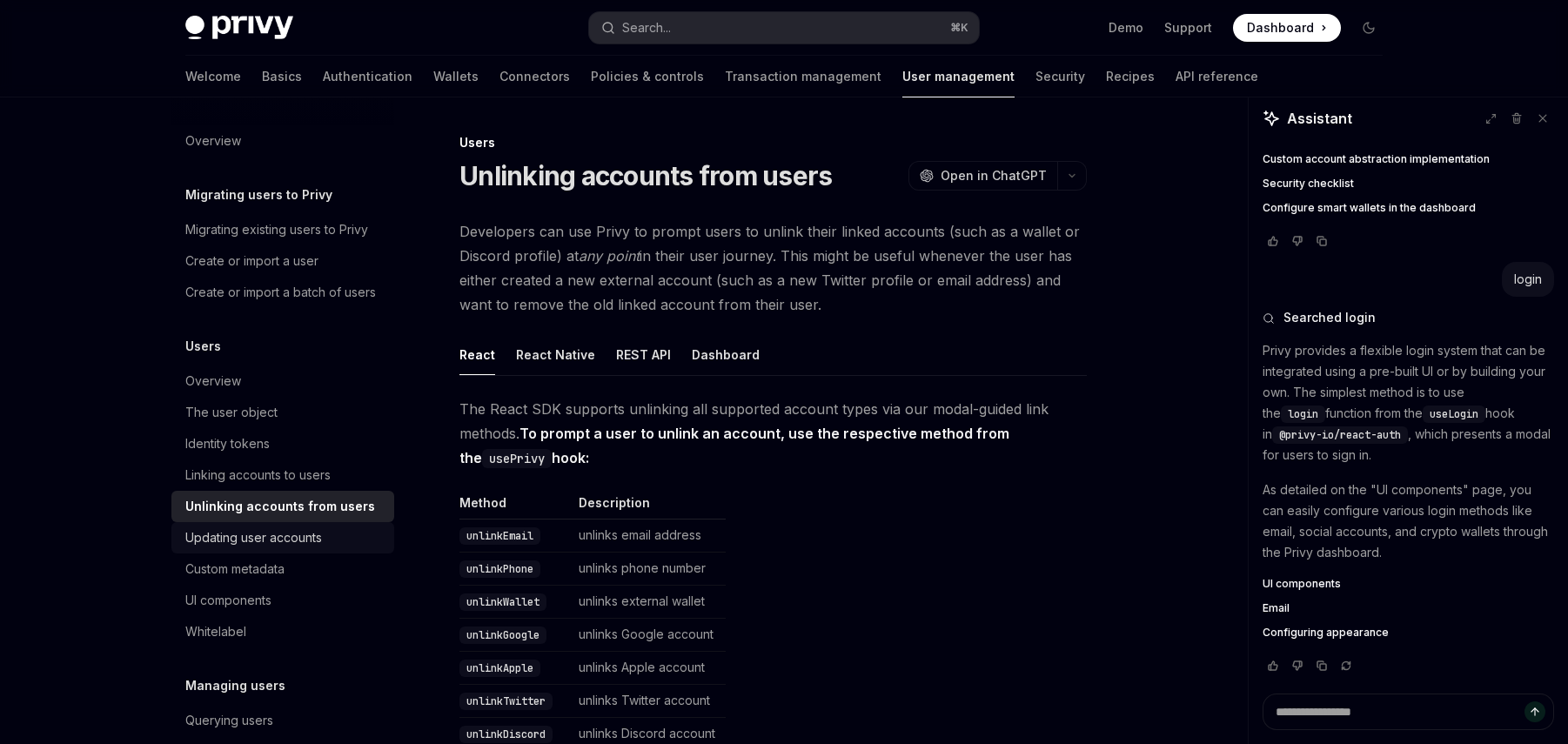
click at [338, 538] on div "Updating user accounts" at bounding box center [284, 537] width 198 height 21
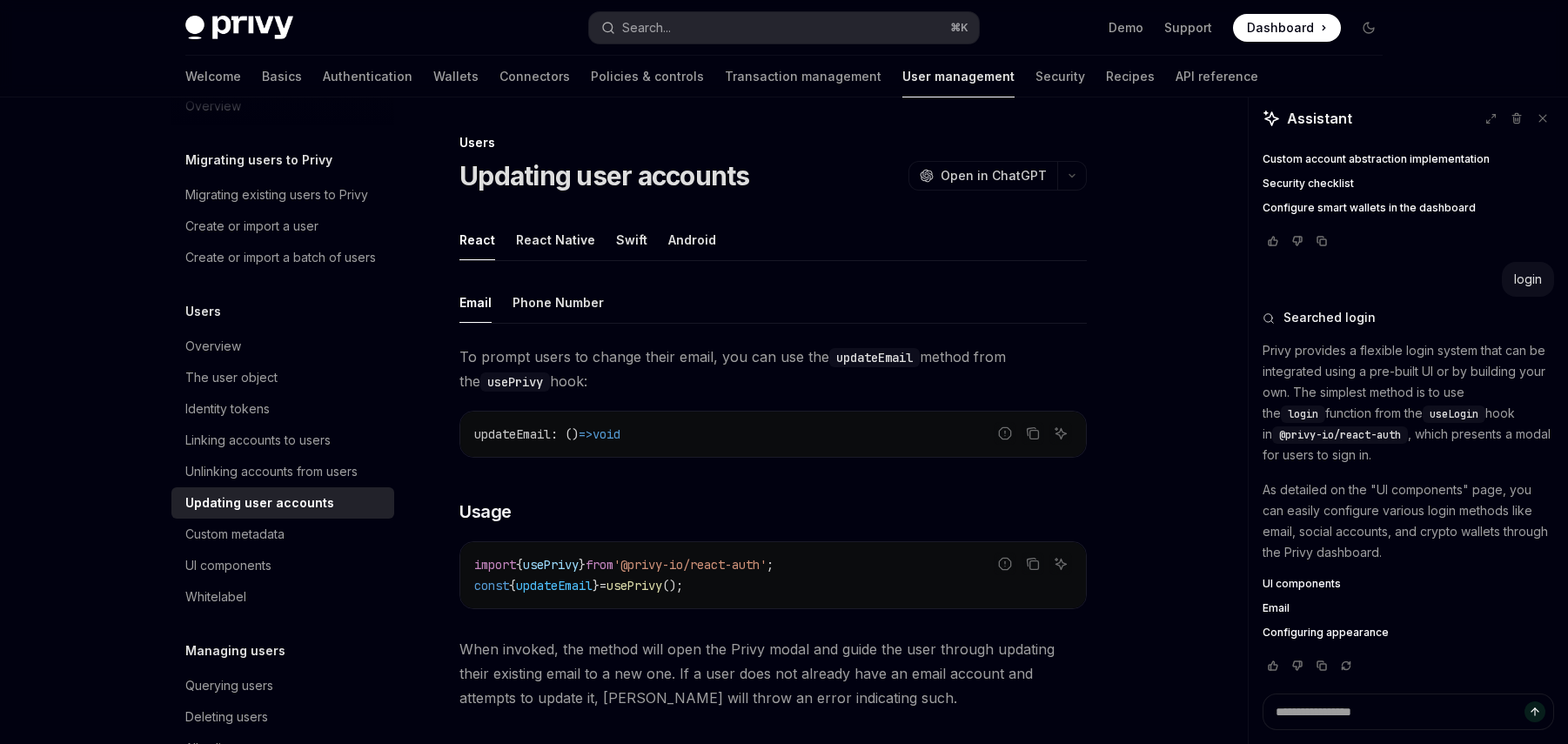
scroll to position [43, 0]
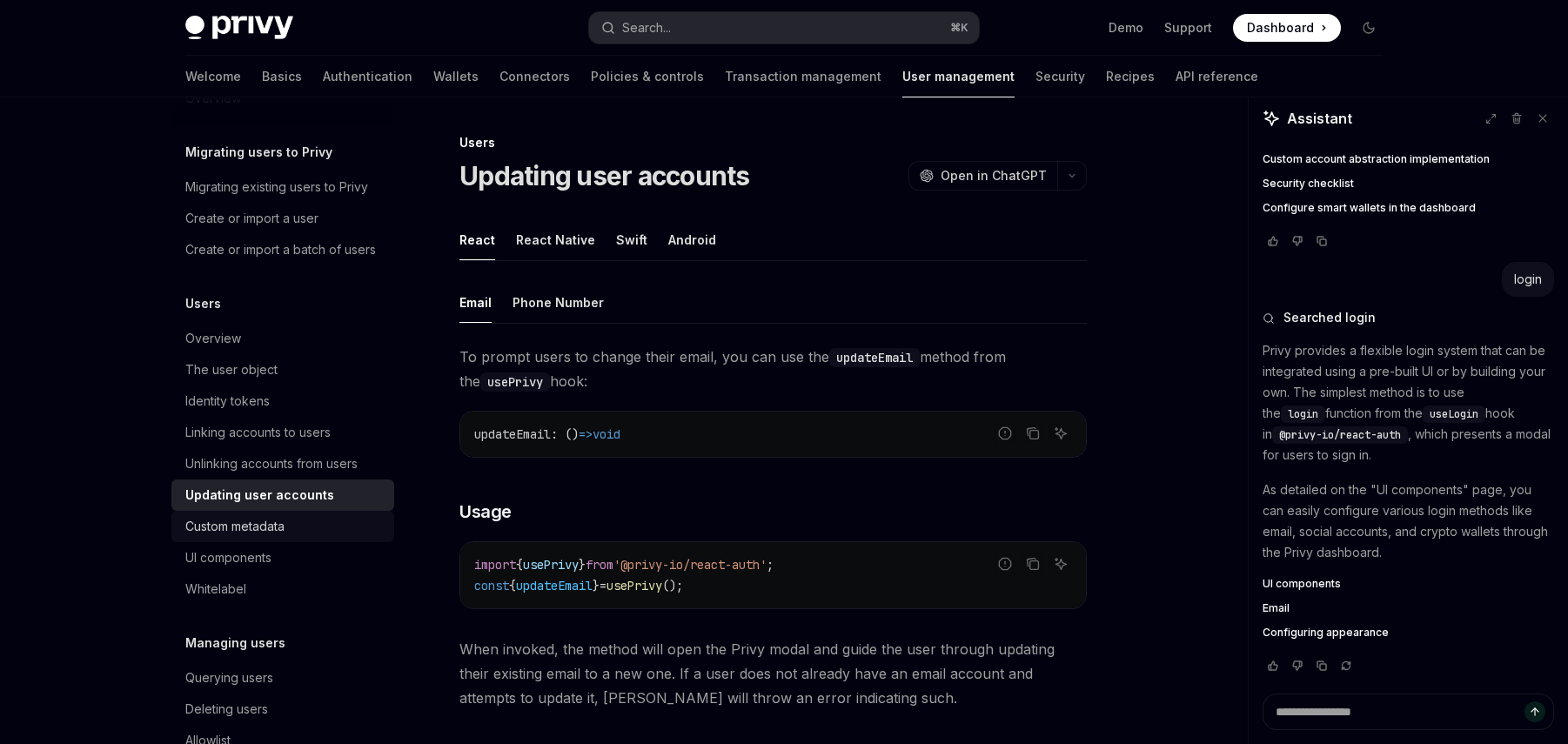
click at [282, 529] on div "Custom metadata" at bounding box center [235, 526] width 100 height 21
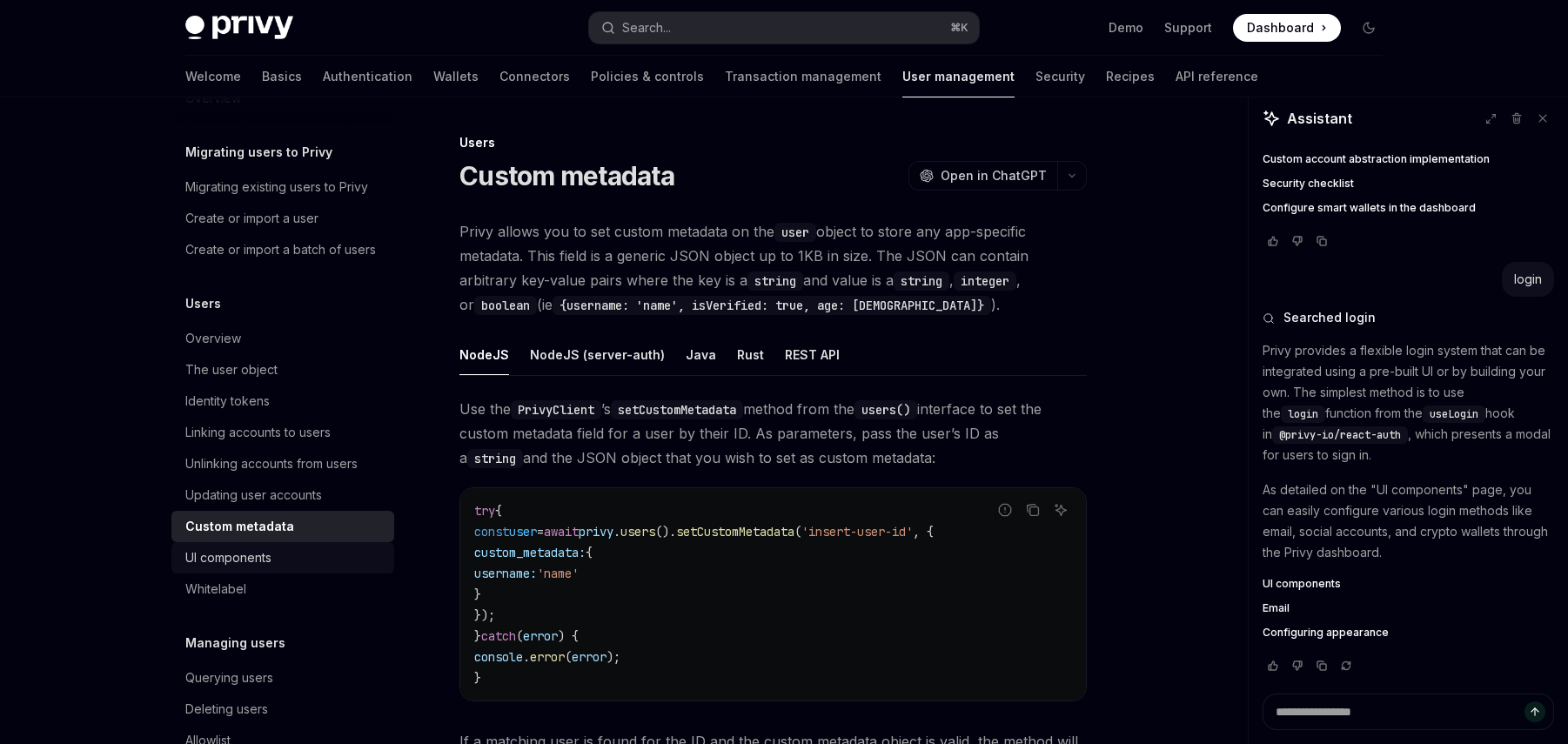
click at [289, 559] on div "UI components" at bounding box center [284, 558] width 198 height 21
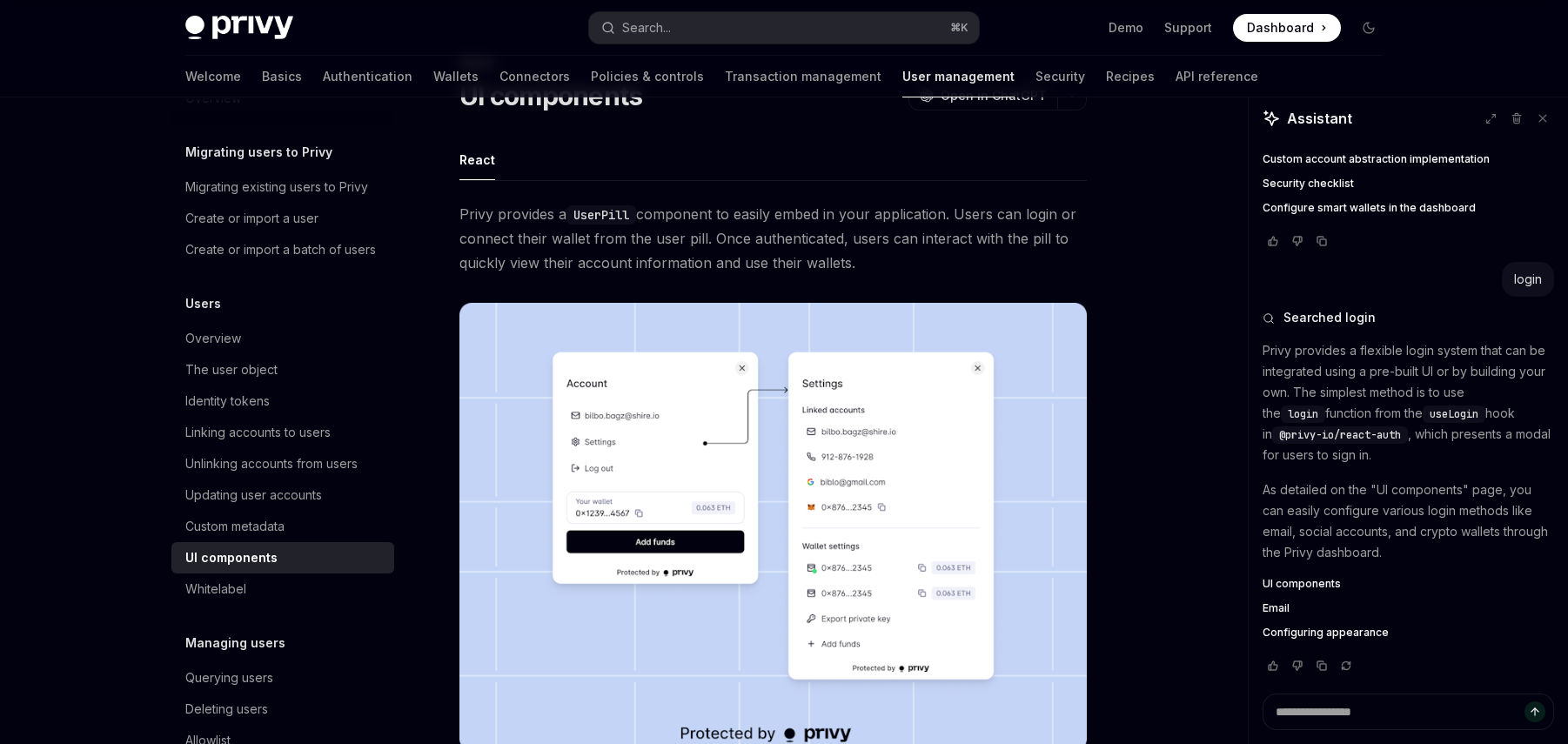
scroll to position [83, 0]
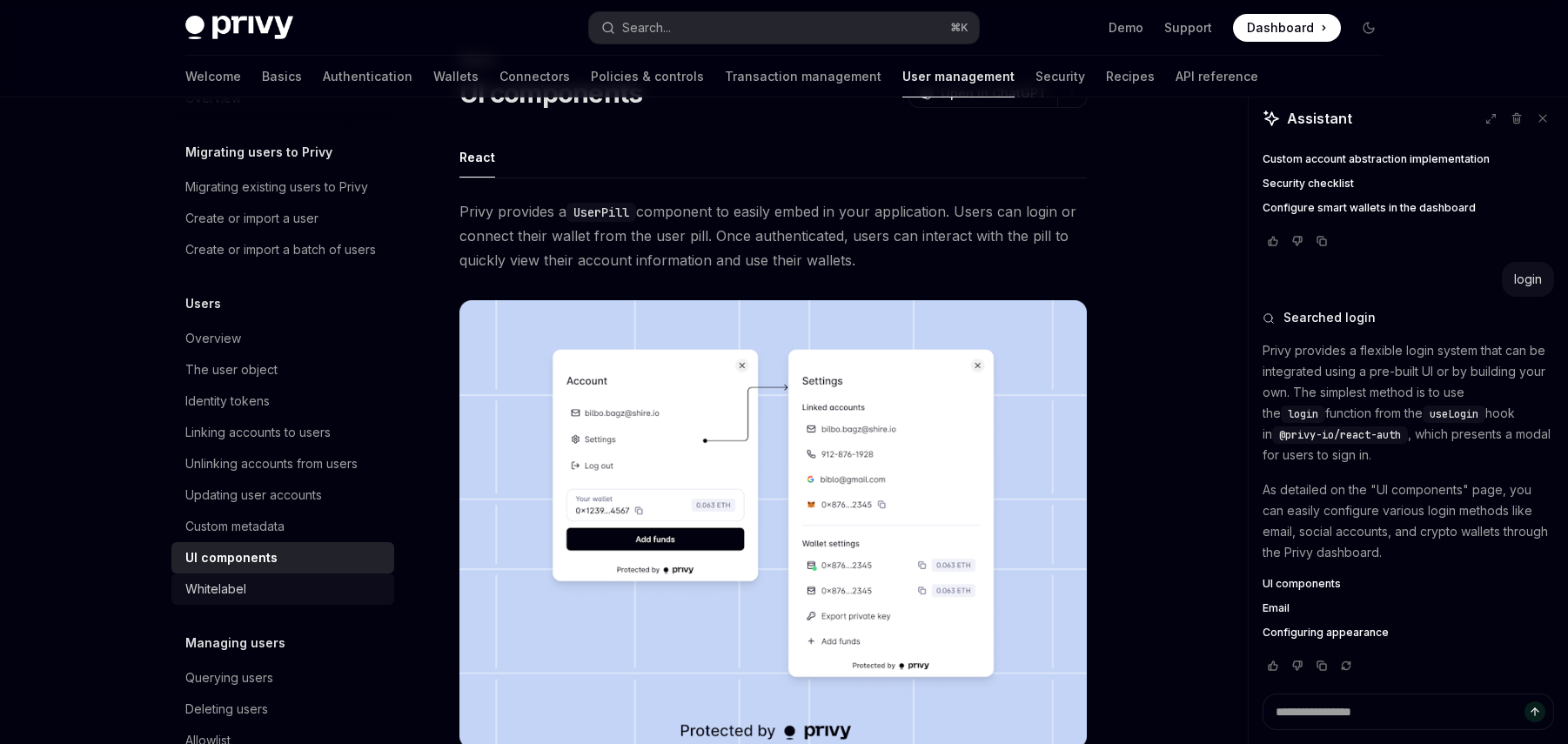
click at [254, 587] on div "Whitelabel" at bounding box center [284, 589] width 198 height 21
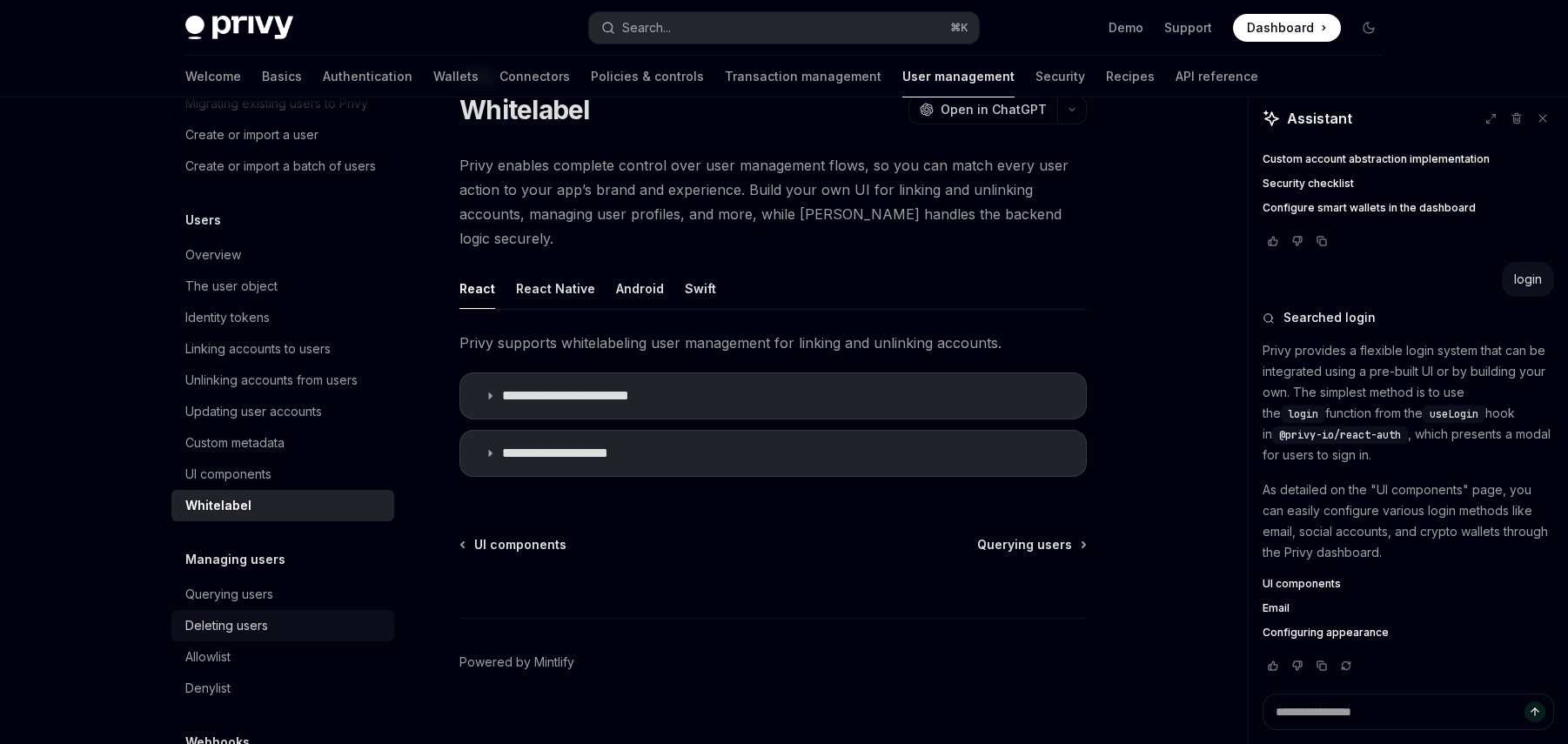
scroll to position [131, 0]
click at [478, 431] on summary "**********" at bounding box center [773, 453] width 625 height 45
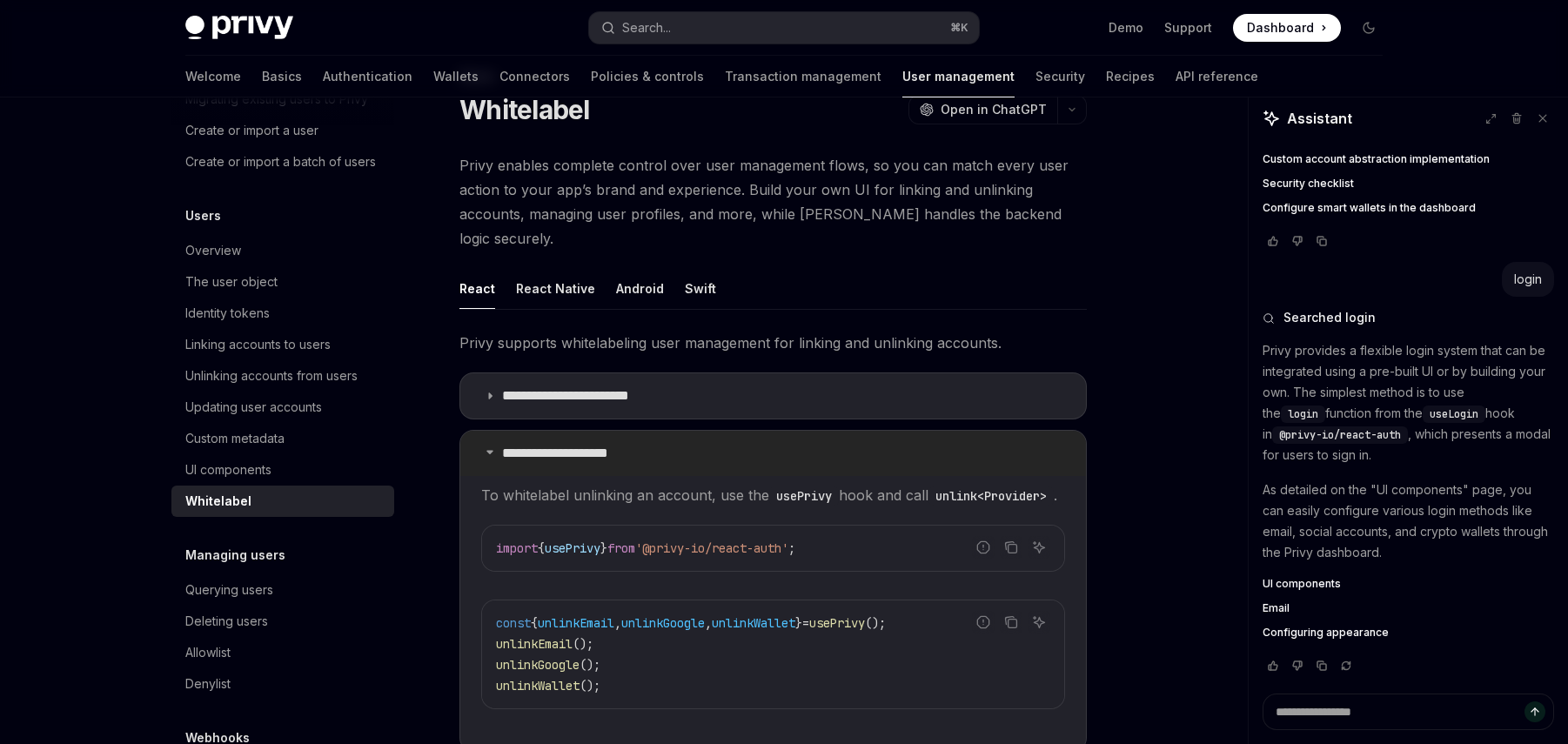
click at [478, 431] on summary "**********" at bounding box center [773, 453] width 625 height 45
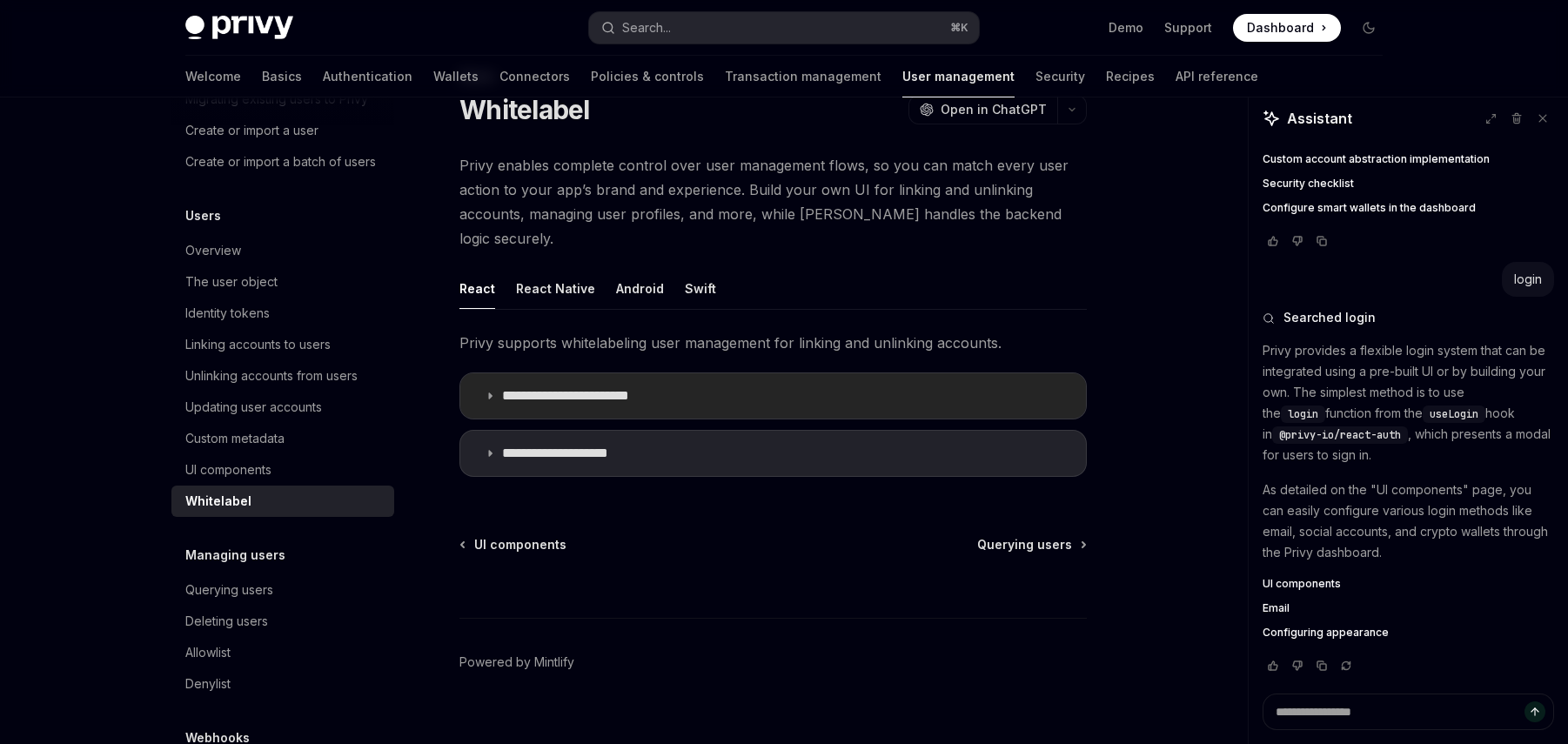
click at [473, 374] on summary "**********" at bounding box center [773, 396] width 625 height 45
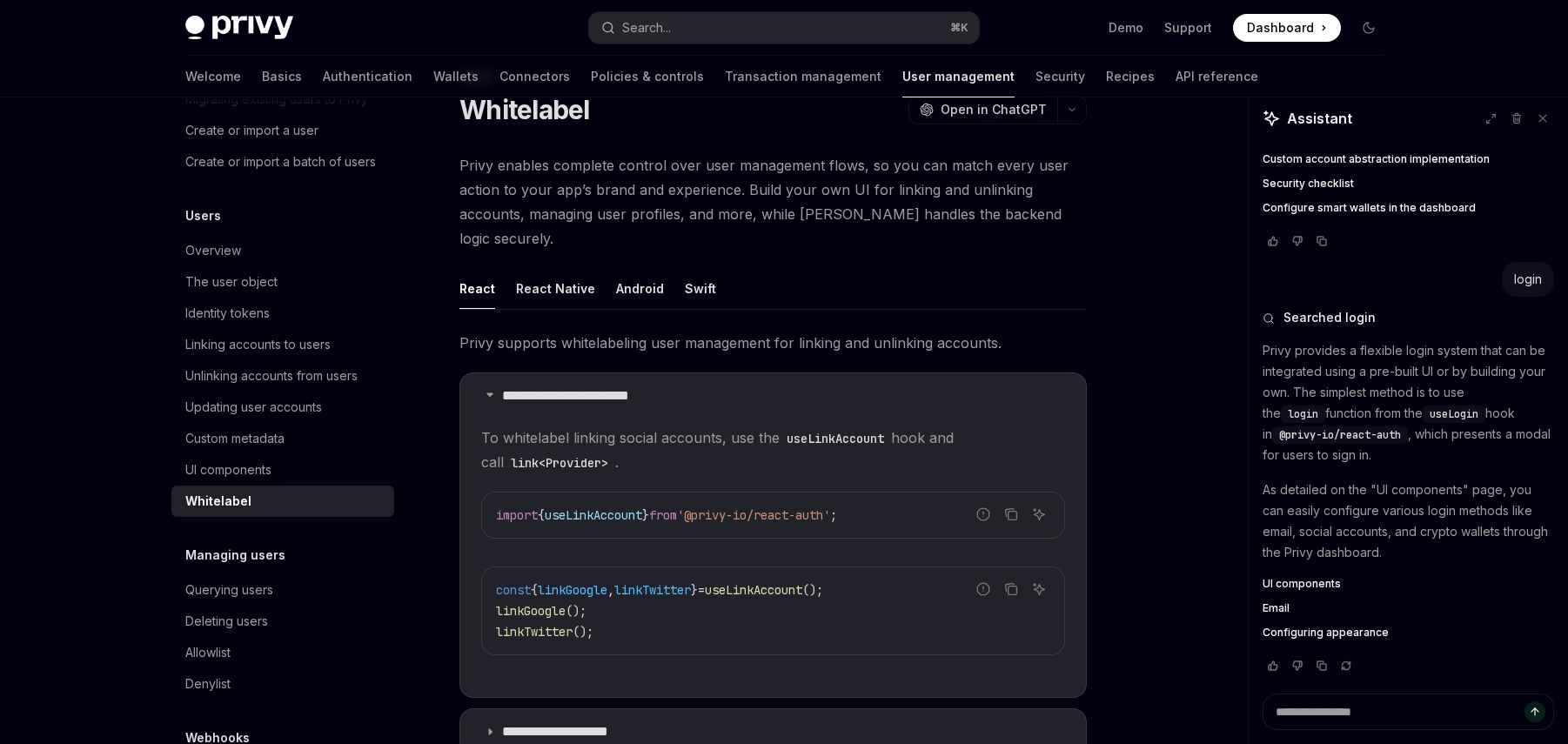
drag, startPoint x: 478, startPoint y: 369, endPoint x: 447, endPoint y: 407, distance: 49.0
click at [478, 374] on summary "**********" at bounding box center [773, 396] width 625 height 45
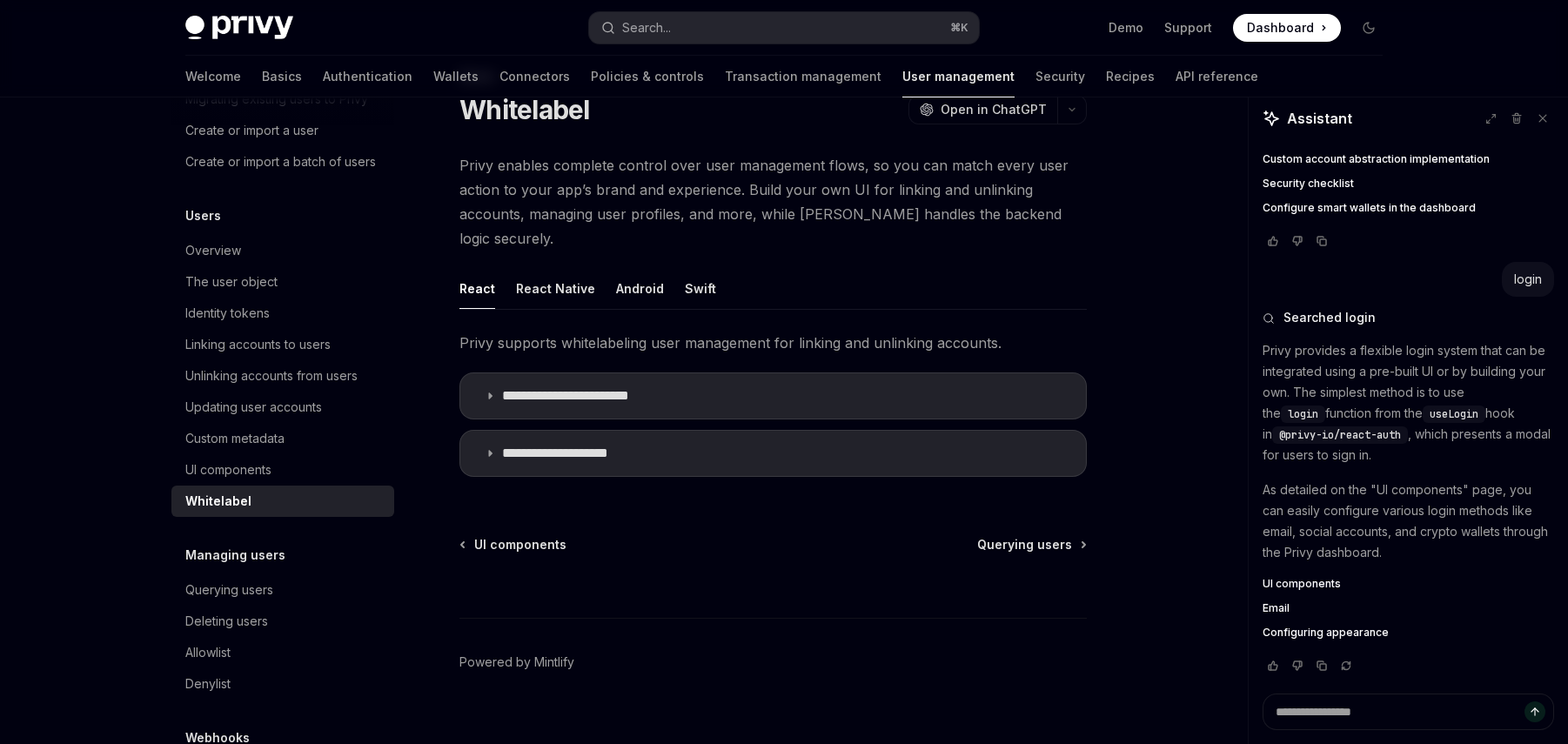
scroll to position [241, 0]
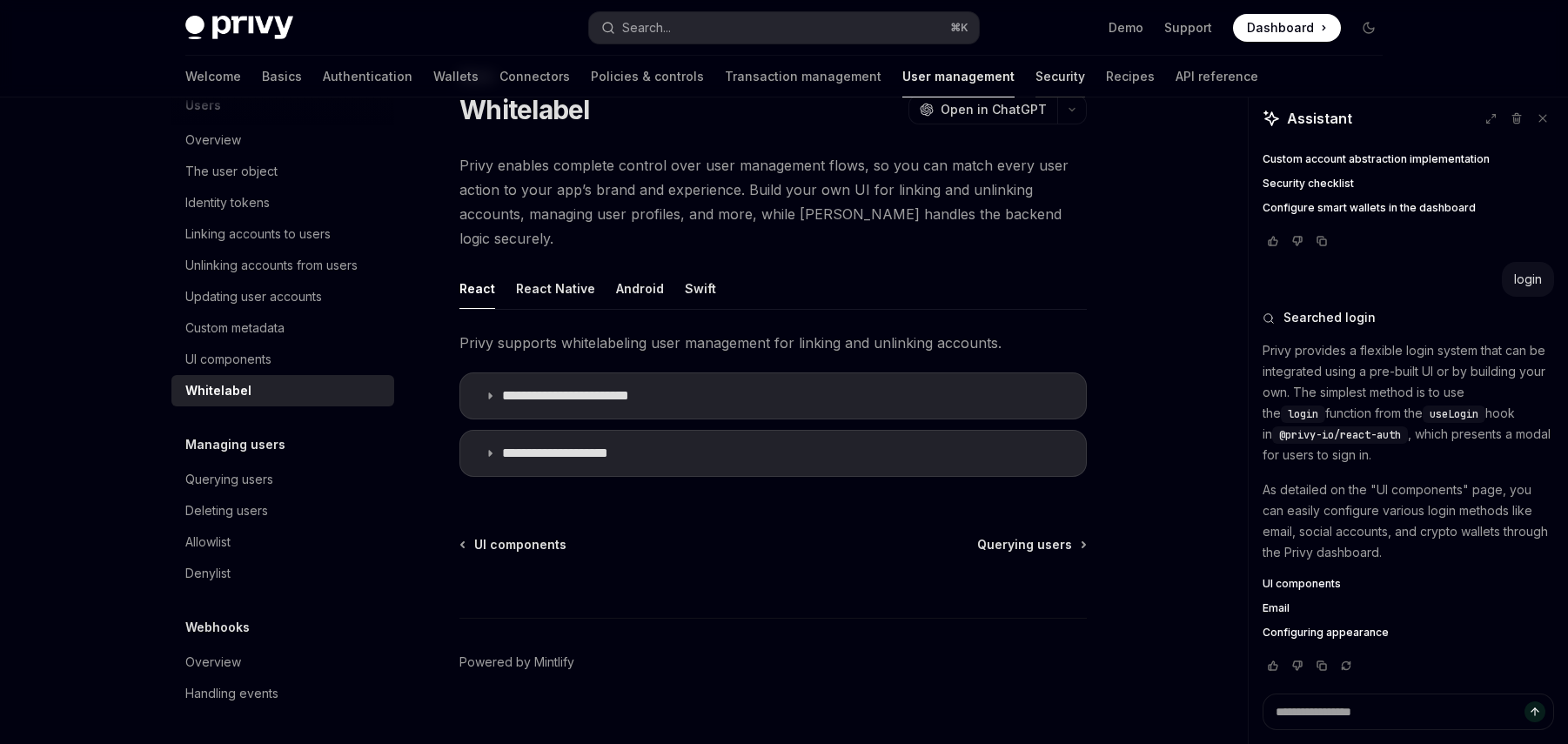
click at [1035, 81] on link "Security" at bounding box center [1060, 76] width 50 height 42
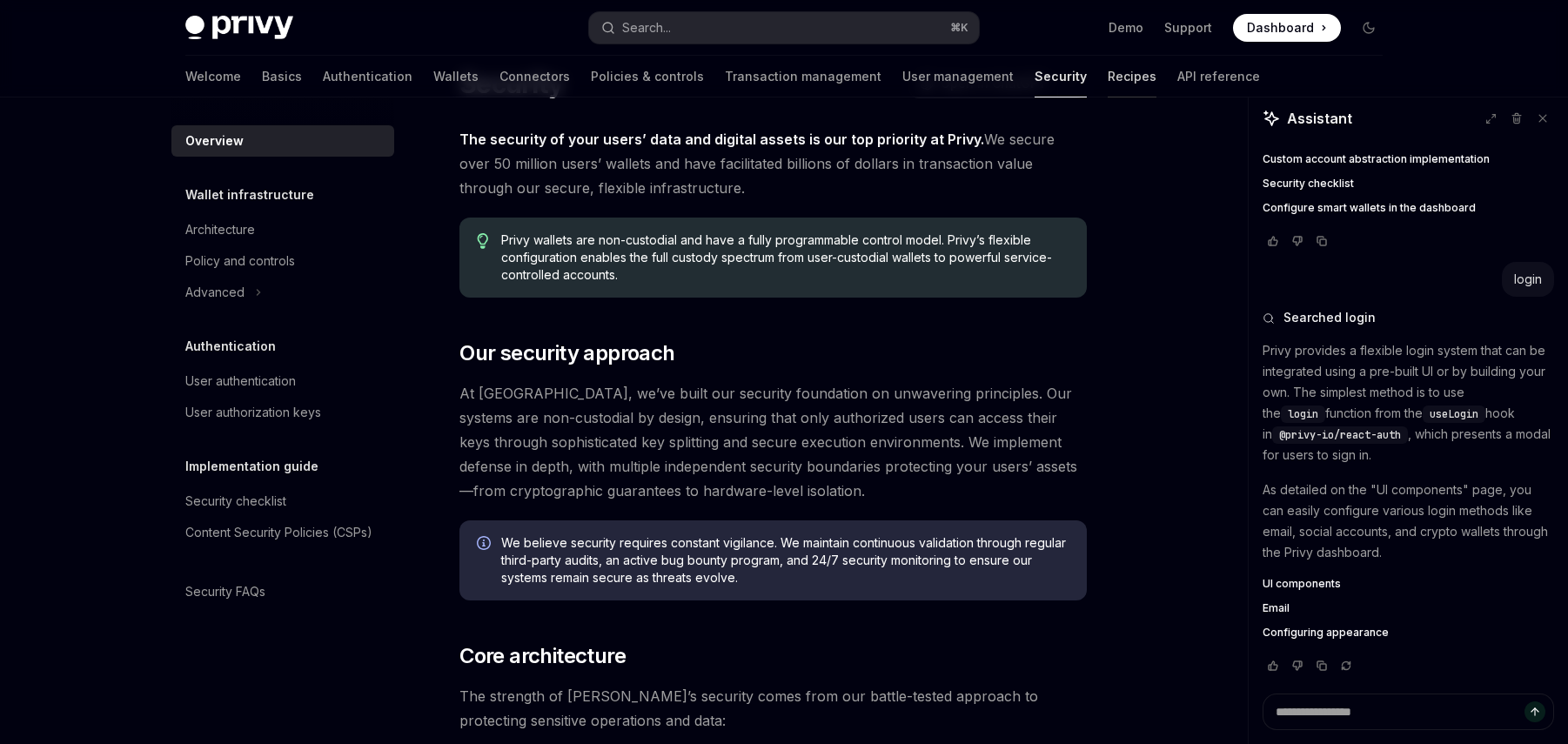
click at [1107, 79] on link "Recipes" at bounding box center [1132, 76] width 49 height 42
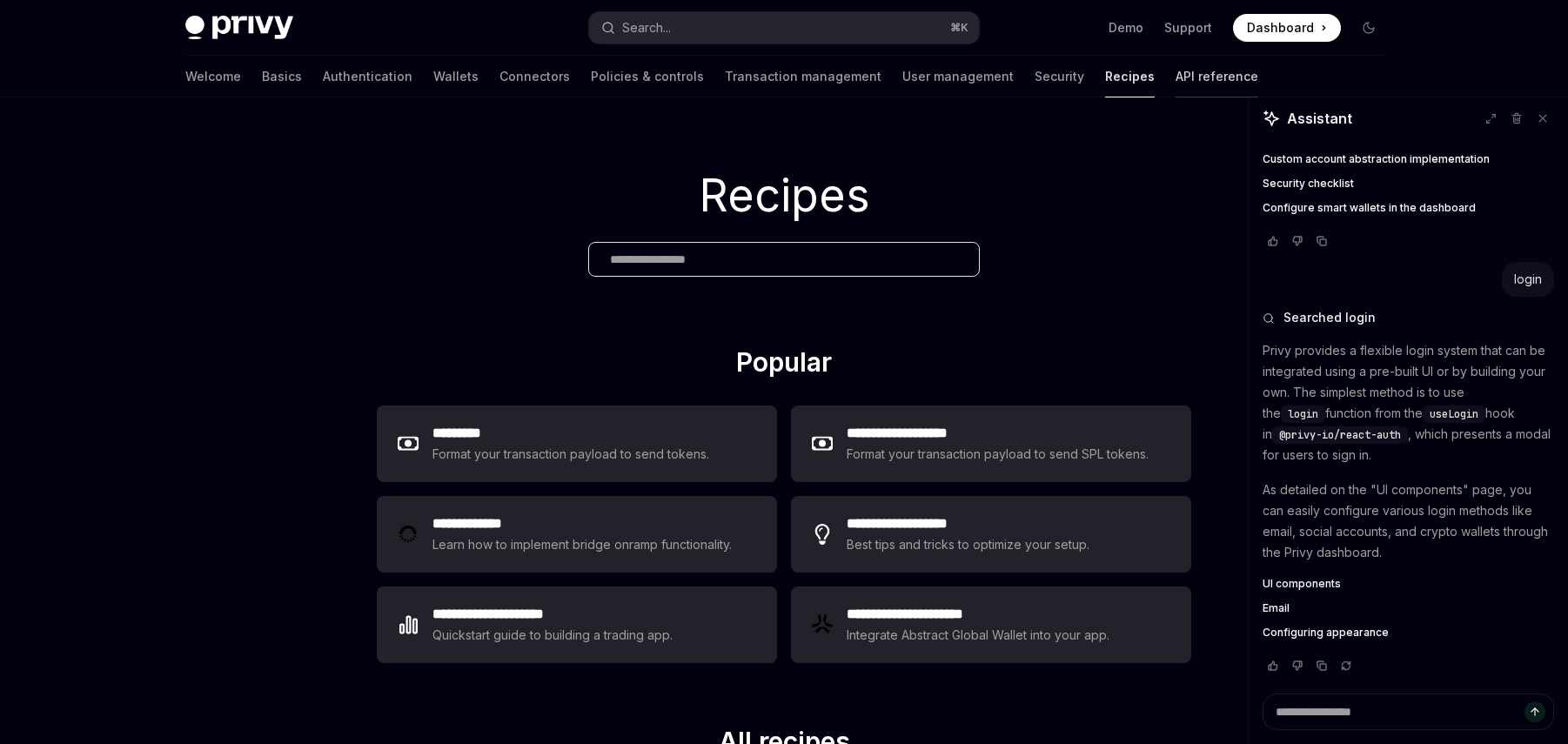
click at [1176, 81] on link "API reference" at bounding box center [1217, 76] width 83 height 42
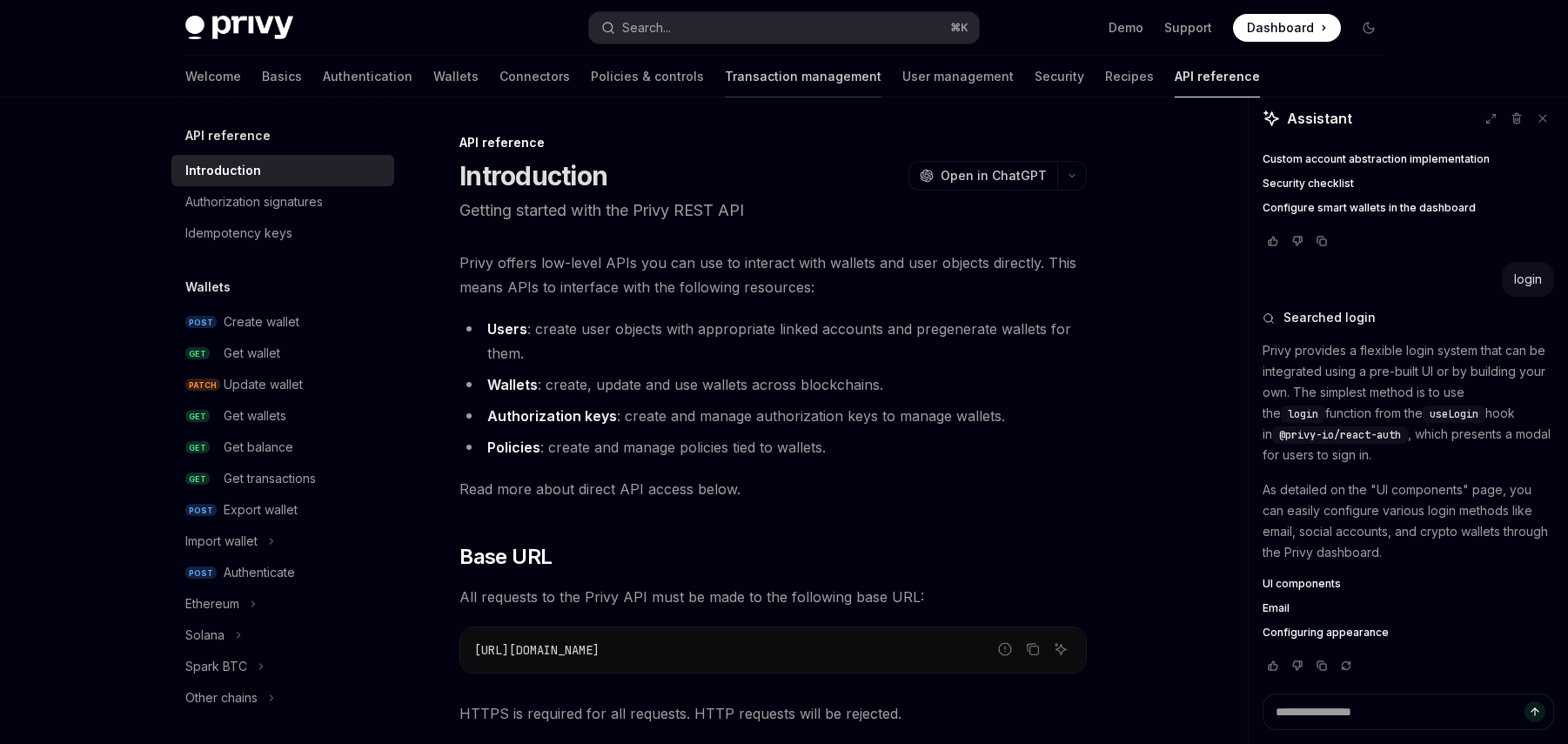
click at [735, 79] on link "Transaction management" at bounding box center [803, 76] width 157 height 42
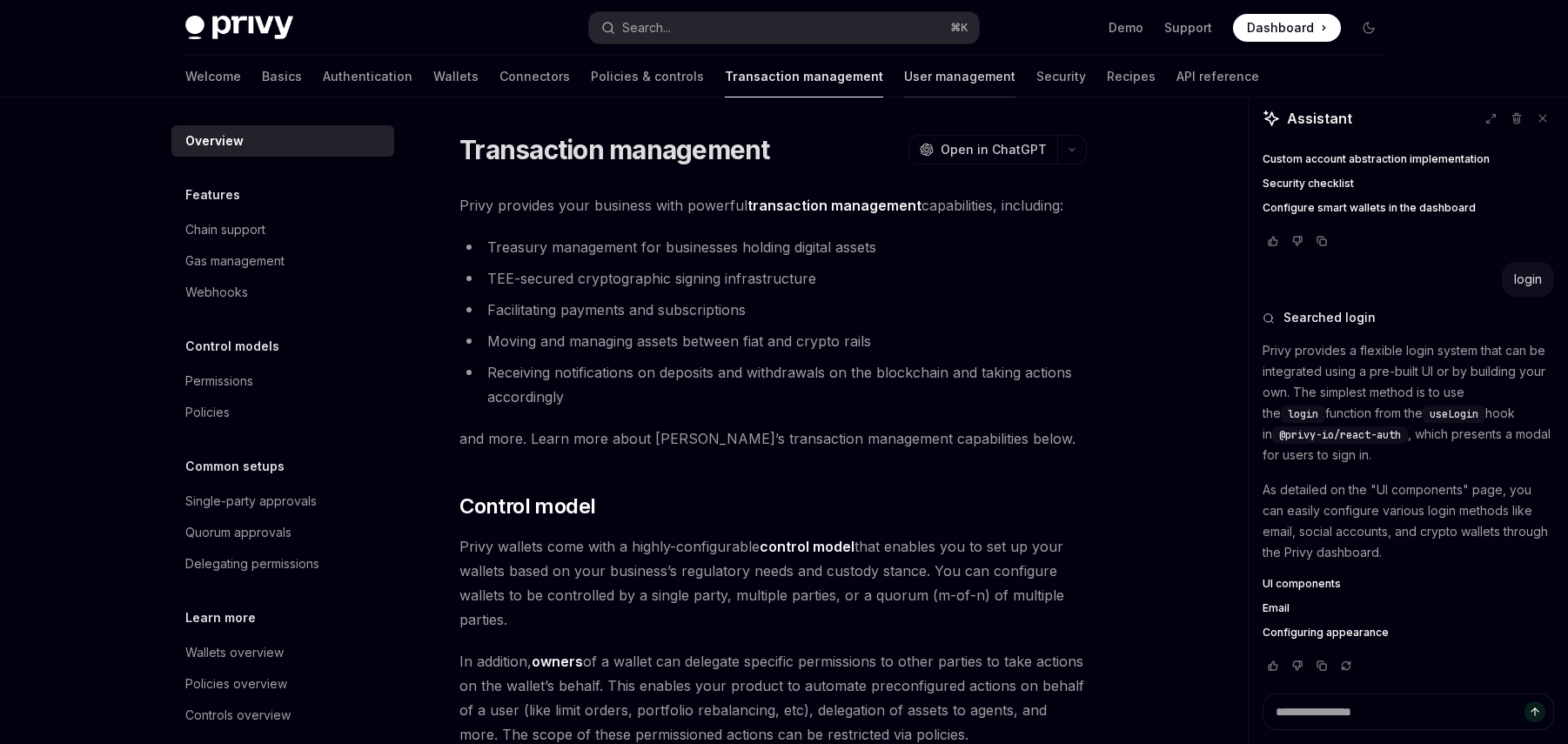
click at [905, 78] on link "User management" at bounding box center [960, 76] width 111 height 42
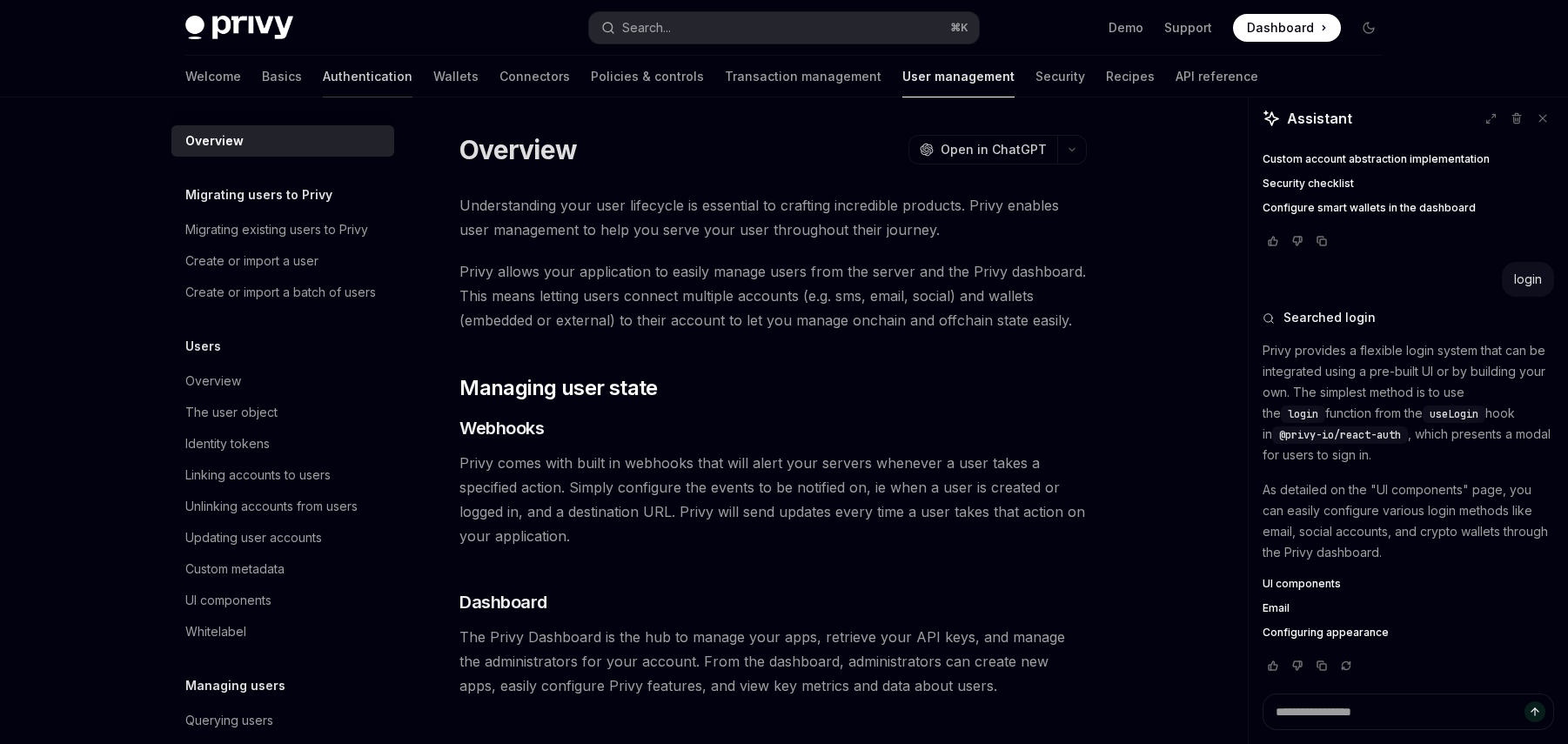
click at [323, 73] on link "Authentication" at bounding box center [368, 76] width 90 height 42
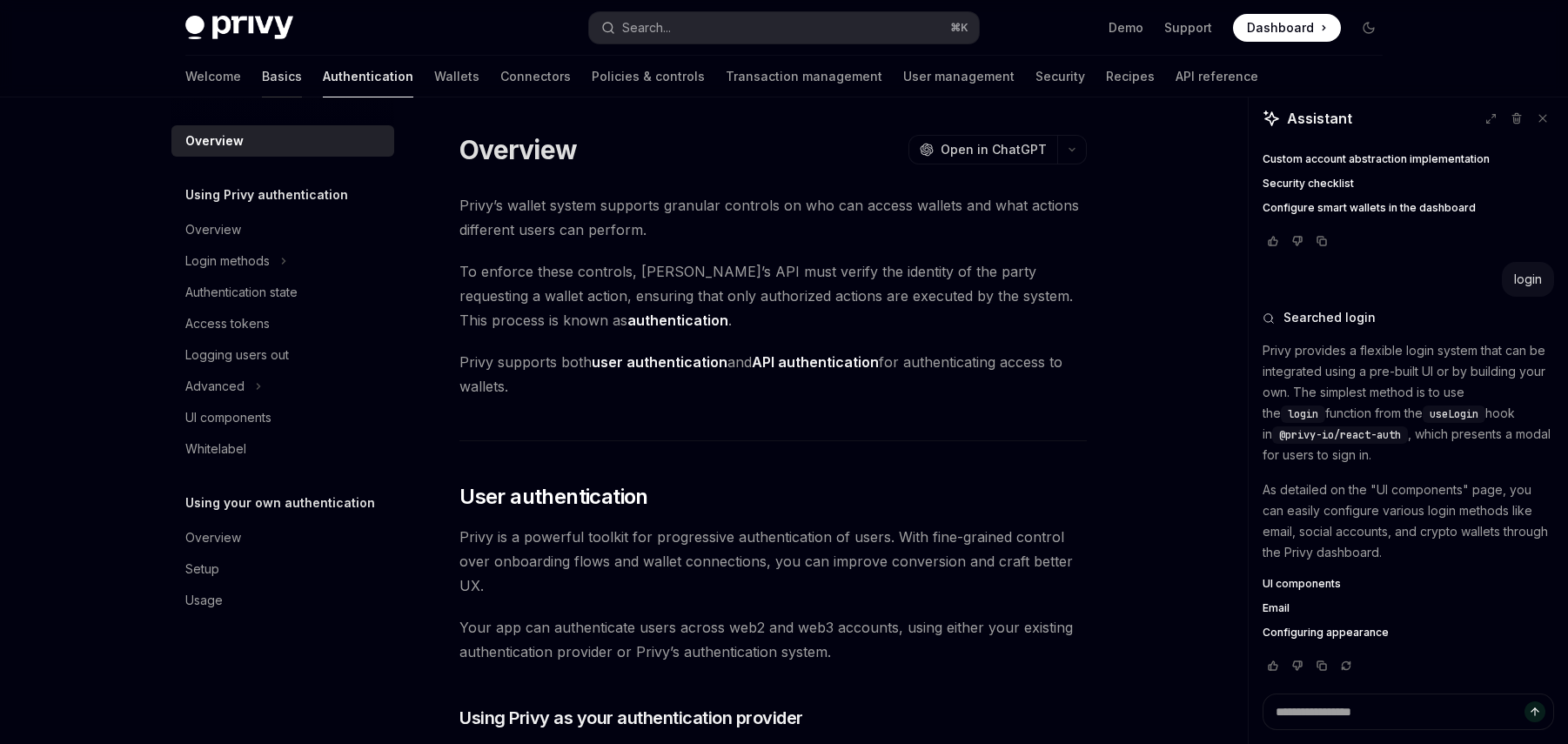
click at [261, 76] on link "Basics" at bounding box center [281, 76] width 40 height 42
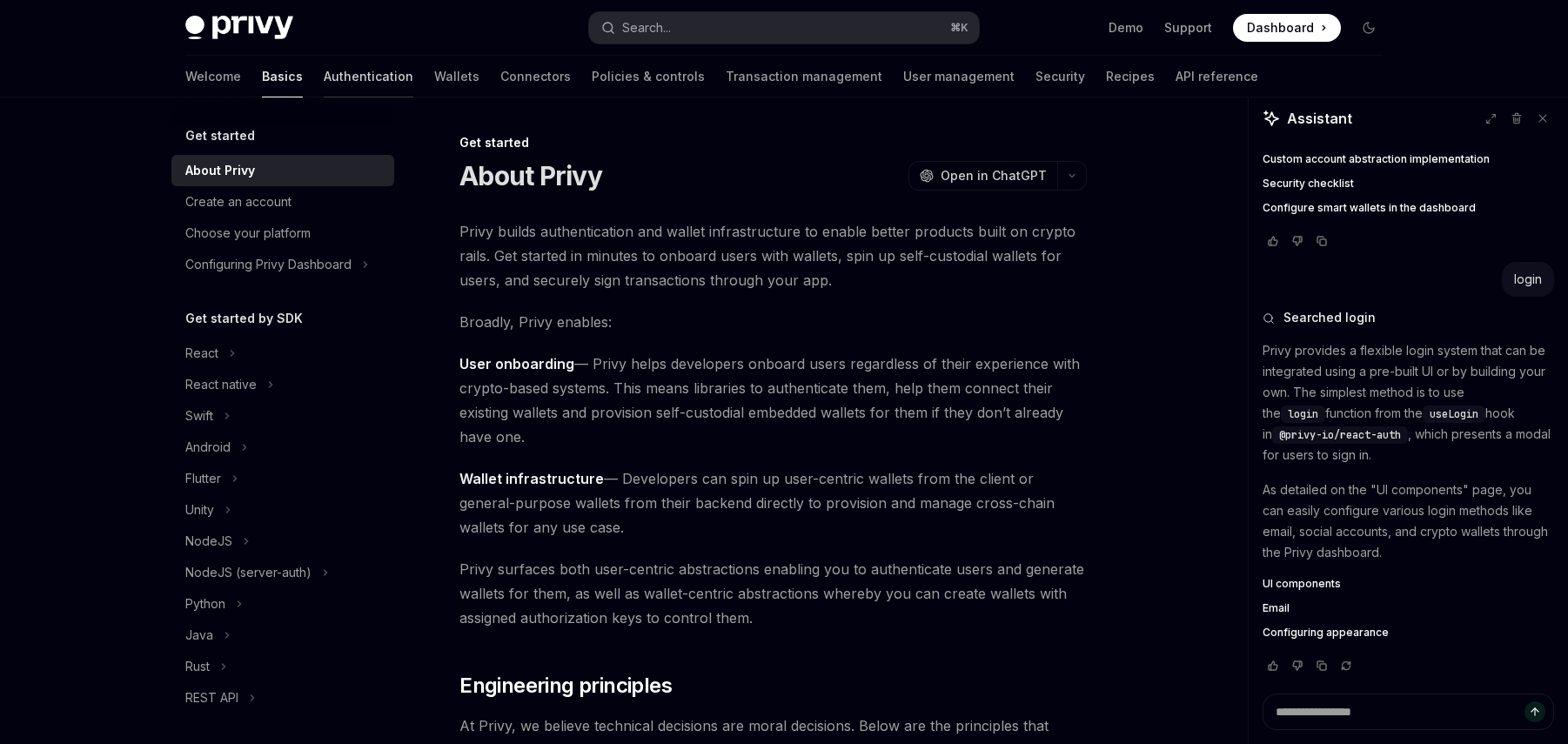
click at [324, 81] on link "Authentication" at bounding box center [369, 76] width 90 height 42
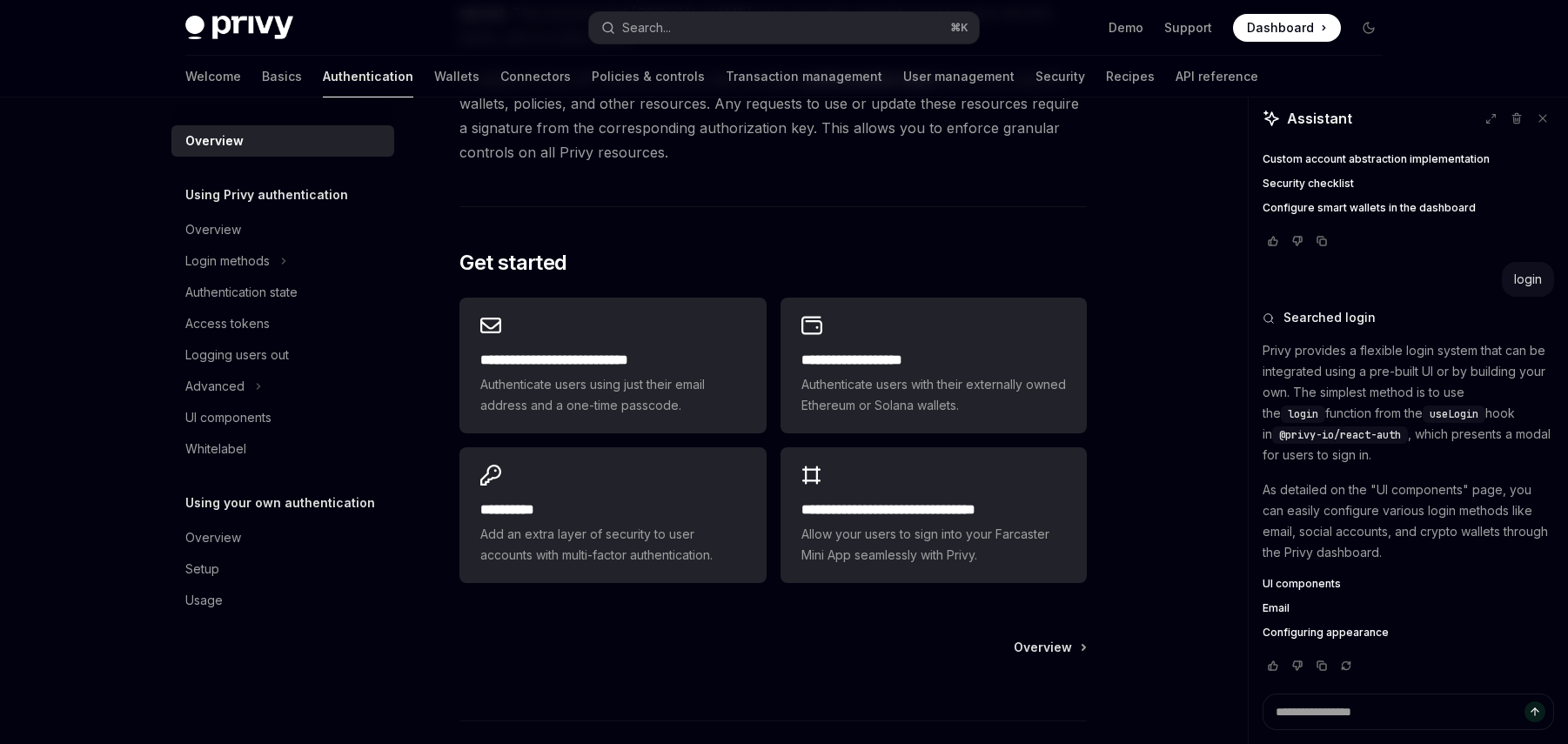
scroll to position [1345, 0]
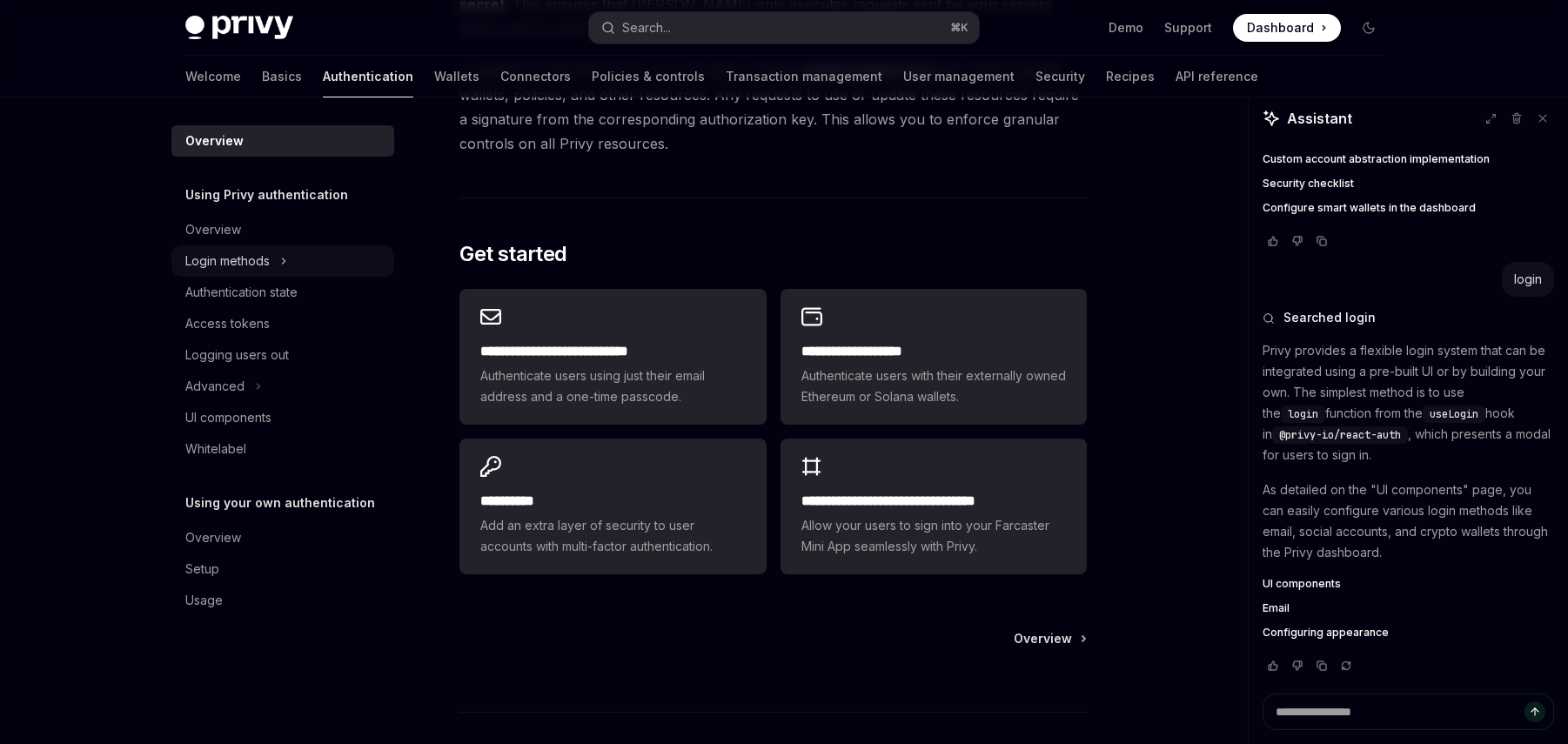
click at [268, 255] on div "Login methods" at bounding box center [227, 261] width 84 height 21
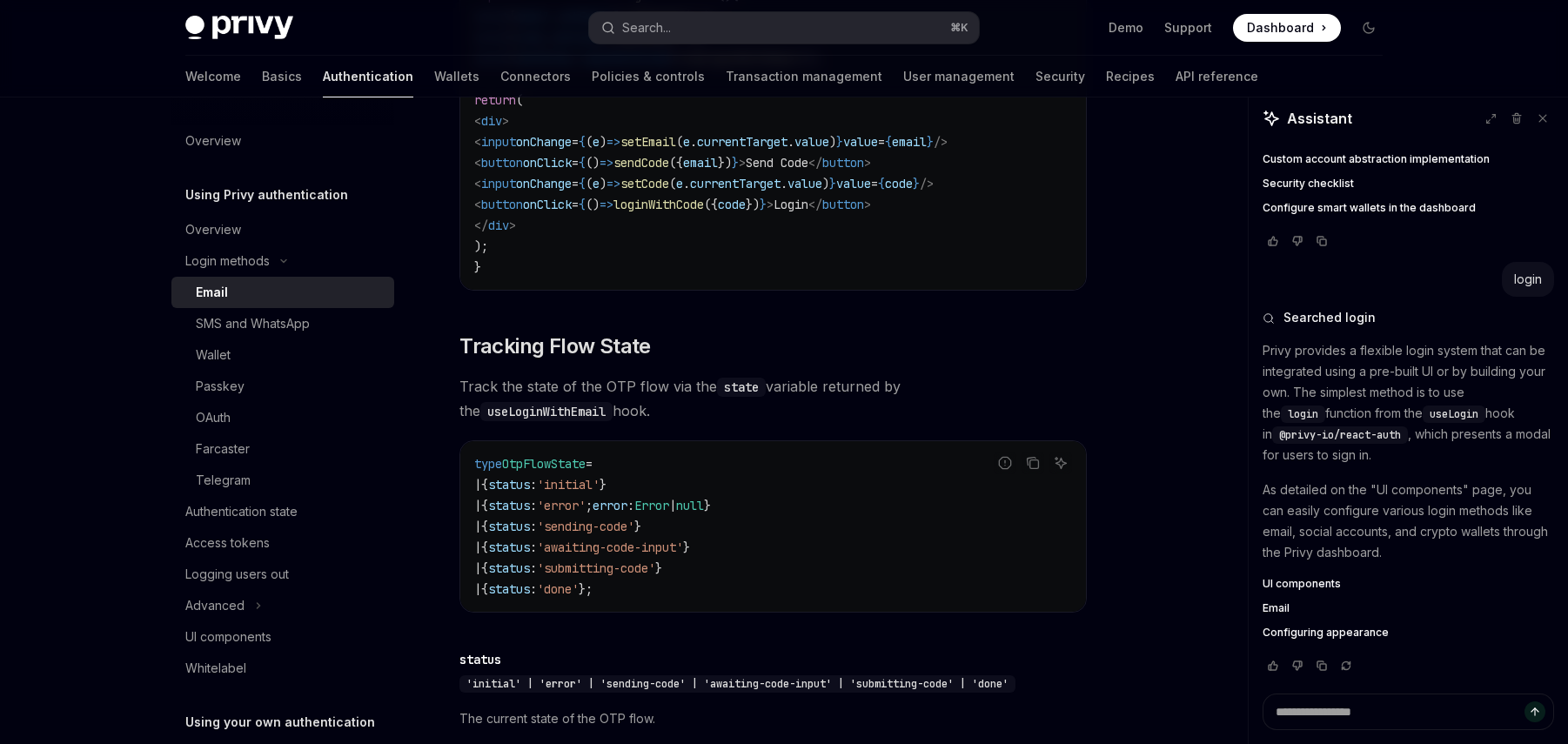
scroll to position [1834, 0]
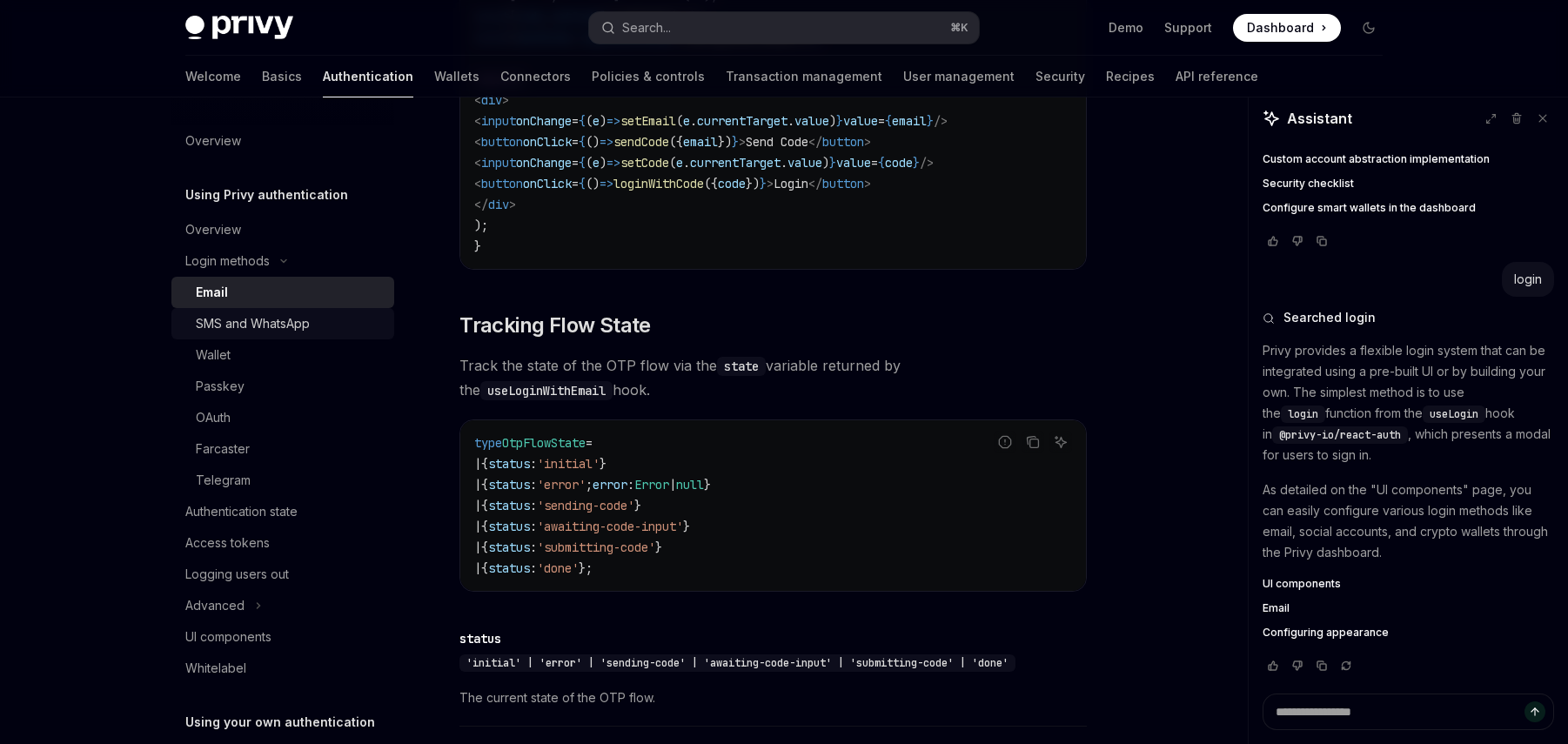
click at [283, 326] on div "SMS and WhatsApp" at bounding box center [253, 323] width 114 height 21
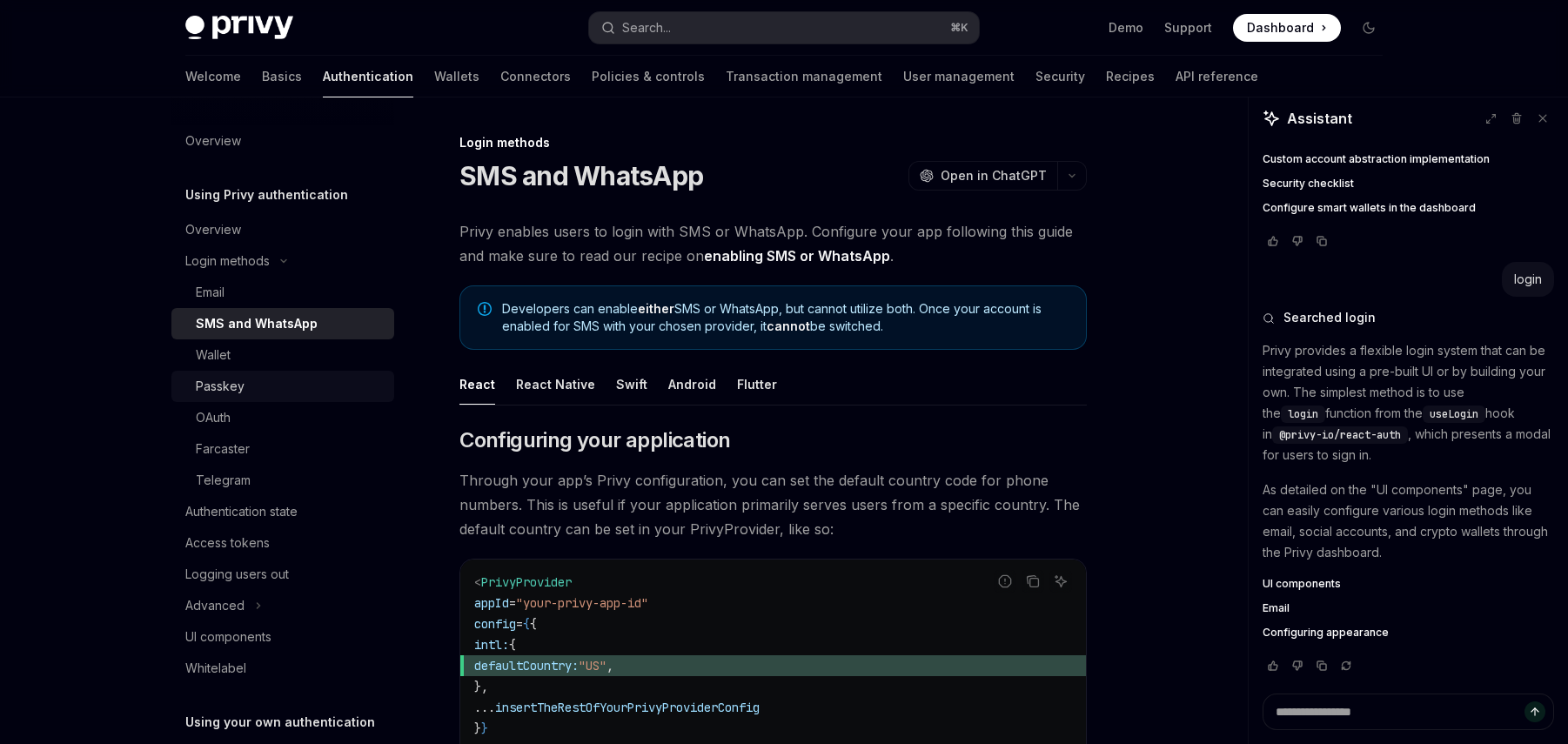
click at [294, 391] on div "Passkey" at bounding box center [290, 386] width 188 height 21
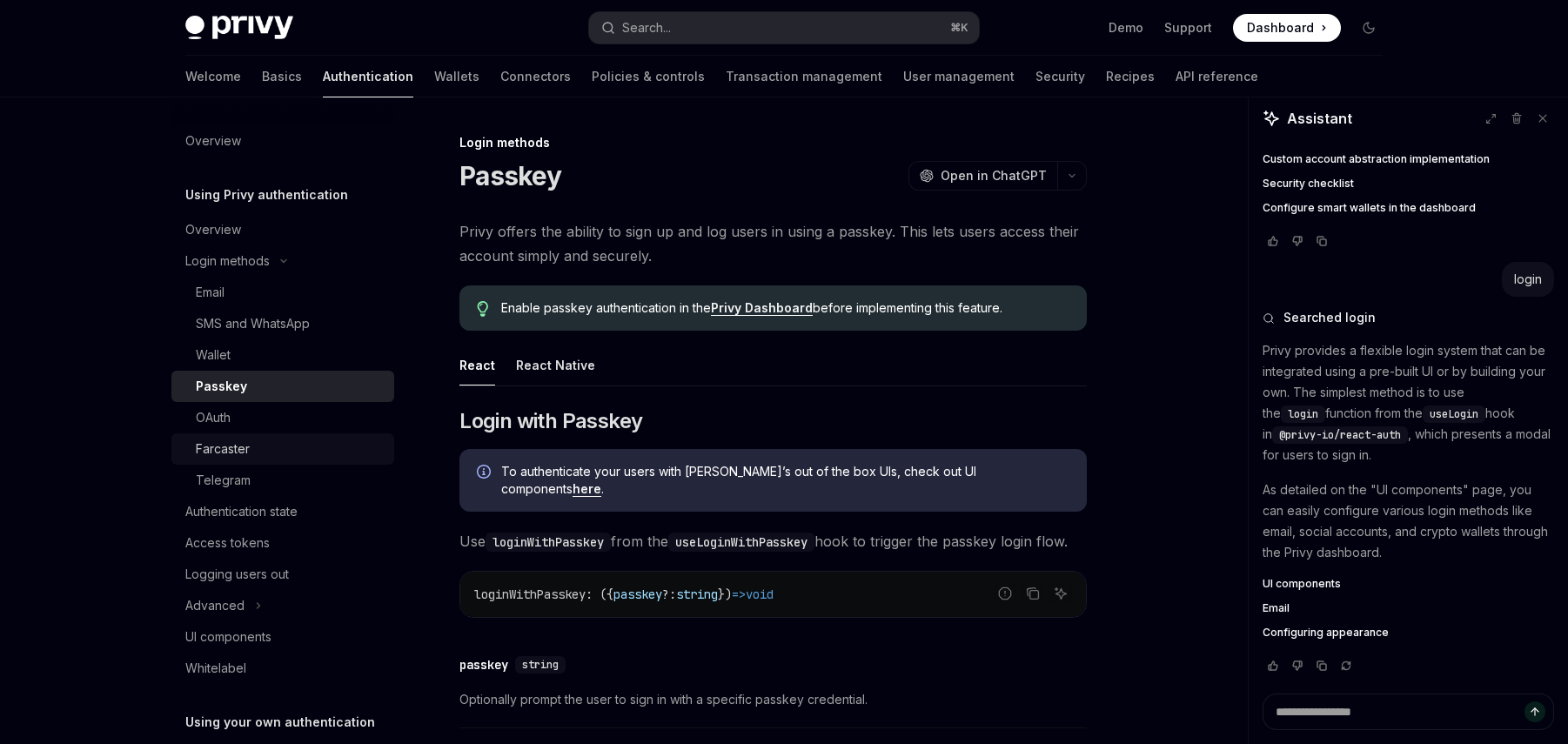
click at [281, 446] on div "Farcaster" at bounding box center [290, 448] width 188 height 21
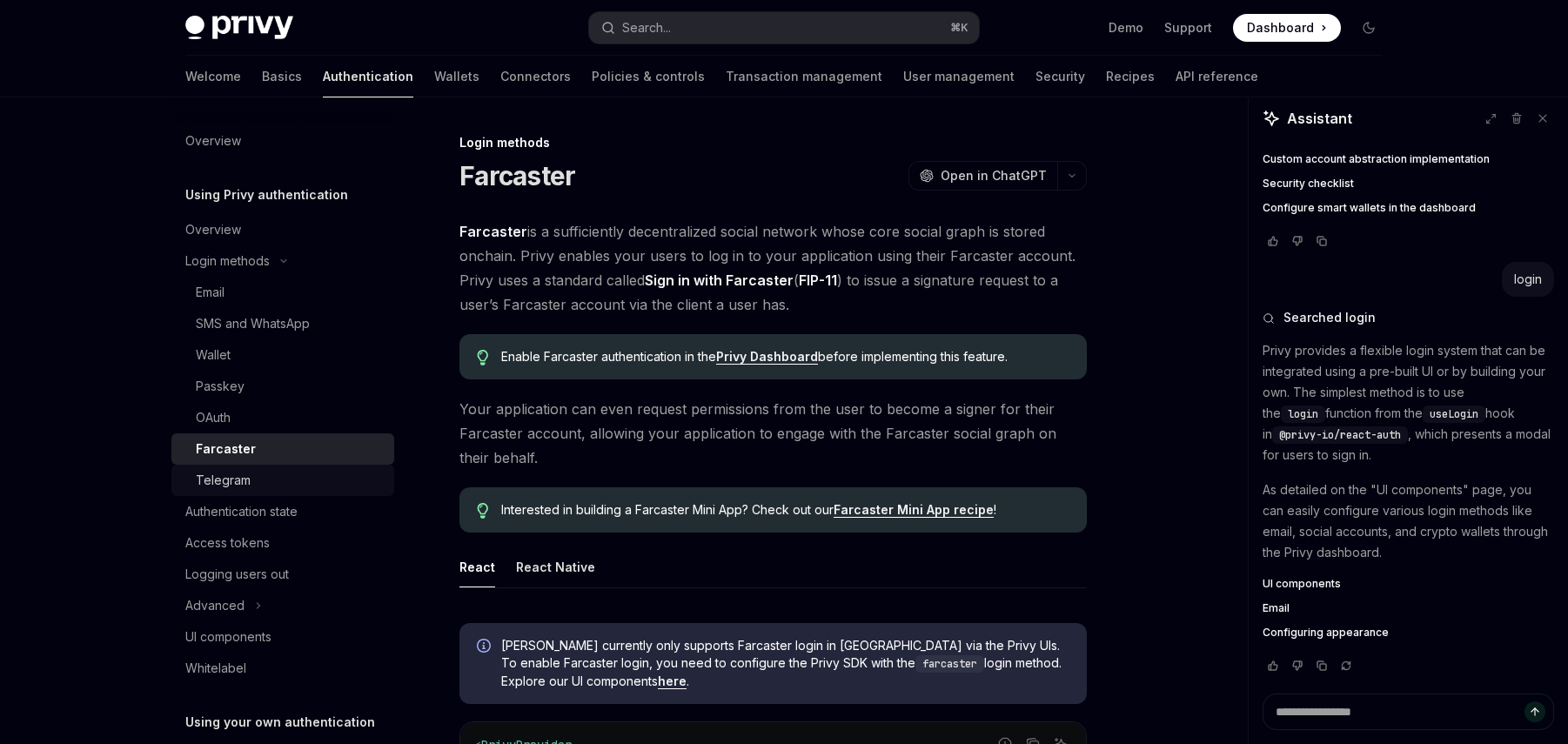
click at [297, 476] on div "Telegram" at bounding box center [290, 480] width 188 height 21
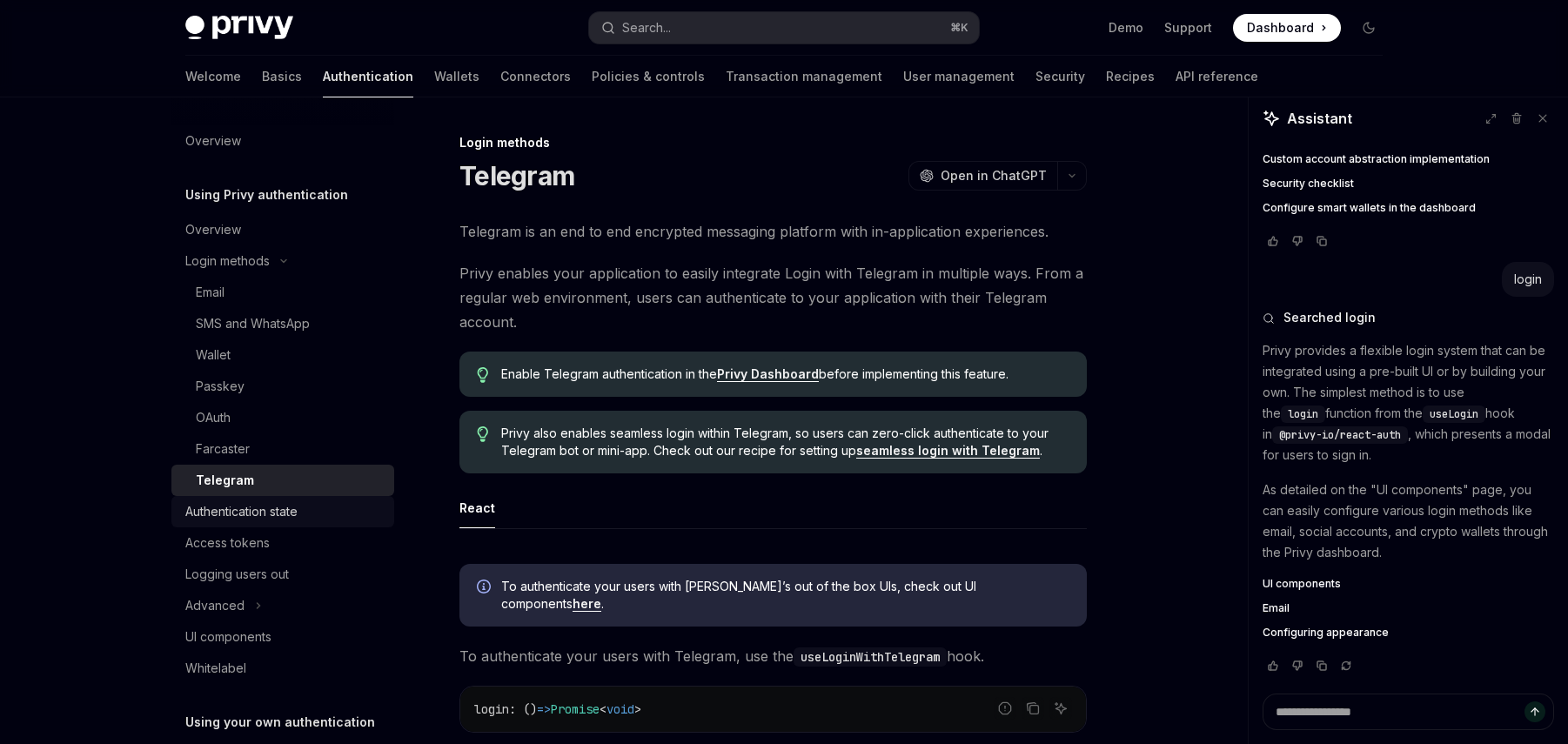
drag, startPoint x: 289, startPoint y: 509, endPoint x: 376, endPoint y: 506, distance: 87.1
click at [289, 509] on div "Authentication state" at bounding box center [241, 512] width 112 height 21
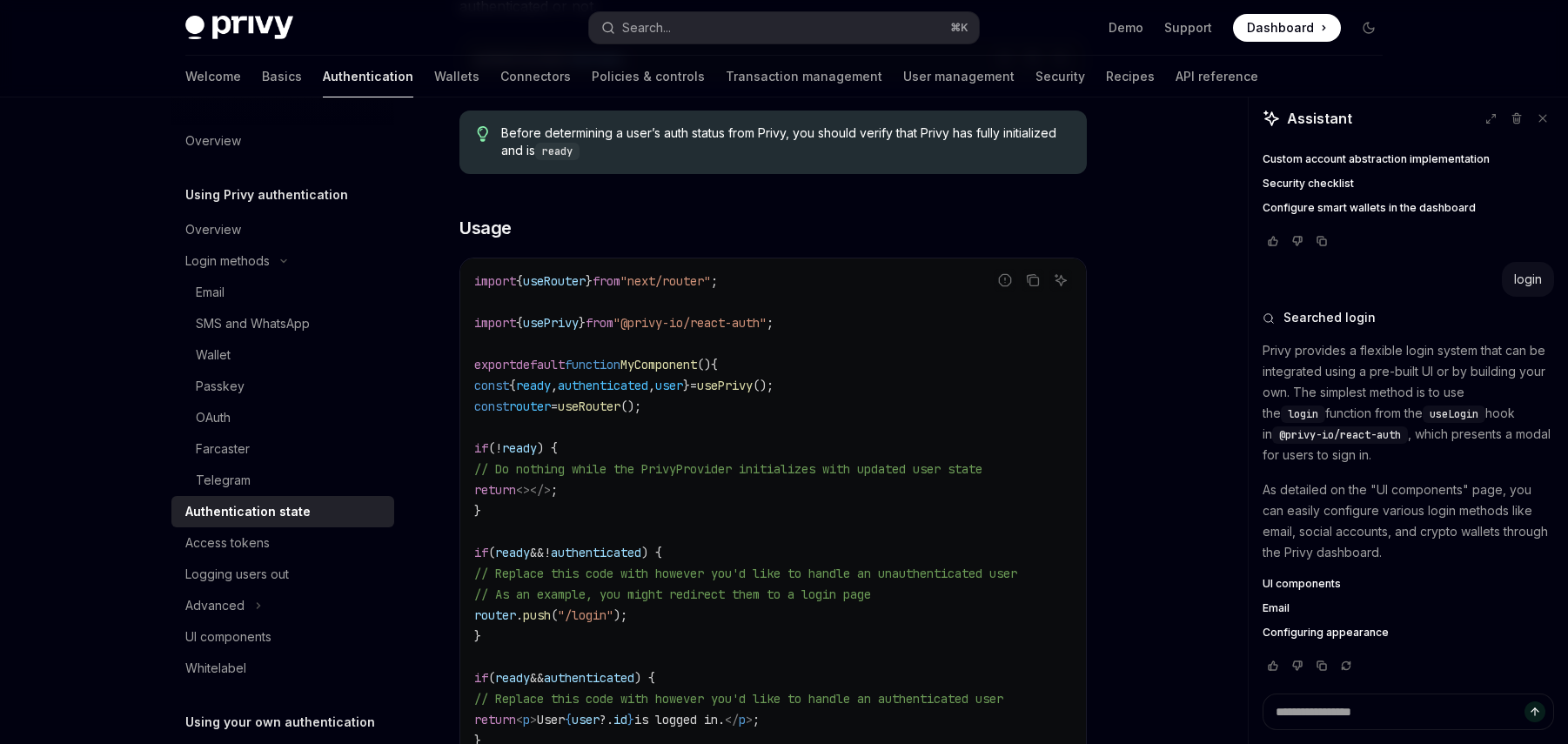
scroll to position [406, 0]
click at [287, 535] on div "Access tokens" at bounding box center [284, 543] width 198 height 21
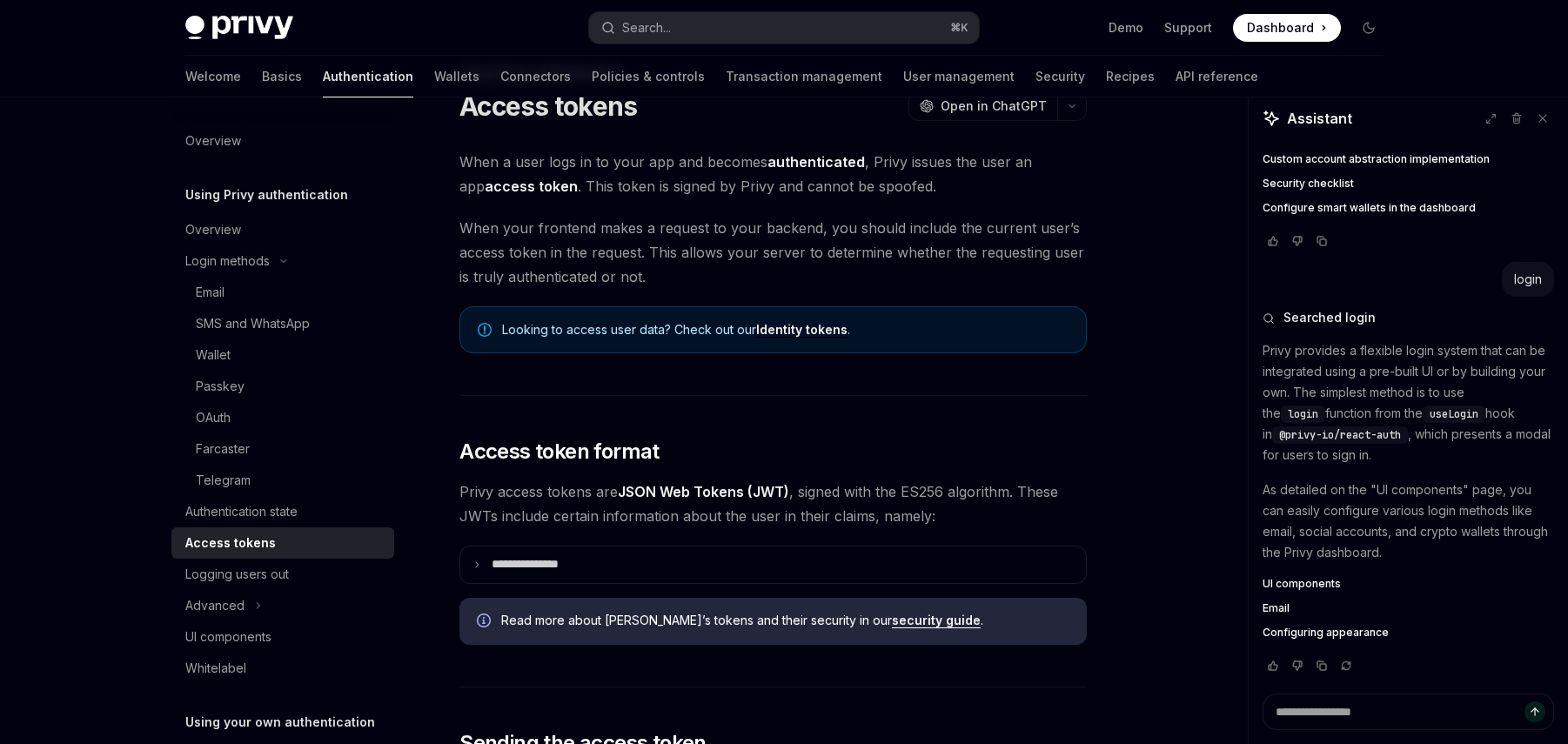
scroll to position [210, 0]
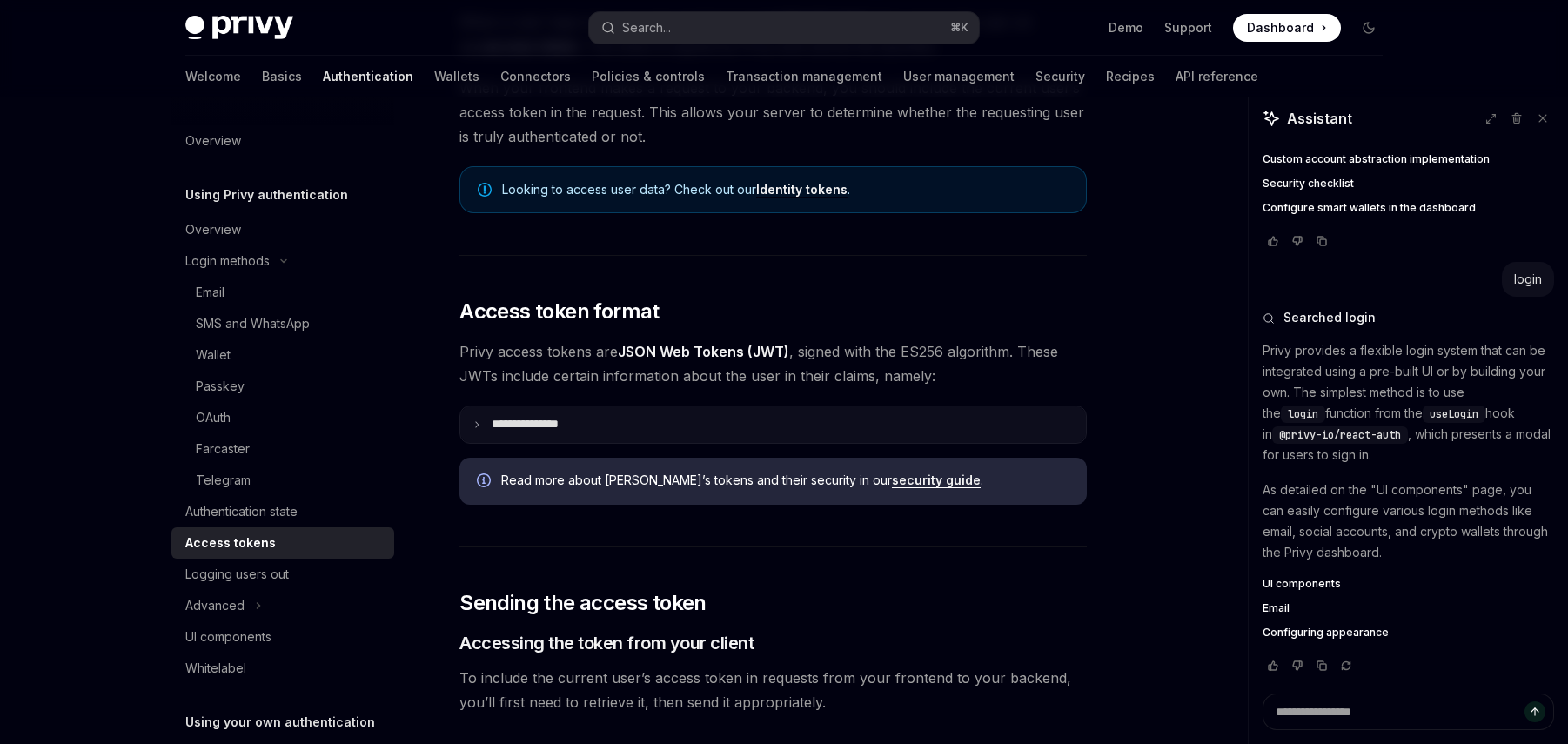
click at [617, 422] on summary "**********" at bounding box center [773, 424] width 625 height 36
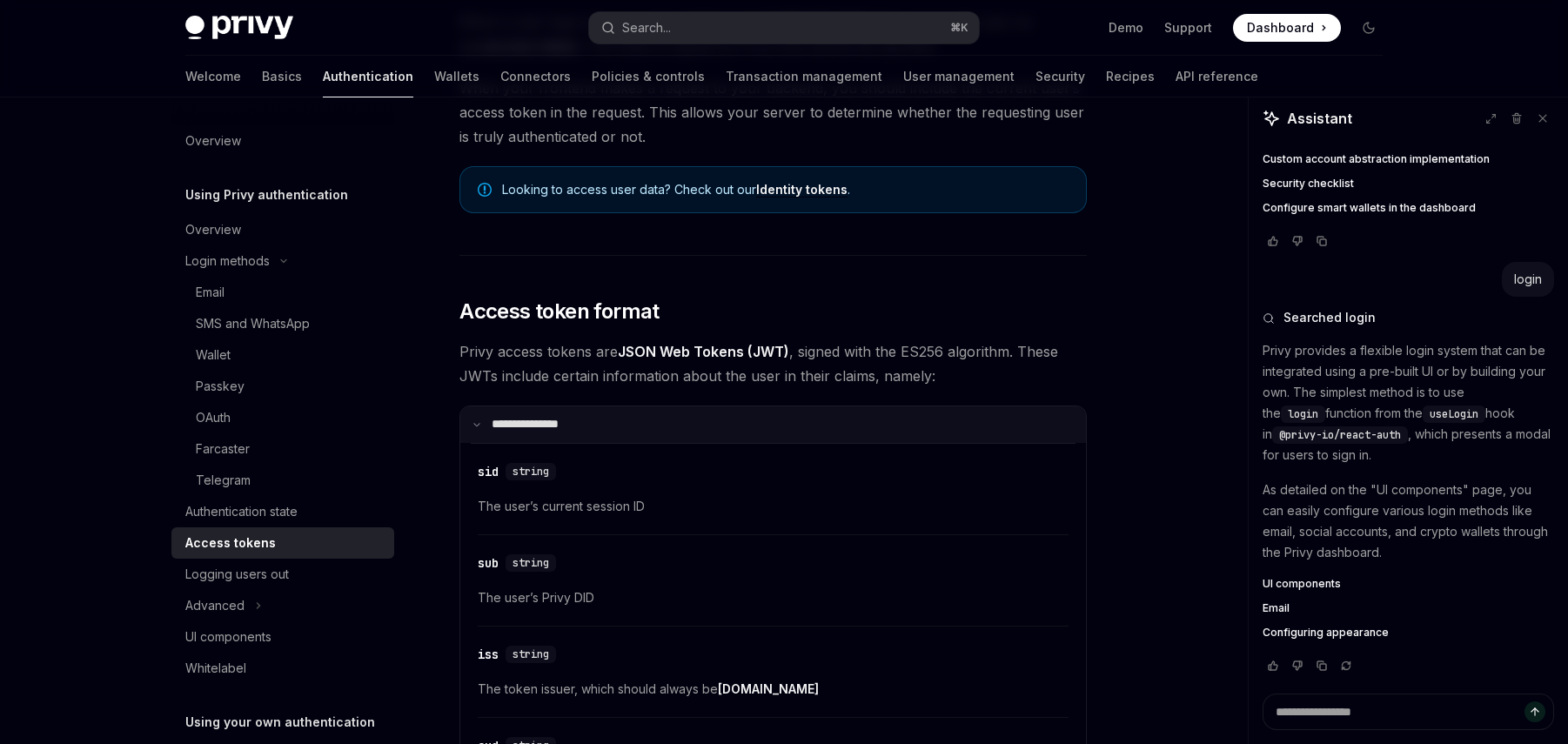
click at [617, 422] on summary "**********" at bounding box center [773, 424] width 625 height 36
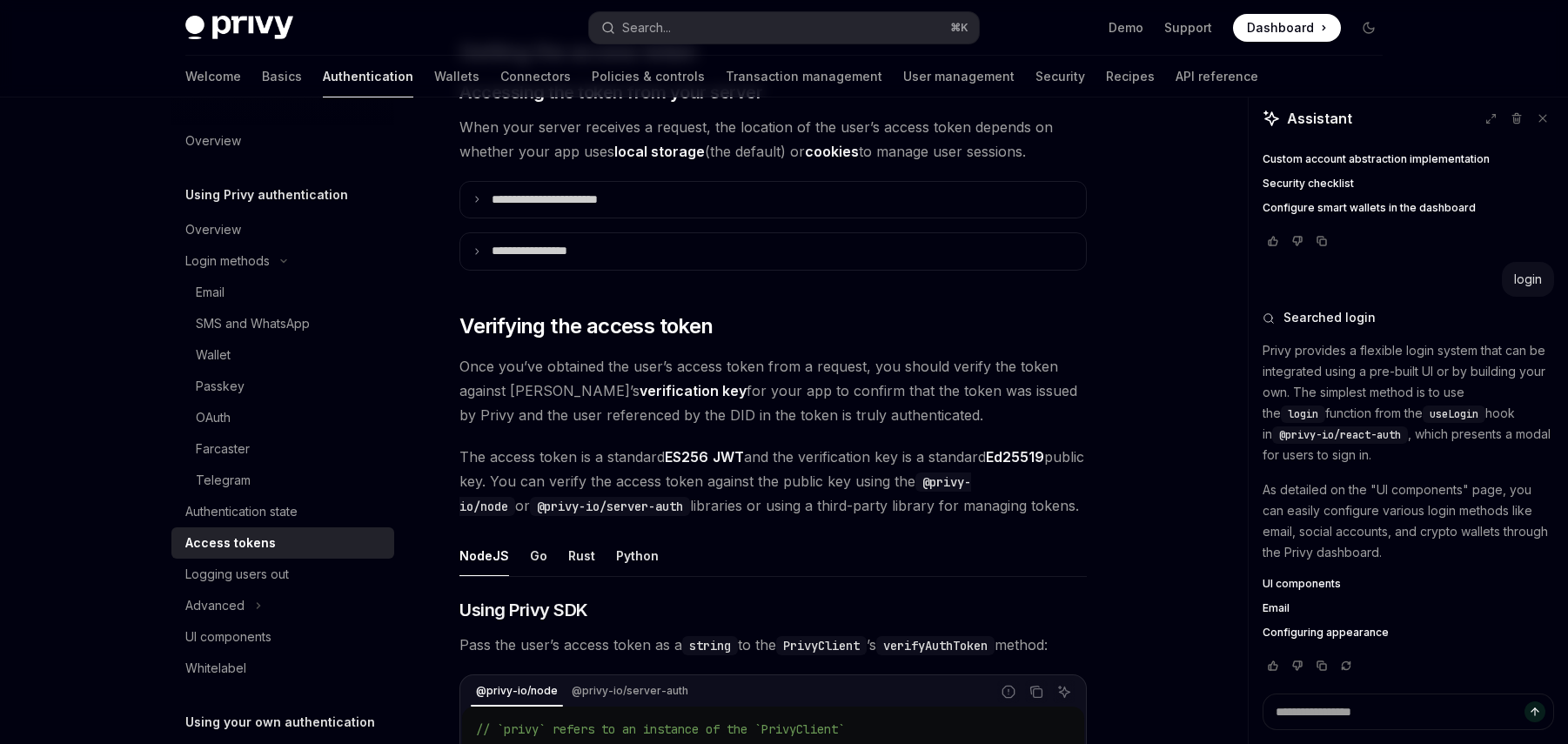
scroll to position [2336, 0]
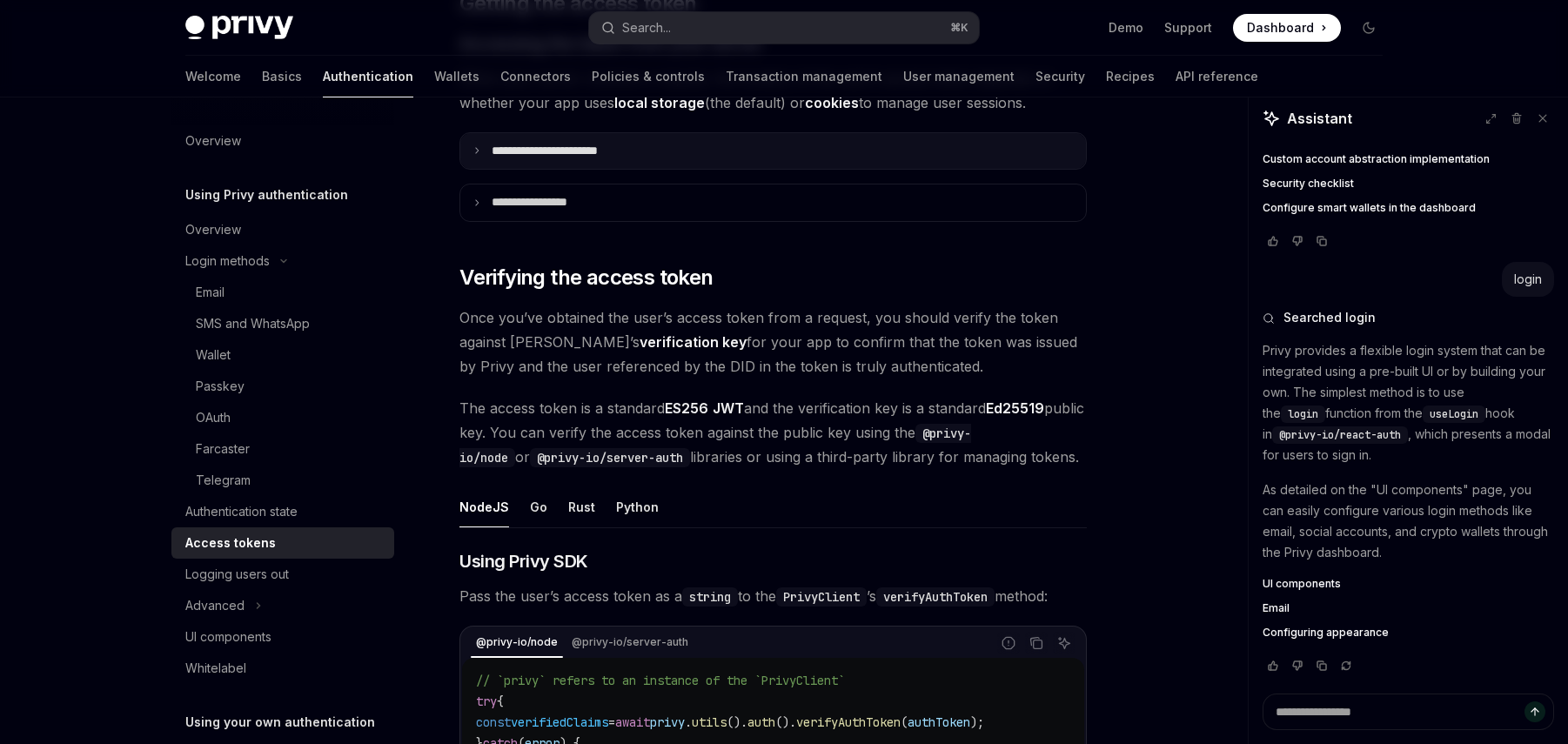
click at [741, 145] on summary "**********" at bounding box center [773, 150] width 625 height 36
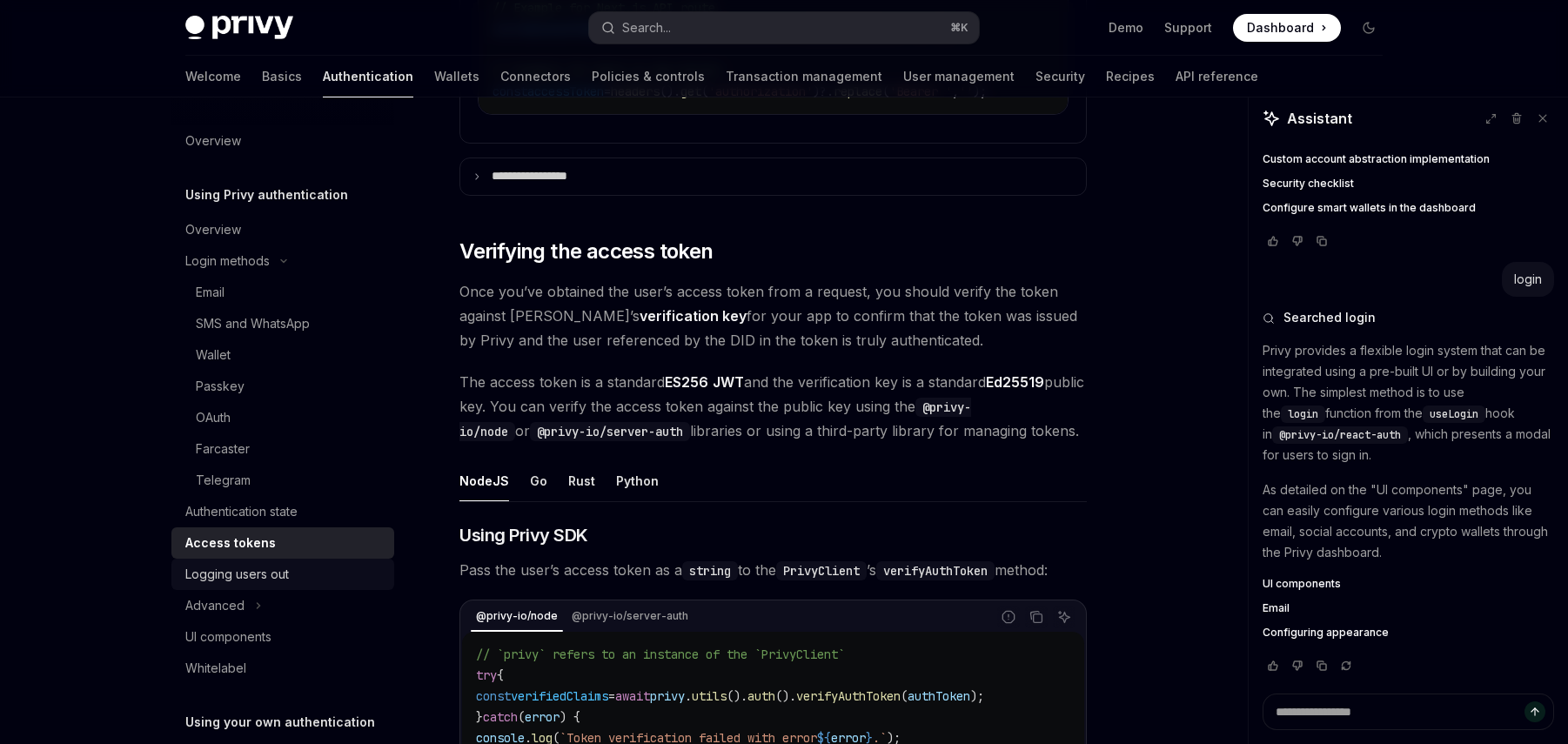
scroll to position [2742, 0]
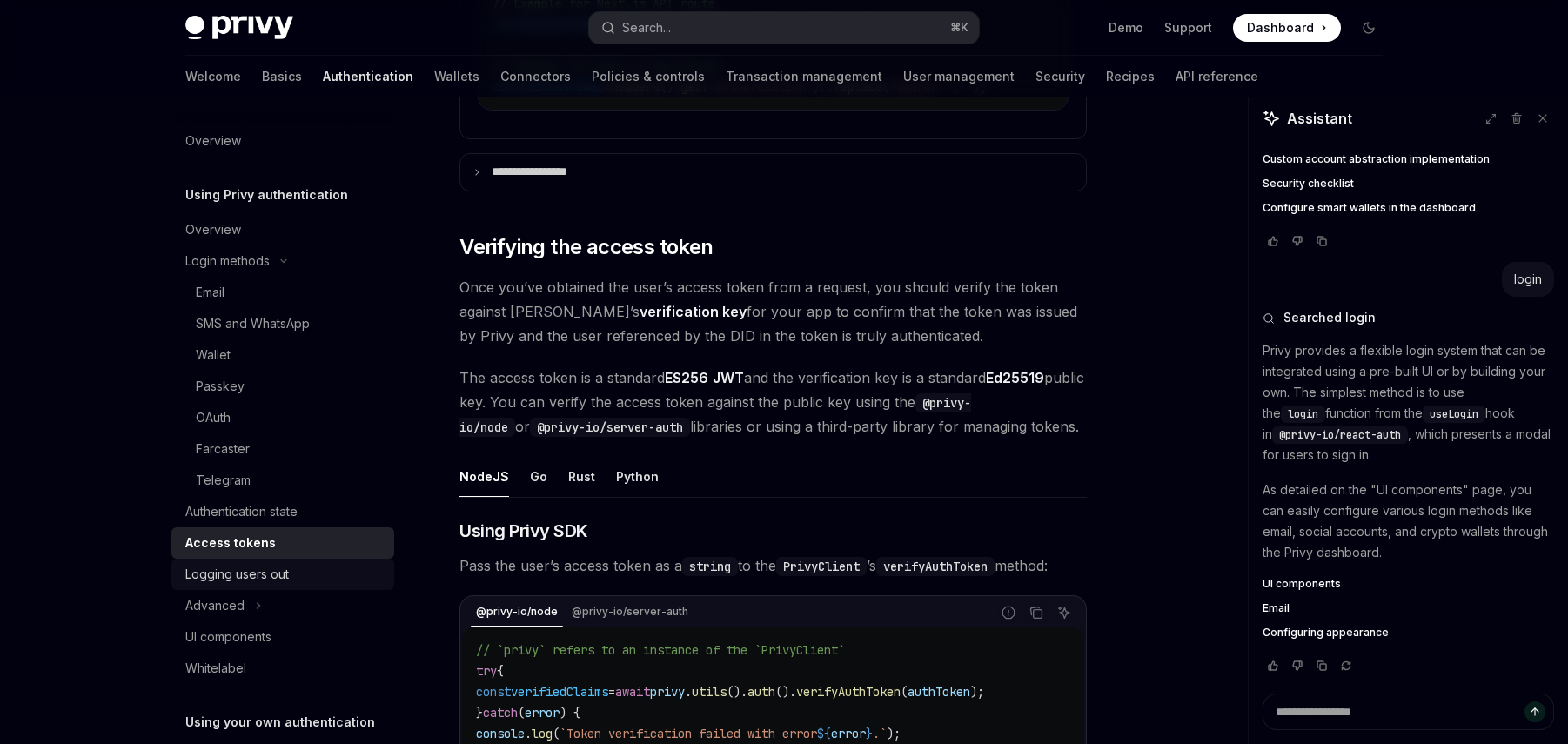
click at [326, 577] on div "Logging users out" at bounding box center [284, 574] width 198 height 21
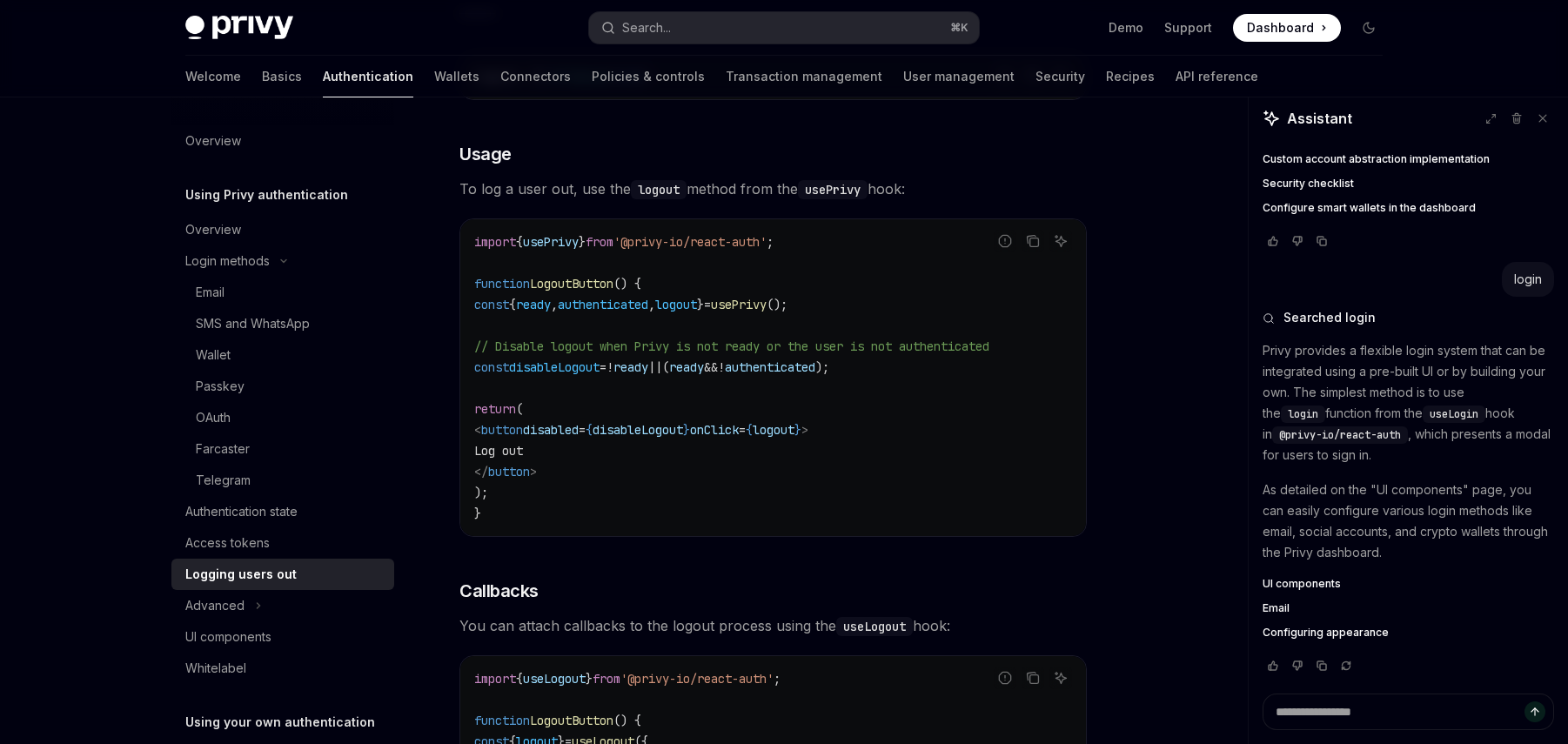
scroll to position [314, 0]
click at [277, 602] on button "Advanced" at bounding box center [283, 606] width 222 height 31
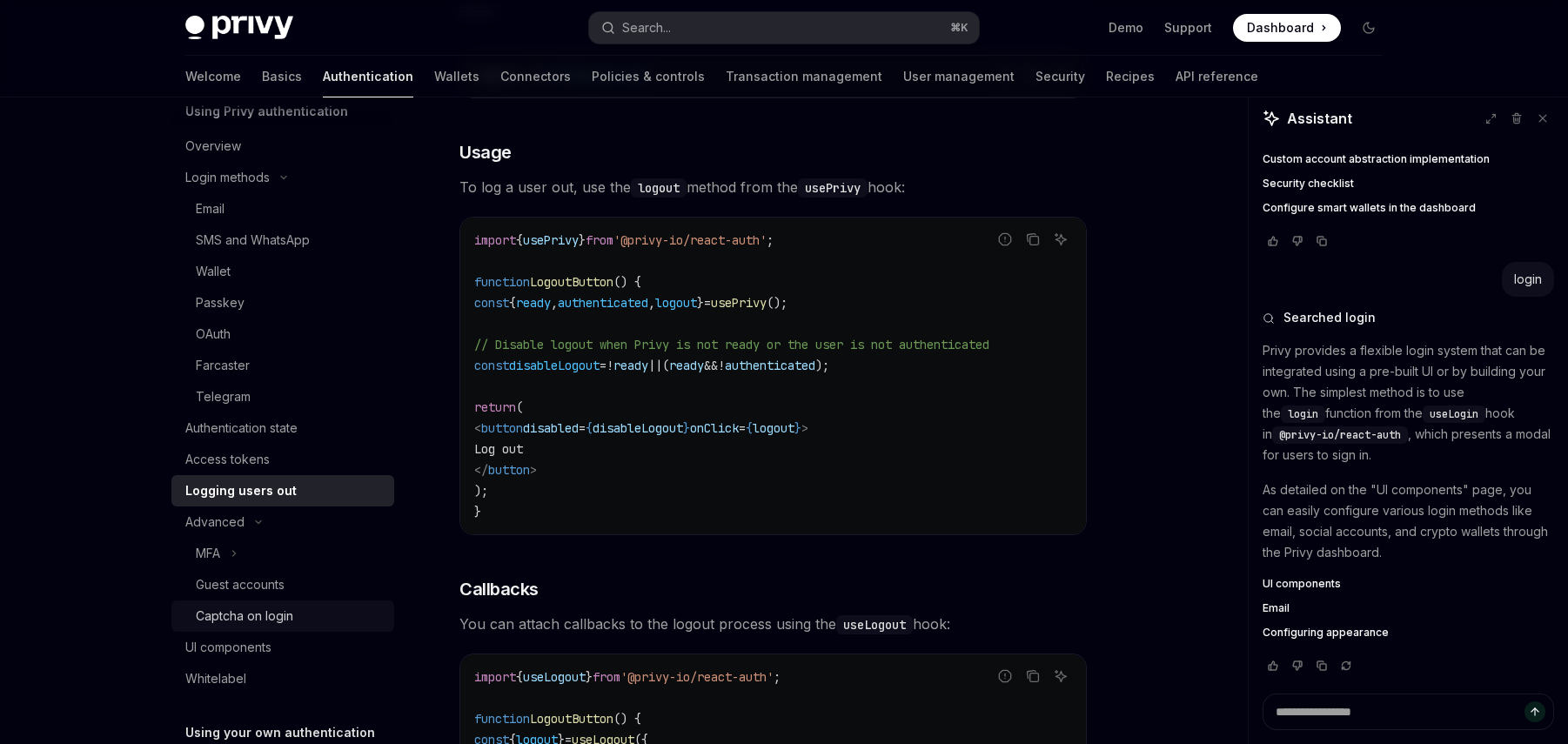
scroll to position [92, 0]
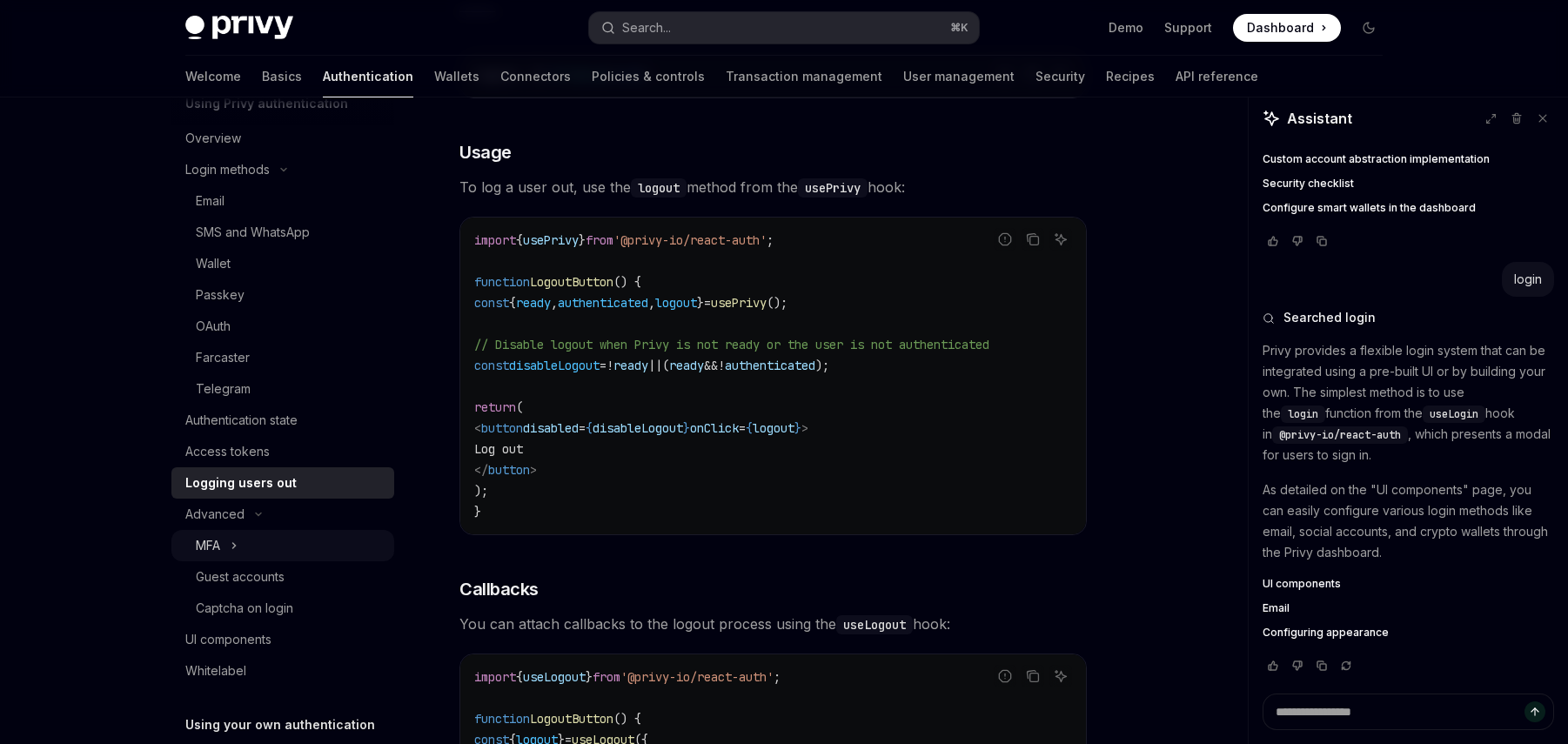
click at [230, 543] on icon "Toggle MFA section" at bounding box center [233, 545] width 7 height 21
type textarea "*"
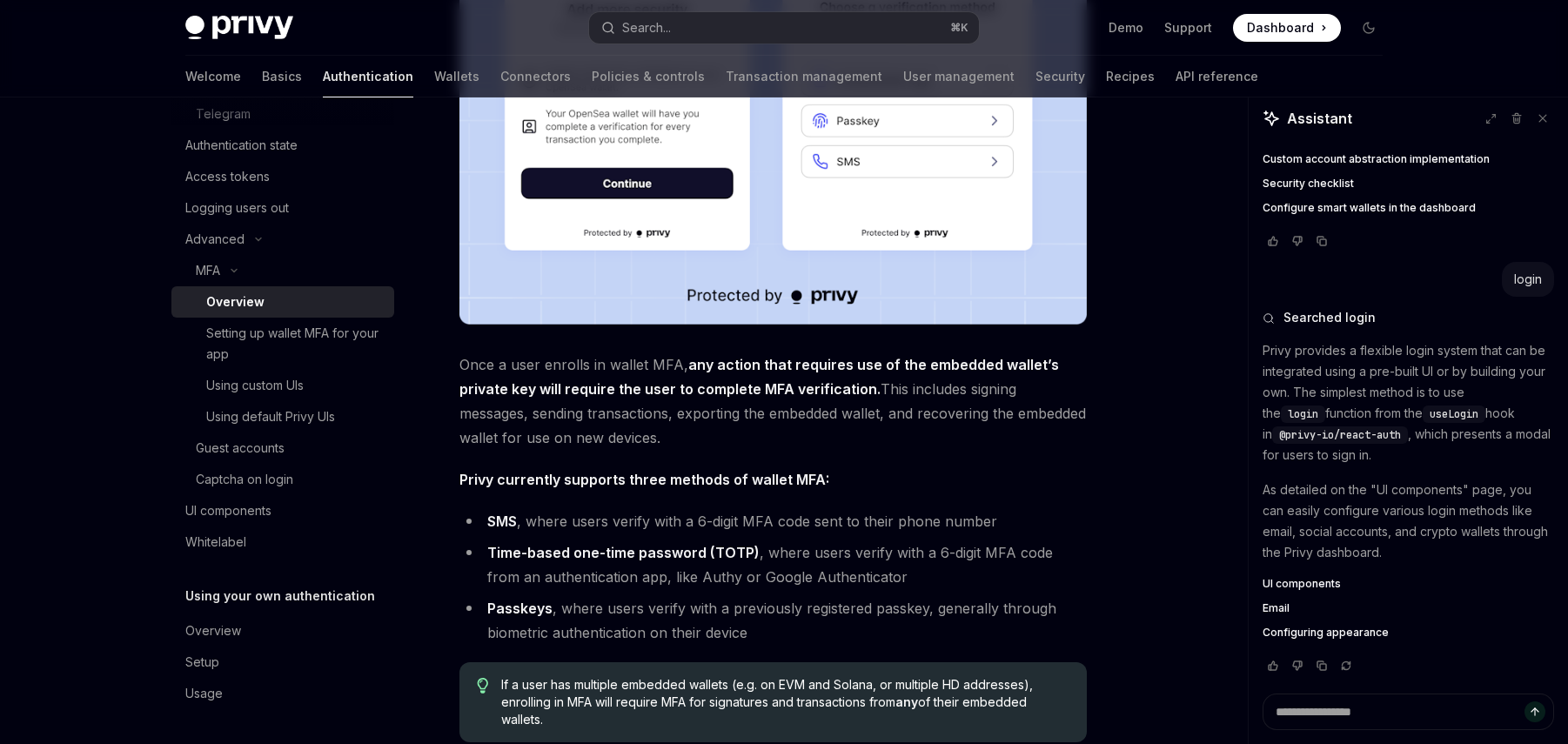
scroll to position [470, 0]
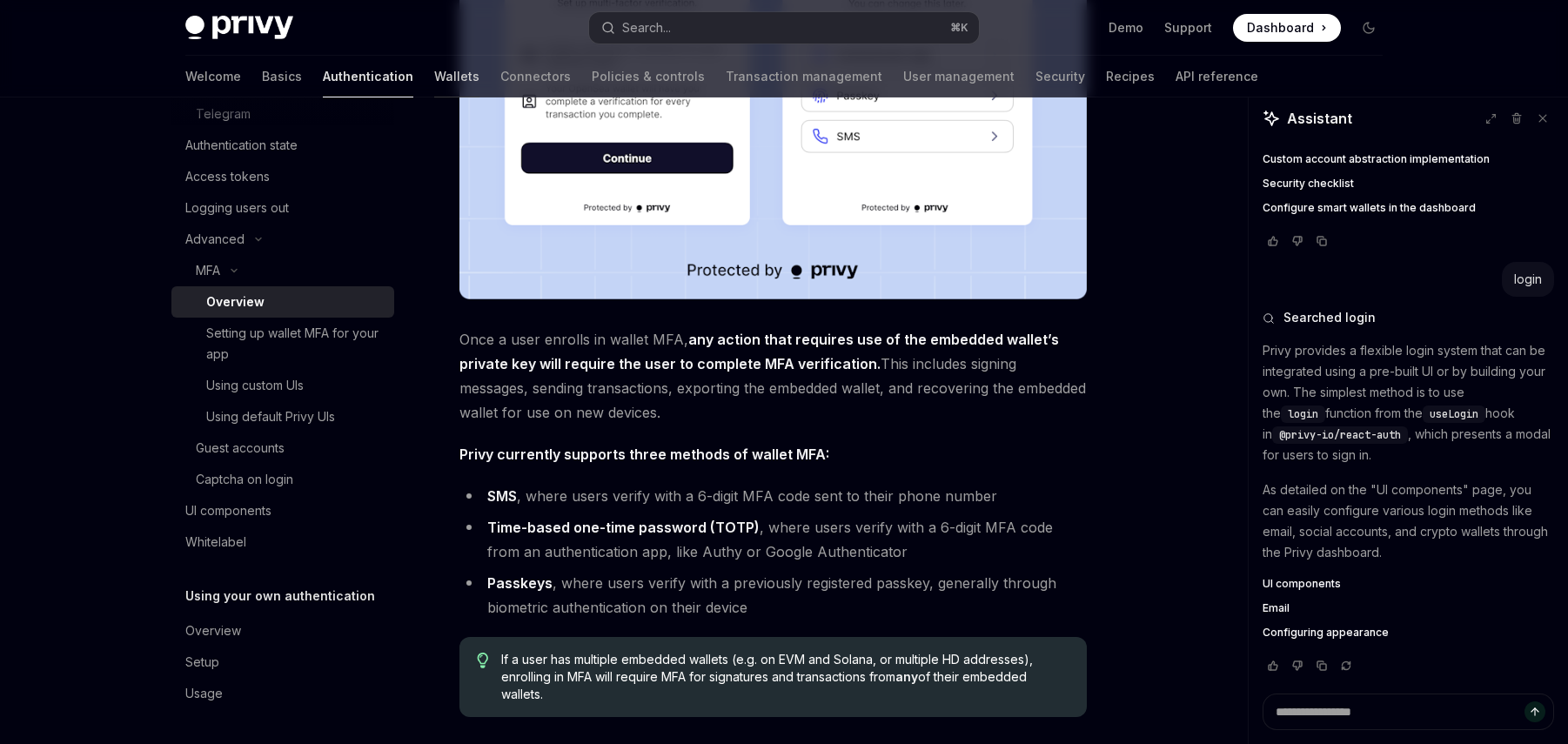
click at [434, 71] on link "Wallets" at bounding box center [457, 76] width 45 height 42
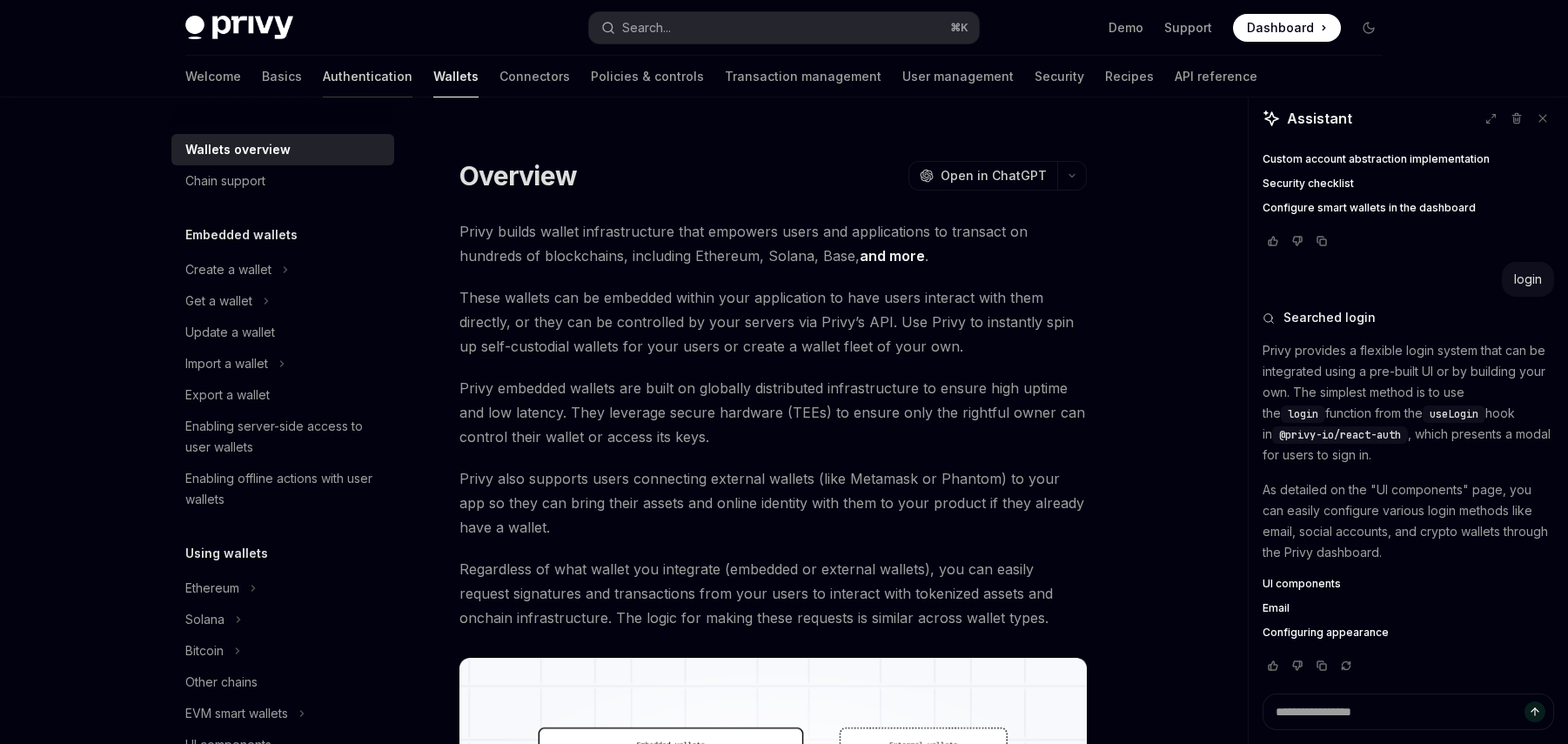
click at [323, 77] on link "Authentication" at bounding box center [368, 76] width 90 height 42
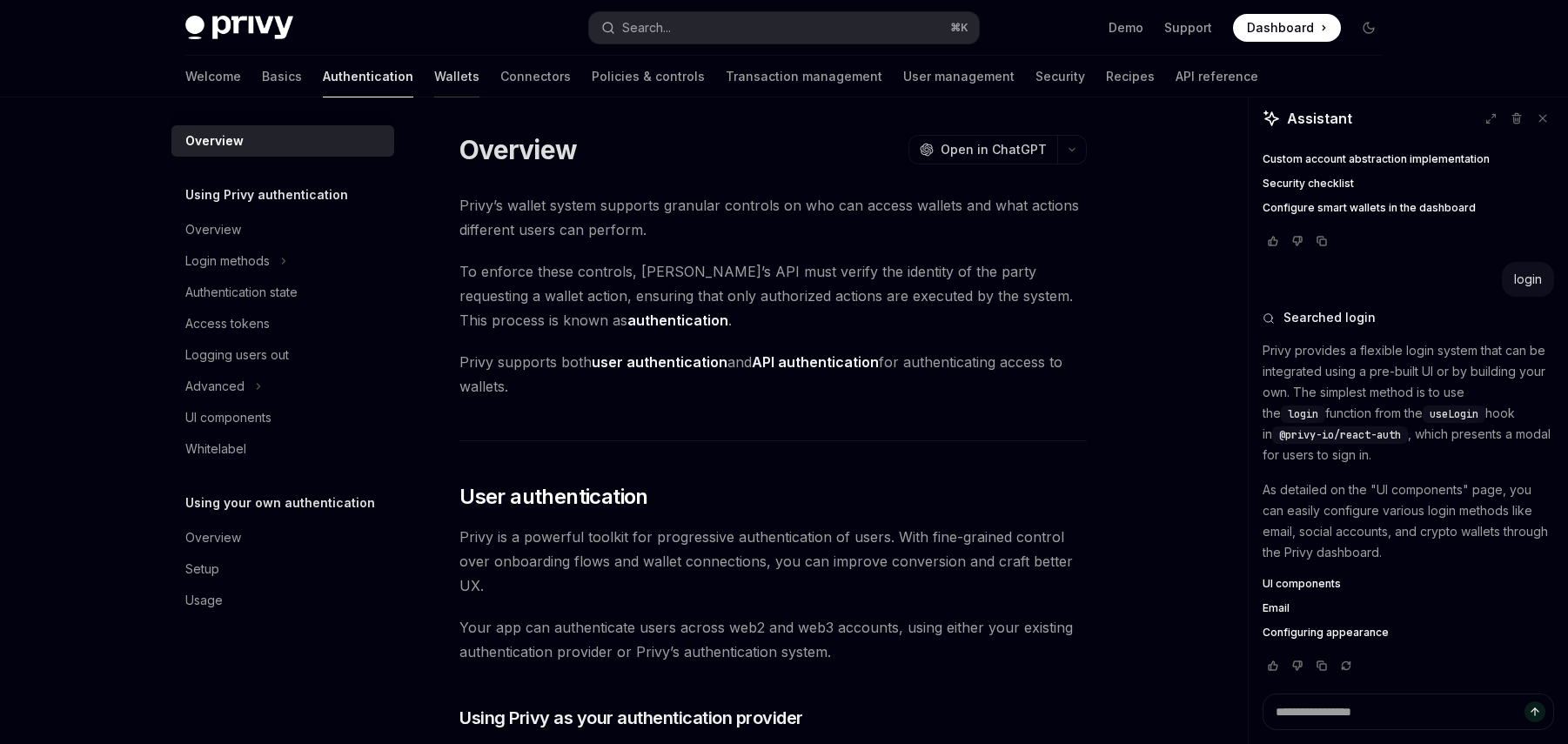
click at [434, 80] on link "Wallets" at bounding box center [457, 76] width 45 height 42
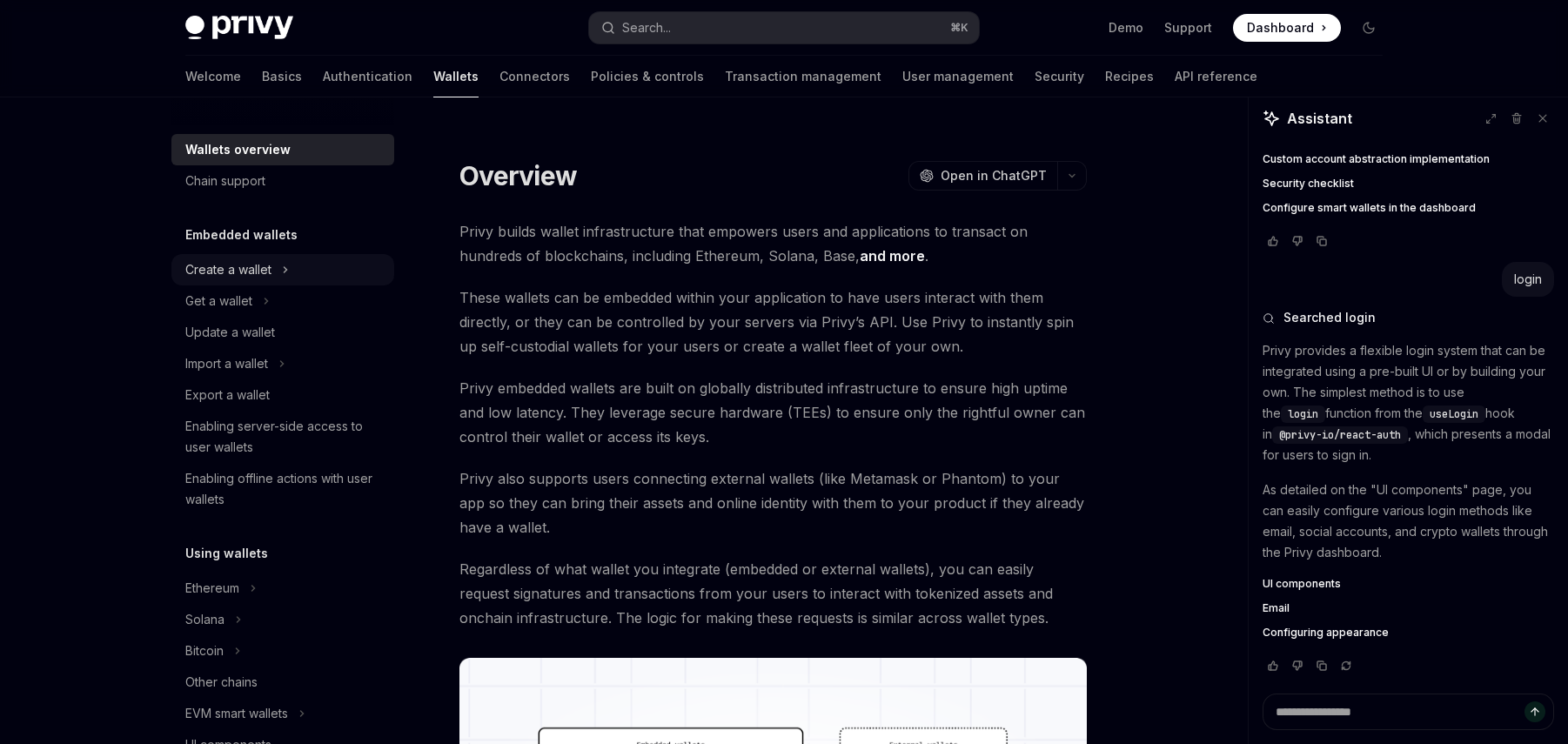
click at [272, 274] on button "Create a wallet" at bounding box center [283, 269] width 222 height 31
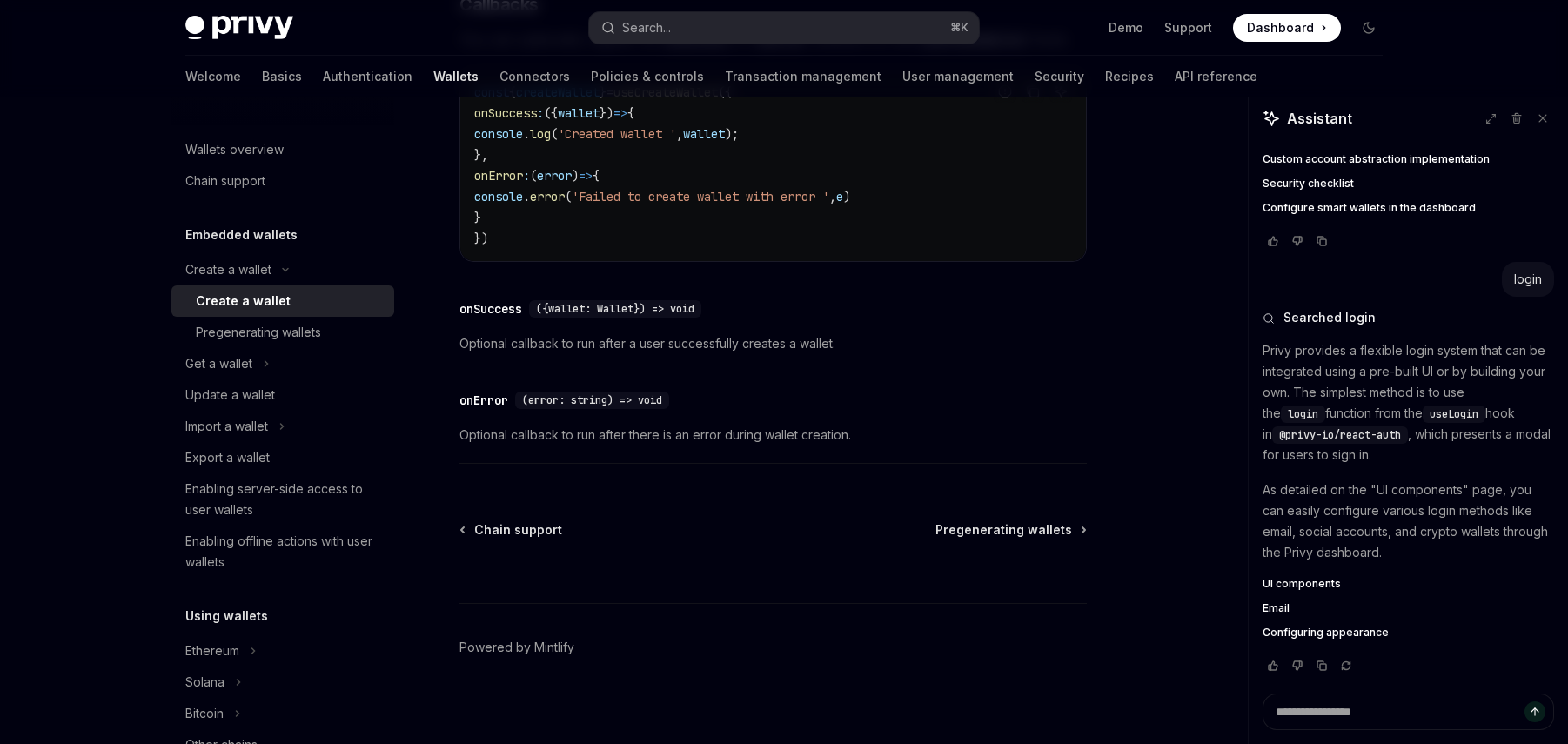
scroll to position [1360, 0]
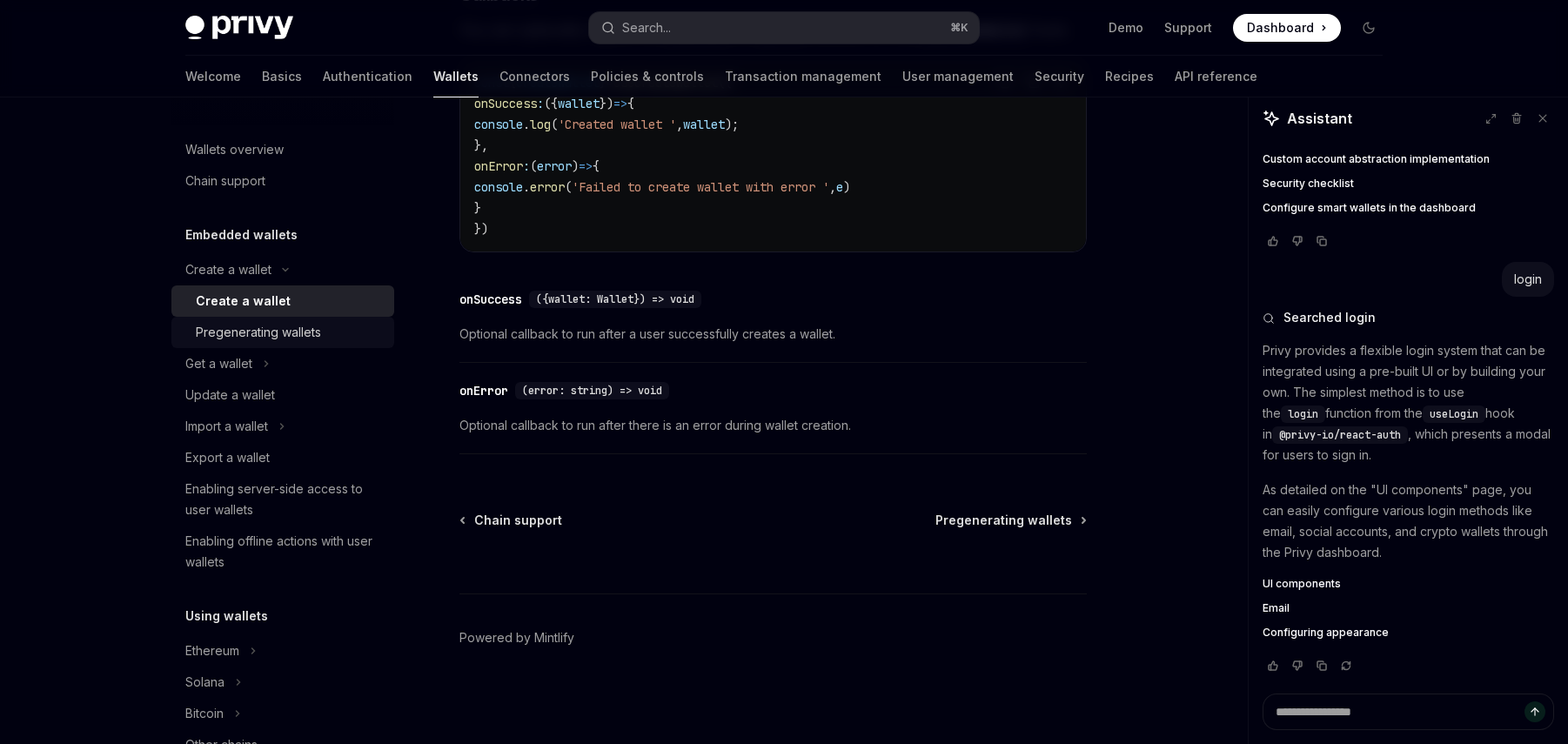
click at [333, 342] on div "Pregenerating wallets" at bounding box center [290, 332] width 188 height 21
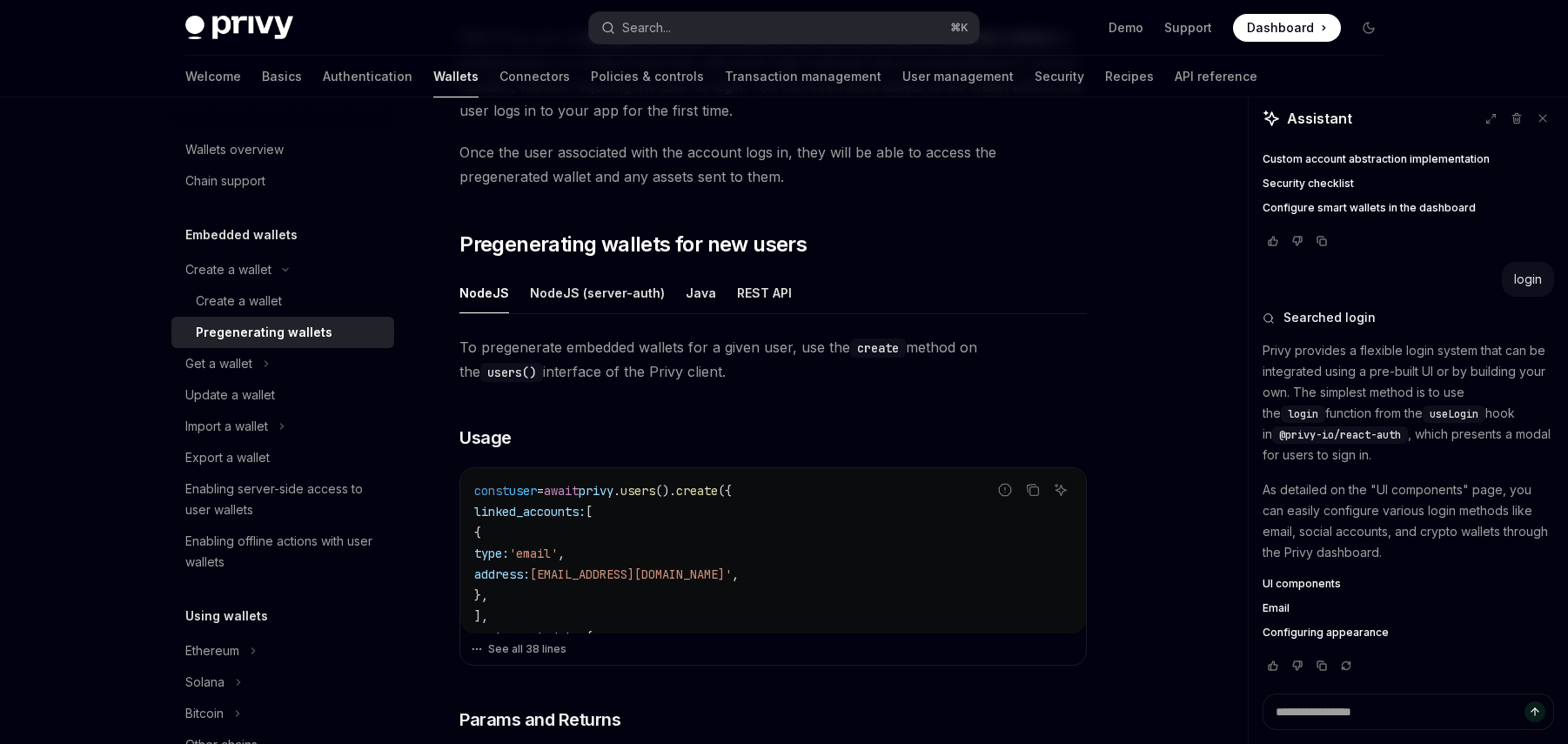
scroll to position [195, 0]
click at [293, 360] on button "Get a wallet" at bounding box center [283, 364] width 222 height 31
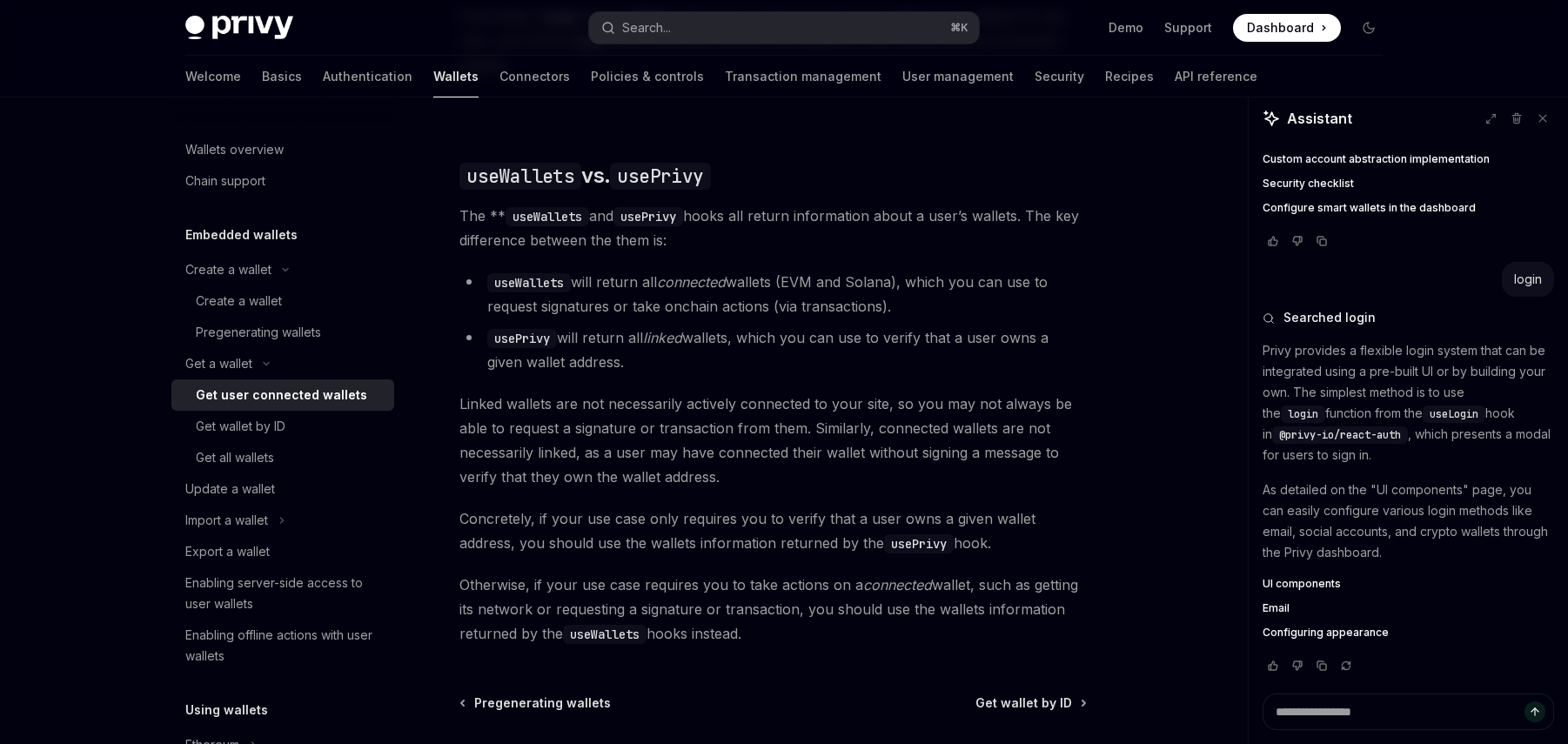
scroll to position [1413, 0]
click at [514, 333] on code "usePrivy" at bounding box center [521, 343] width 69 height 20
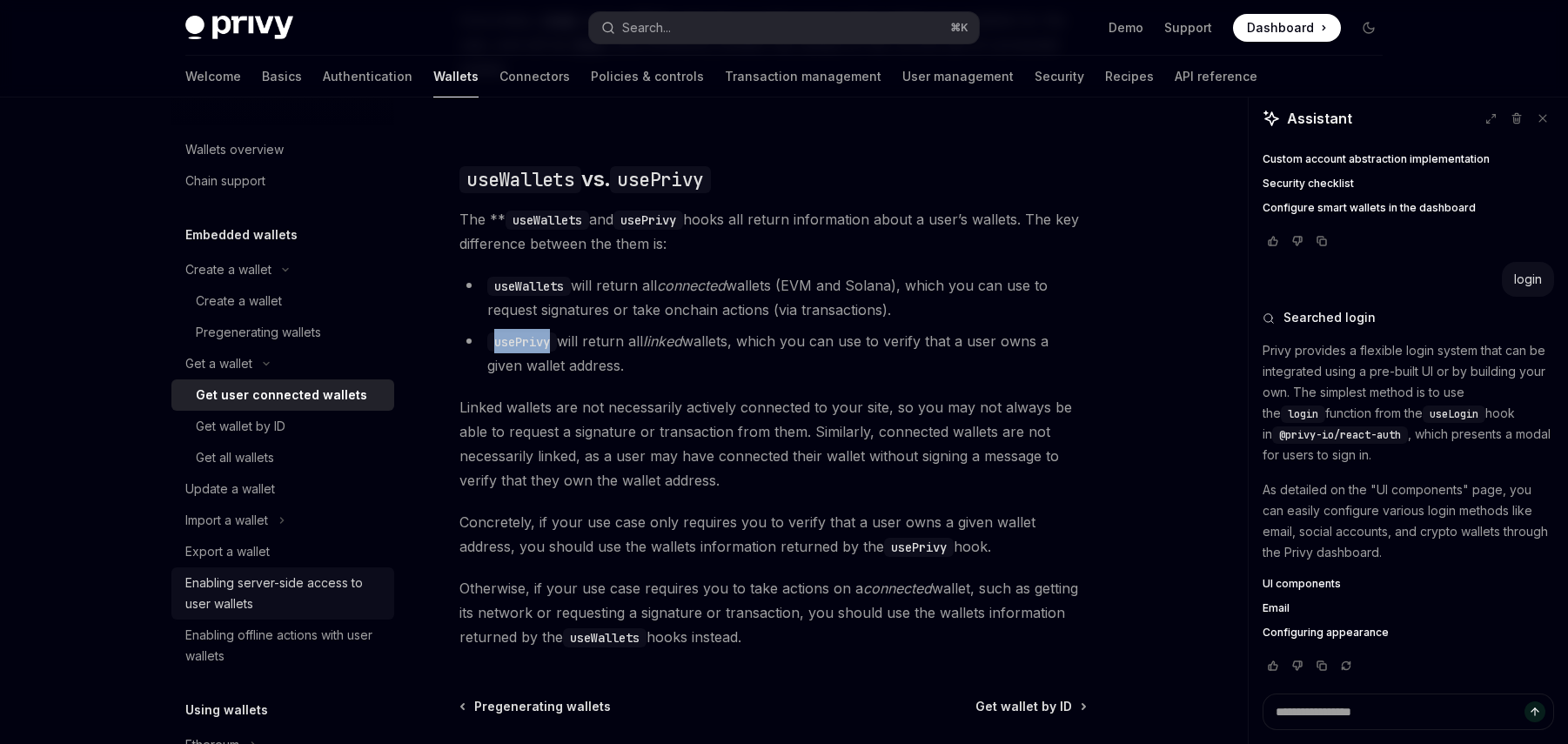
scroll to position [36, 0]
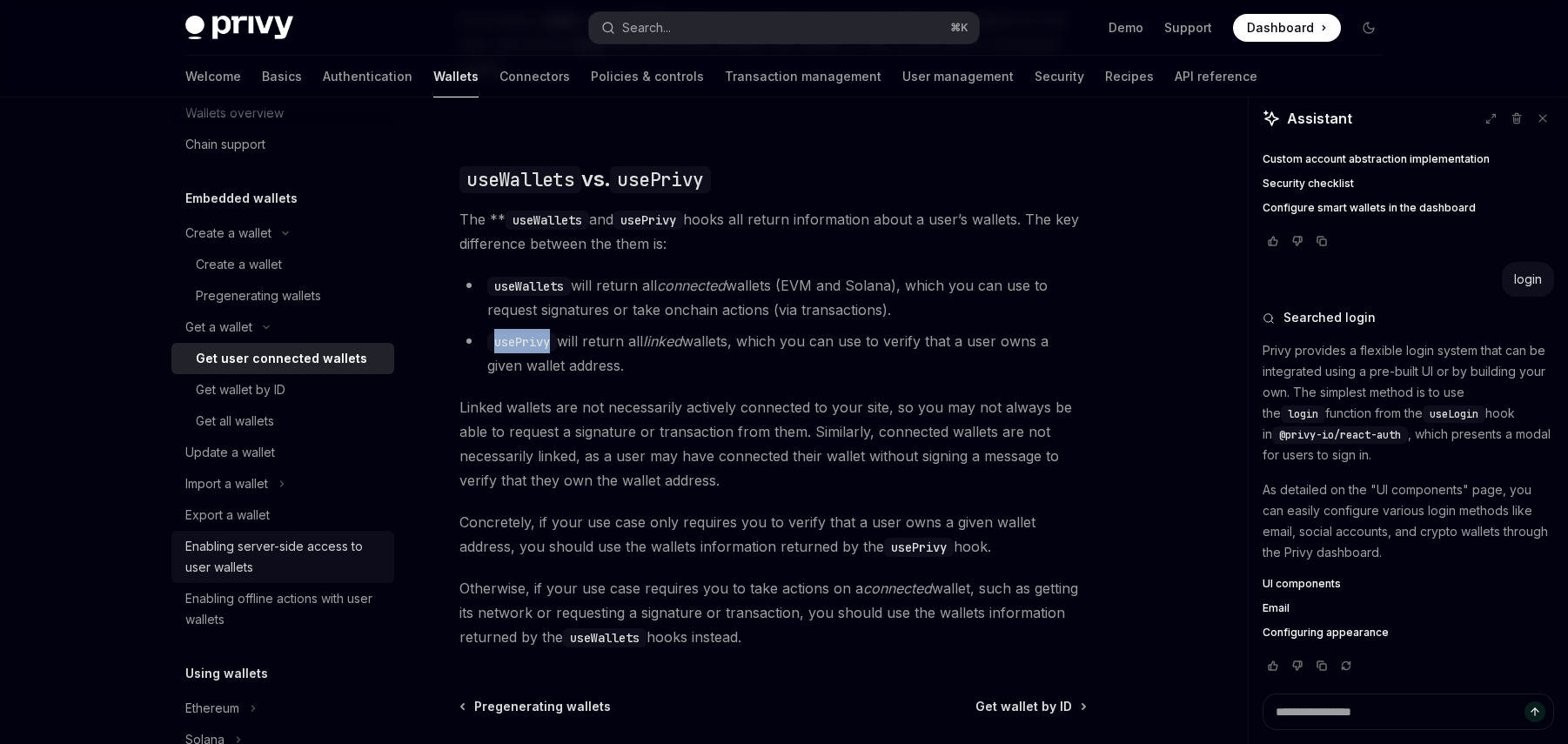
click at [317, 566] on div "Enabling server-side access to user wallets" at bounding box center [284, 557] width 198 height 42
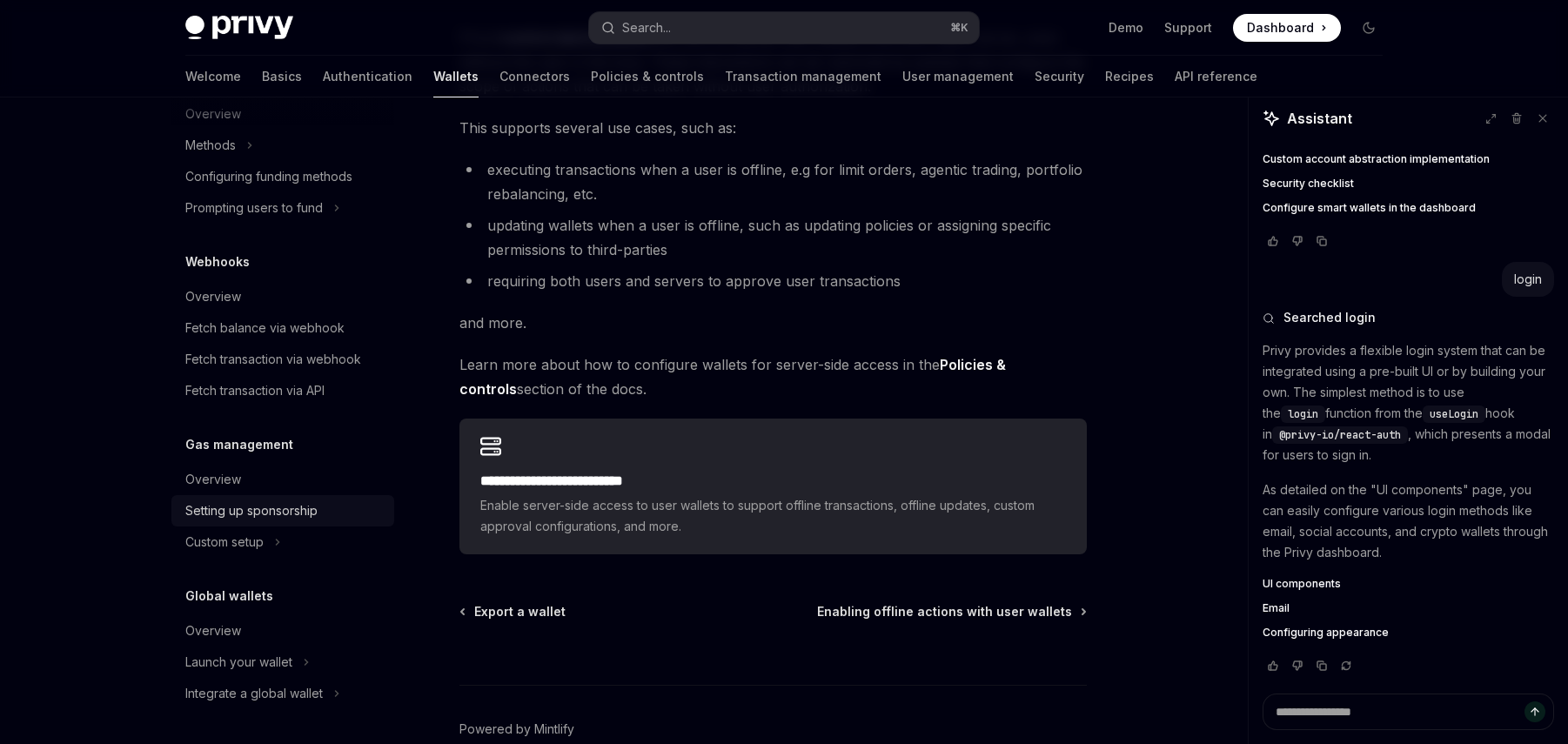
scroll to position [317, 0]
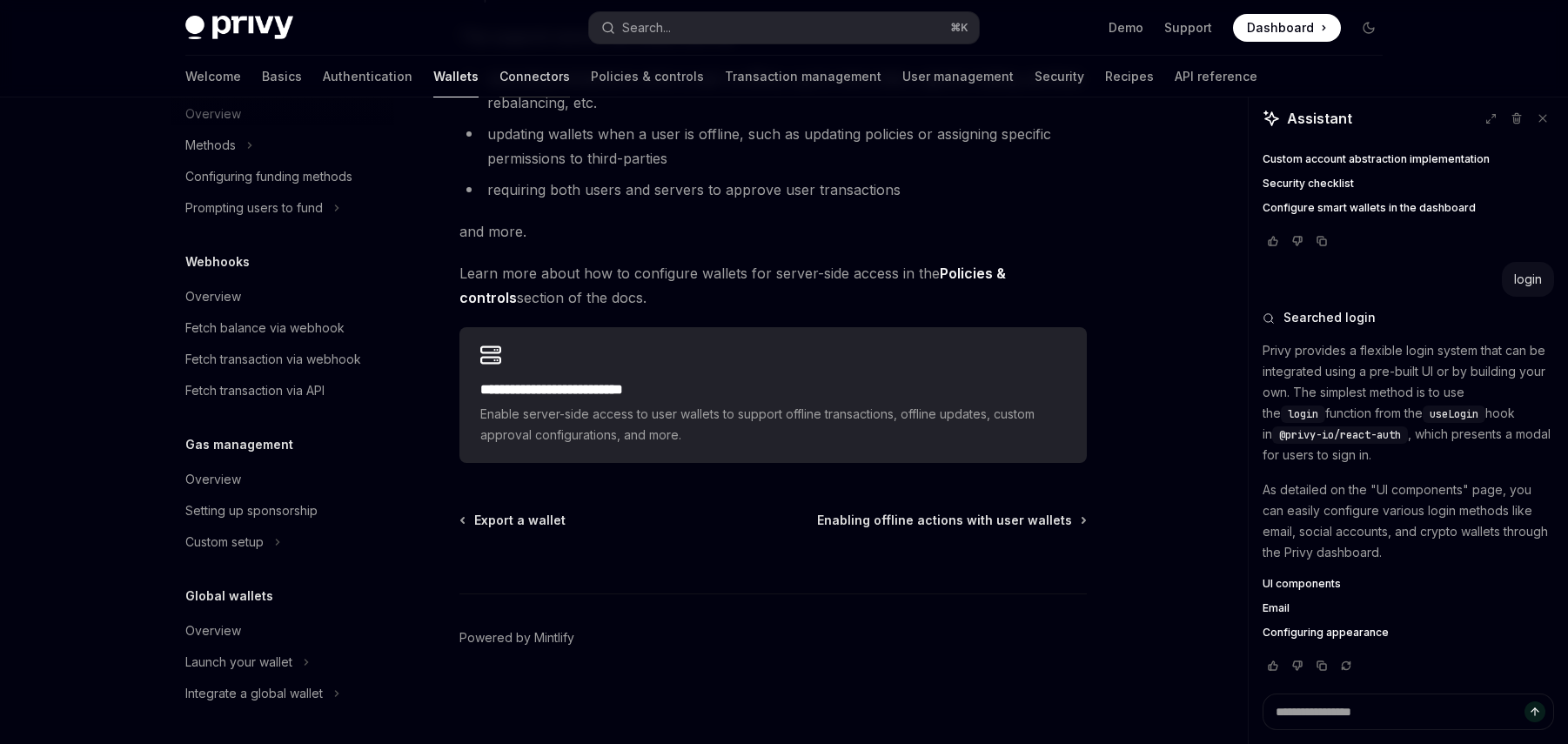
click at [500, 74] on link "Connectors" at bounding box center [535, 76] width 70 height 42
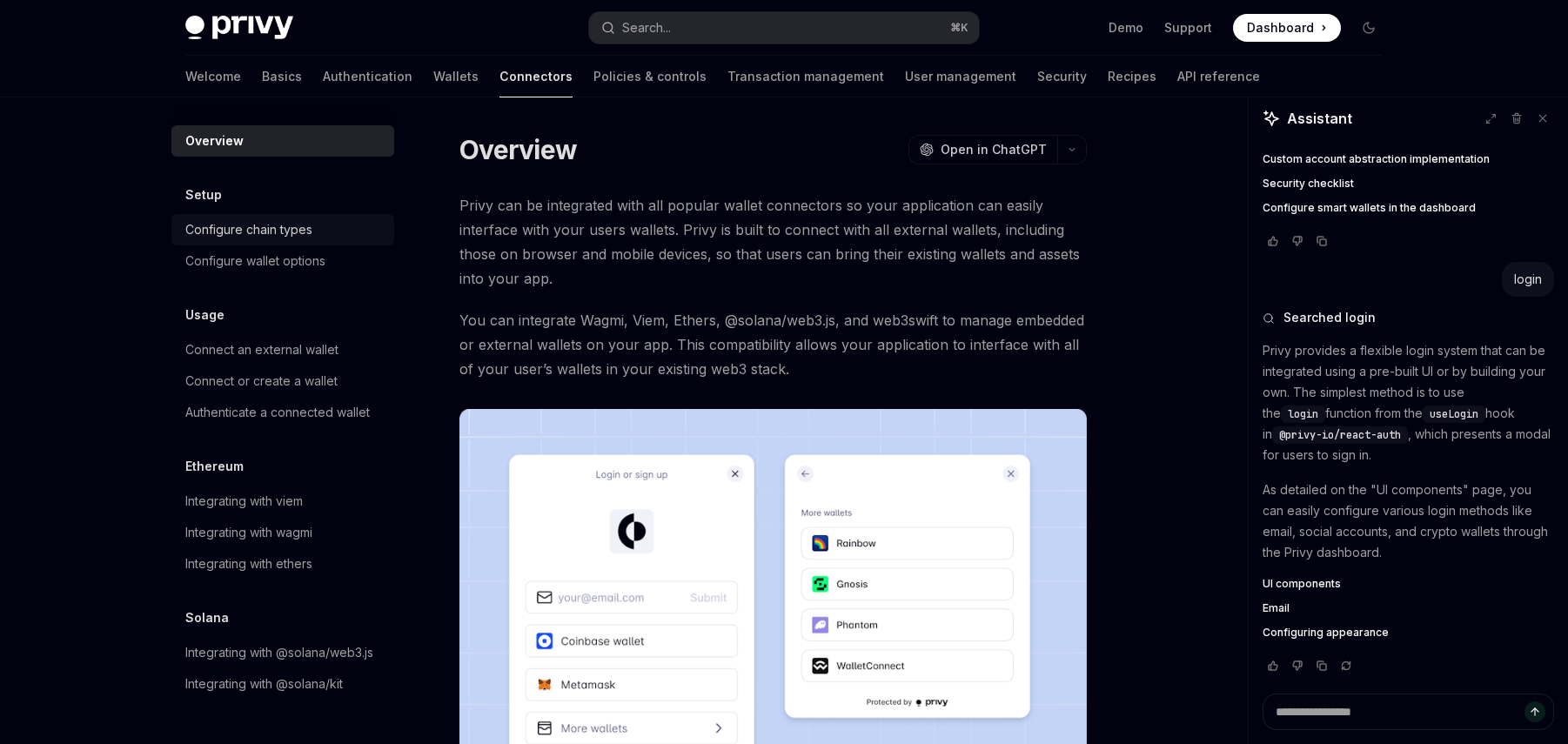
click at [306, 232] on div "Configure chain types" at bounding box center [249, 229] width 127 height 21
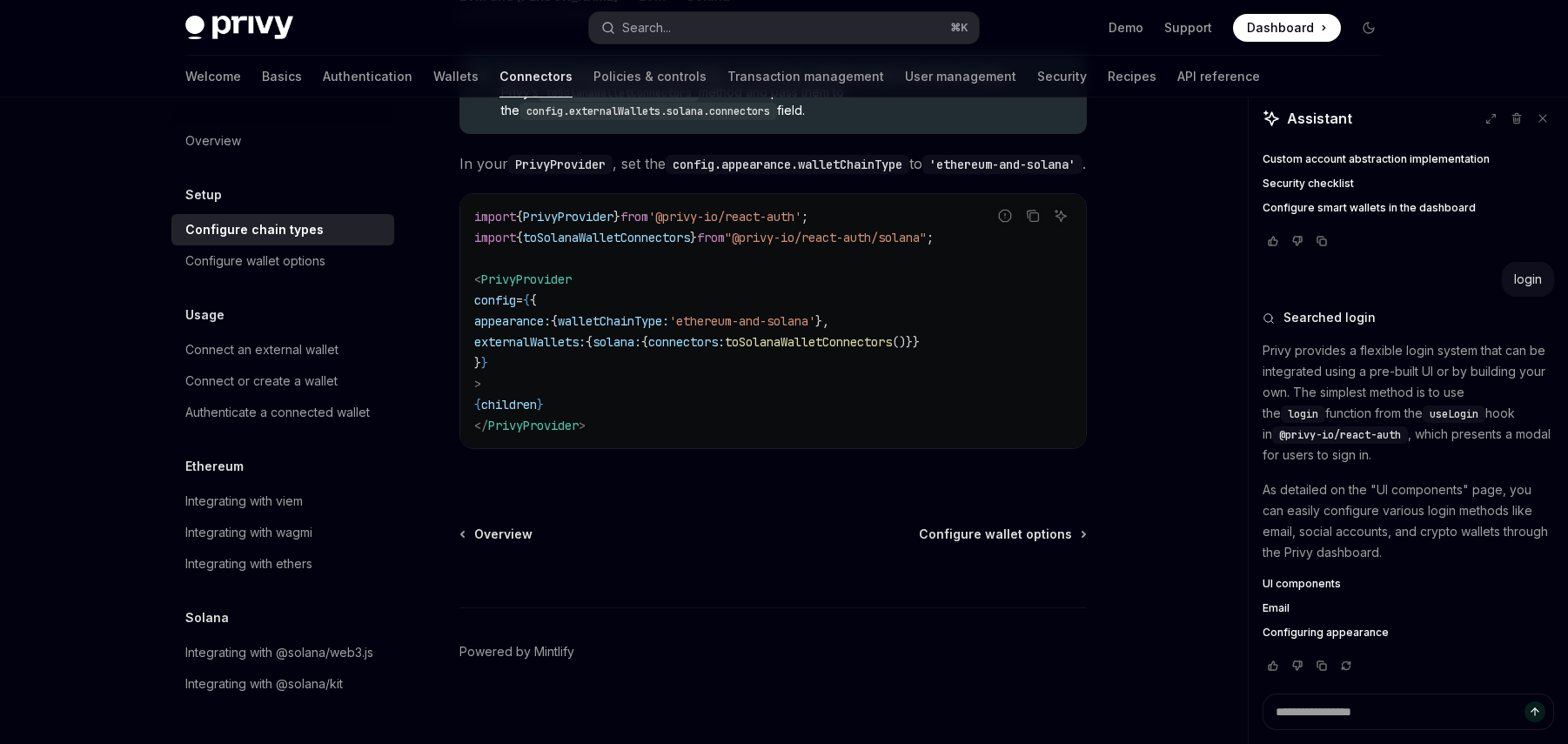
scroll to position [414, 0]
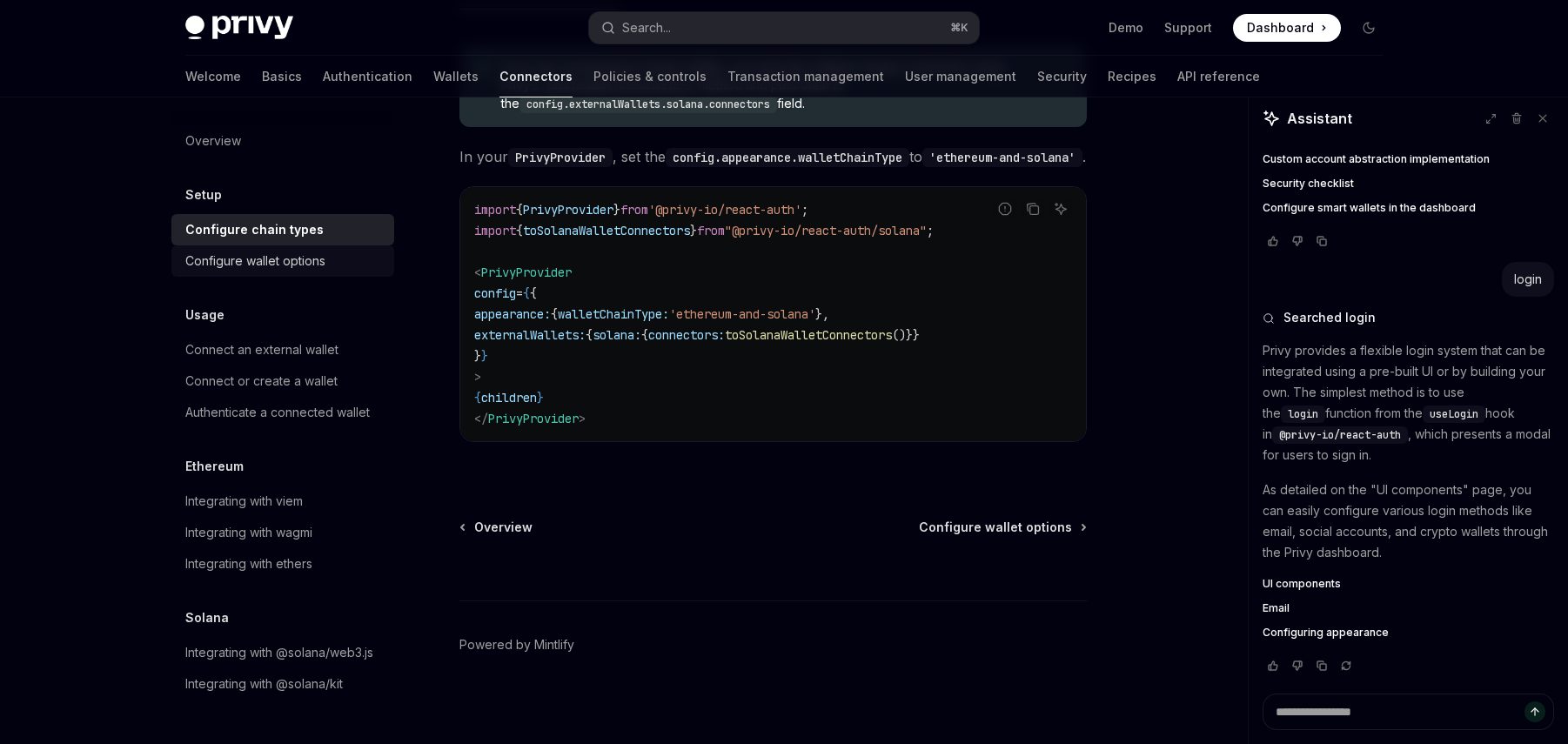
click at [239, 269] on div "Configure wallet options" at bounding box center [256, 261] width 141 height 21
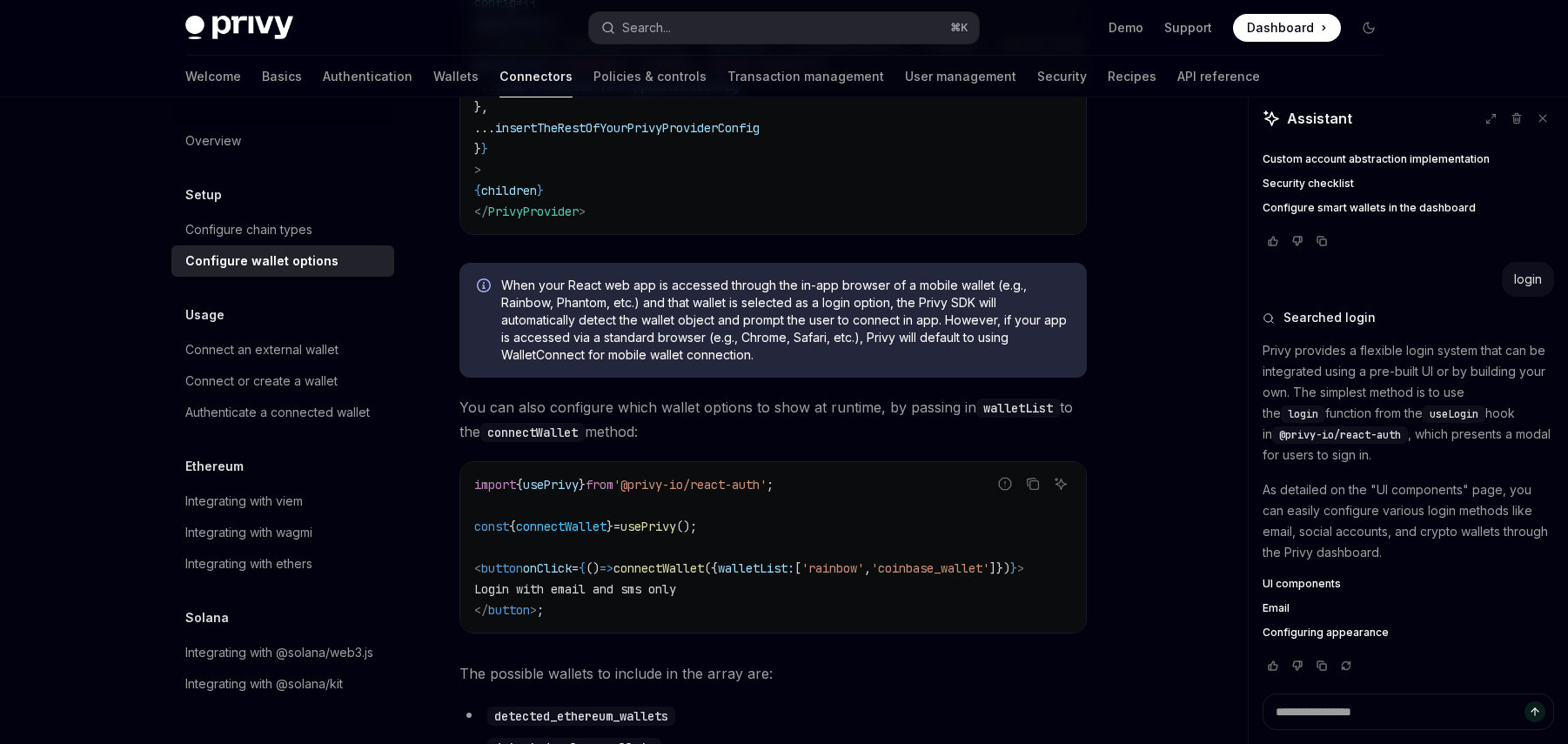
scroll to position [399, 0]
click at [302, 350] on div "Connect an external wallet" at bounding box center [261, 350] width 153 height 21
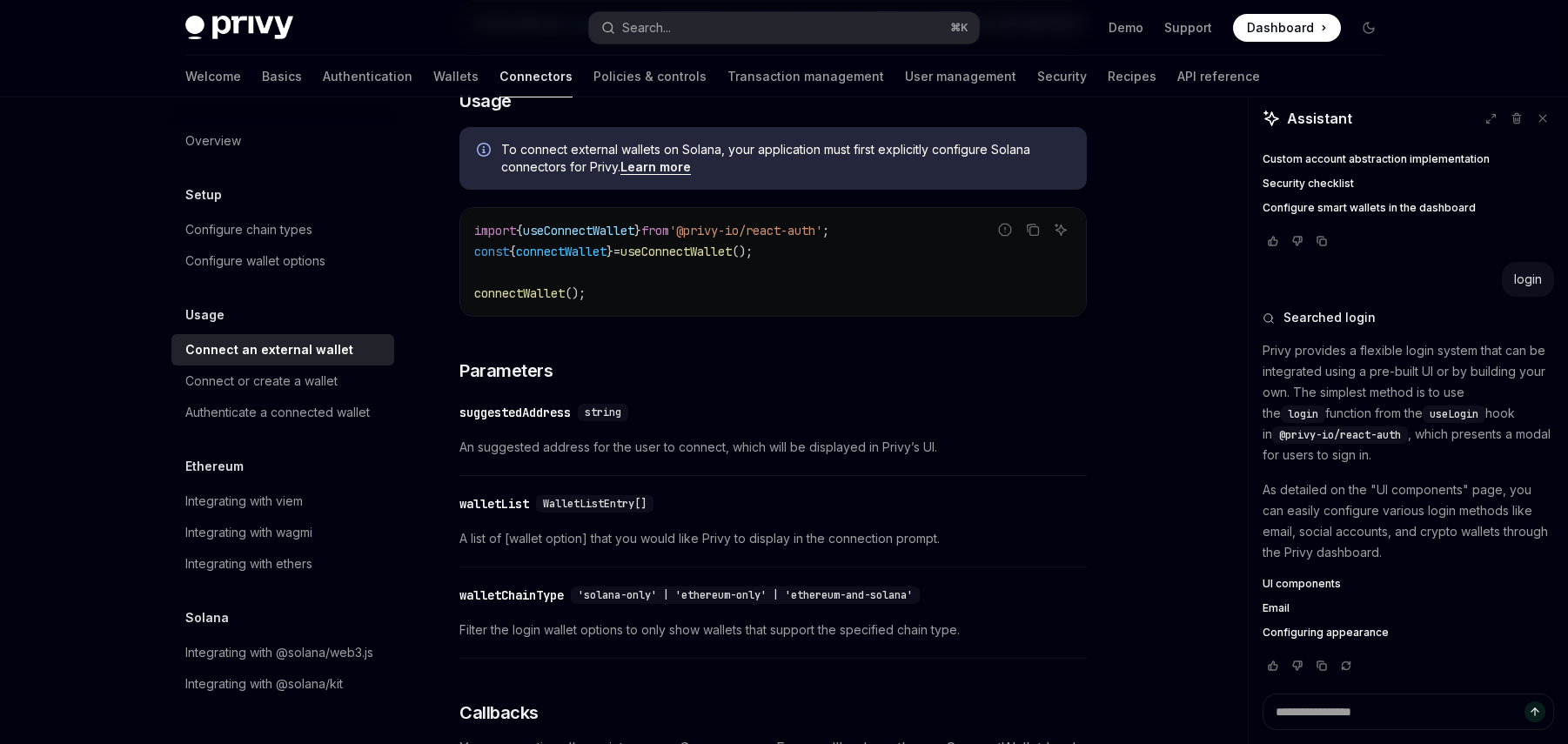
scroll to position [444, 0]
click at [300, 418] on div "Authenticate a connected wallet" at bounding box center [277, 412] width 184 height 21
type textarea "*"
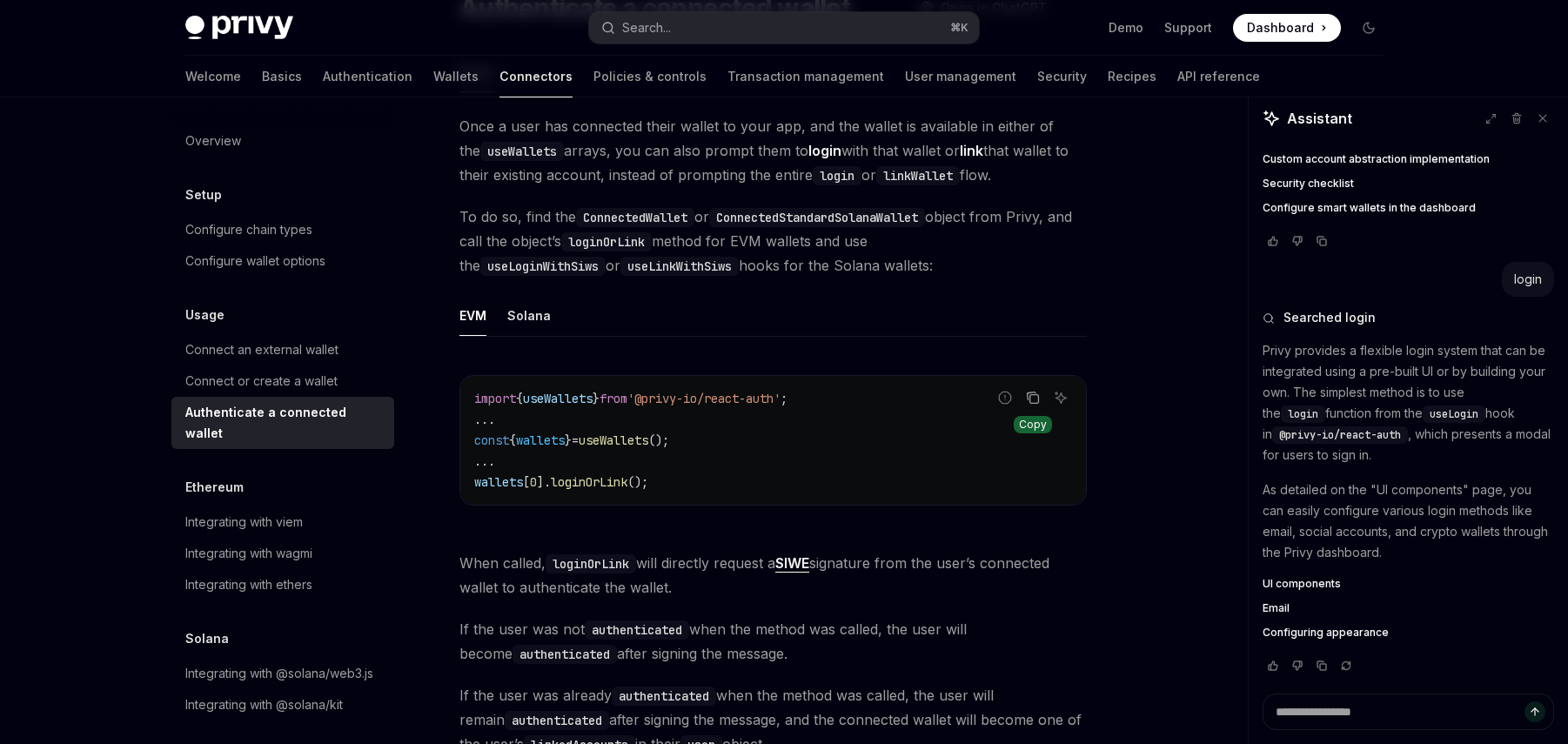
scroll to position [176, 0]
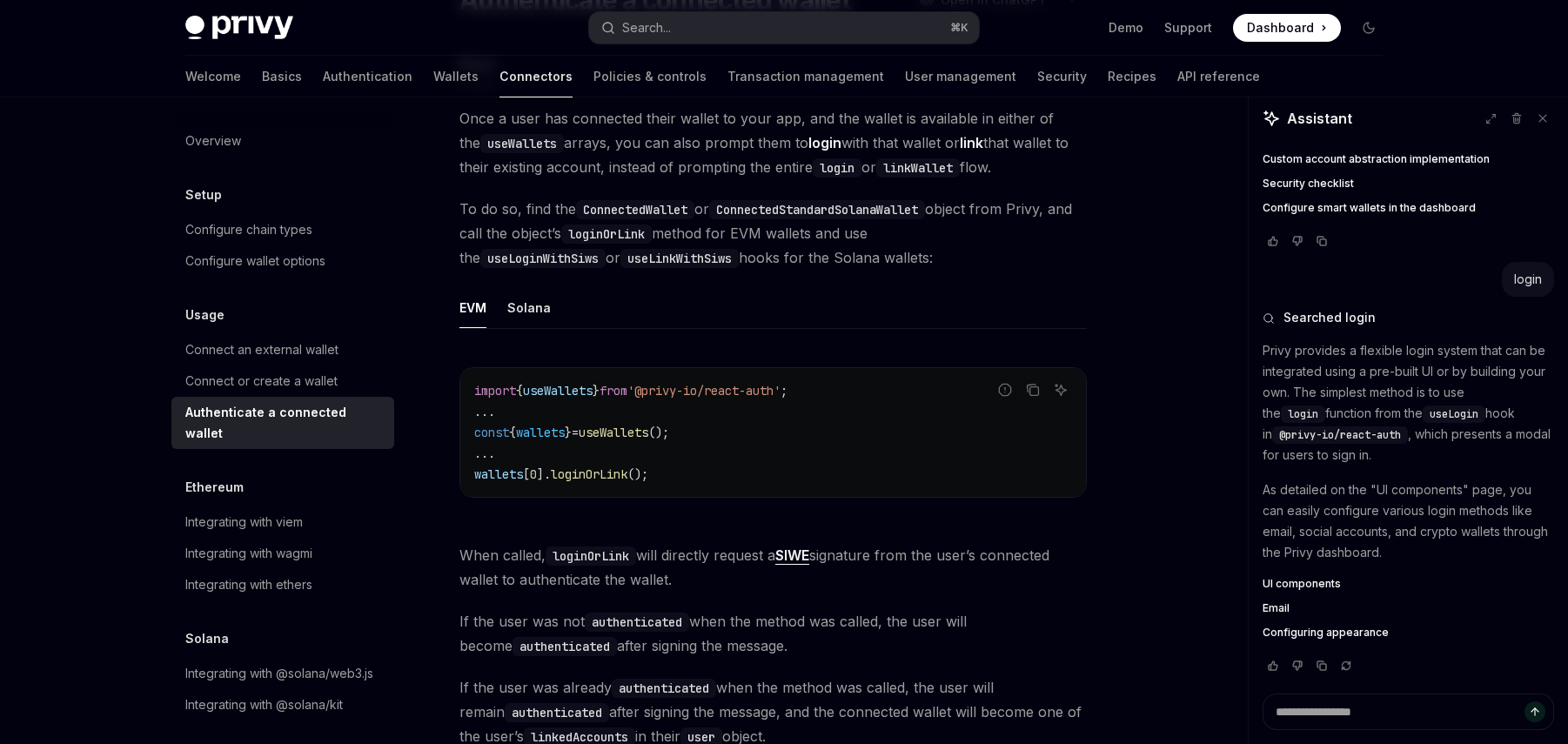
click at [490, 475] on span "wallets" at bounding box center [499, 475] width 49 height 16
drag, startPoint x: 490, startPoint y: 475, endPoint x: 683, endPoint y: 473, distance: 193.0
click at [681, 473] on code "import { useWallets } from '@privy-io/react-auth' ; ... const { wallets } = use…" at bounding box center [773, 433] width 598 height 104
copy code "wallets [ 0 ]. loginOrLink ();"
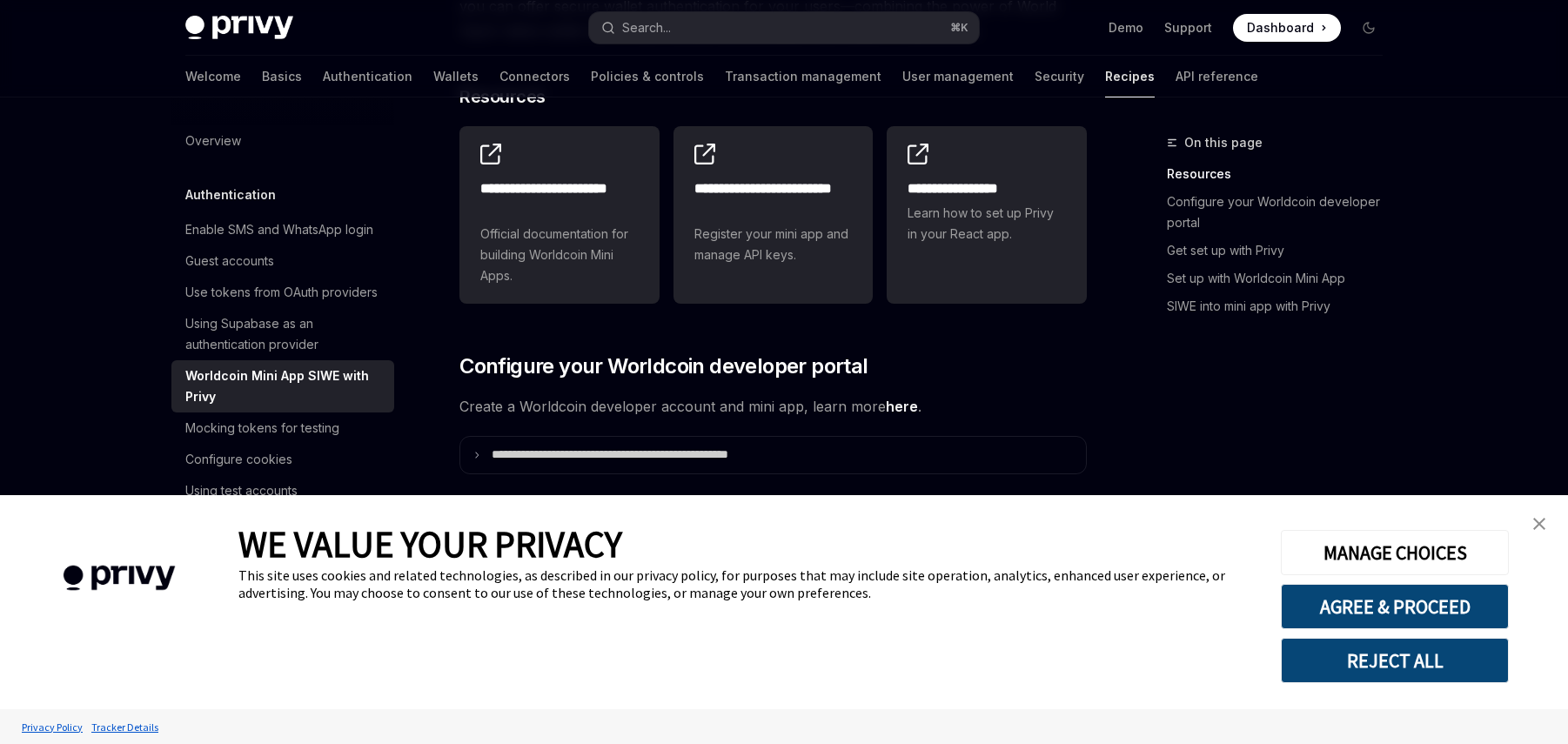
scroll to position [284, 0]
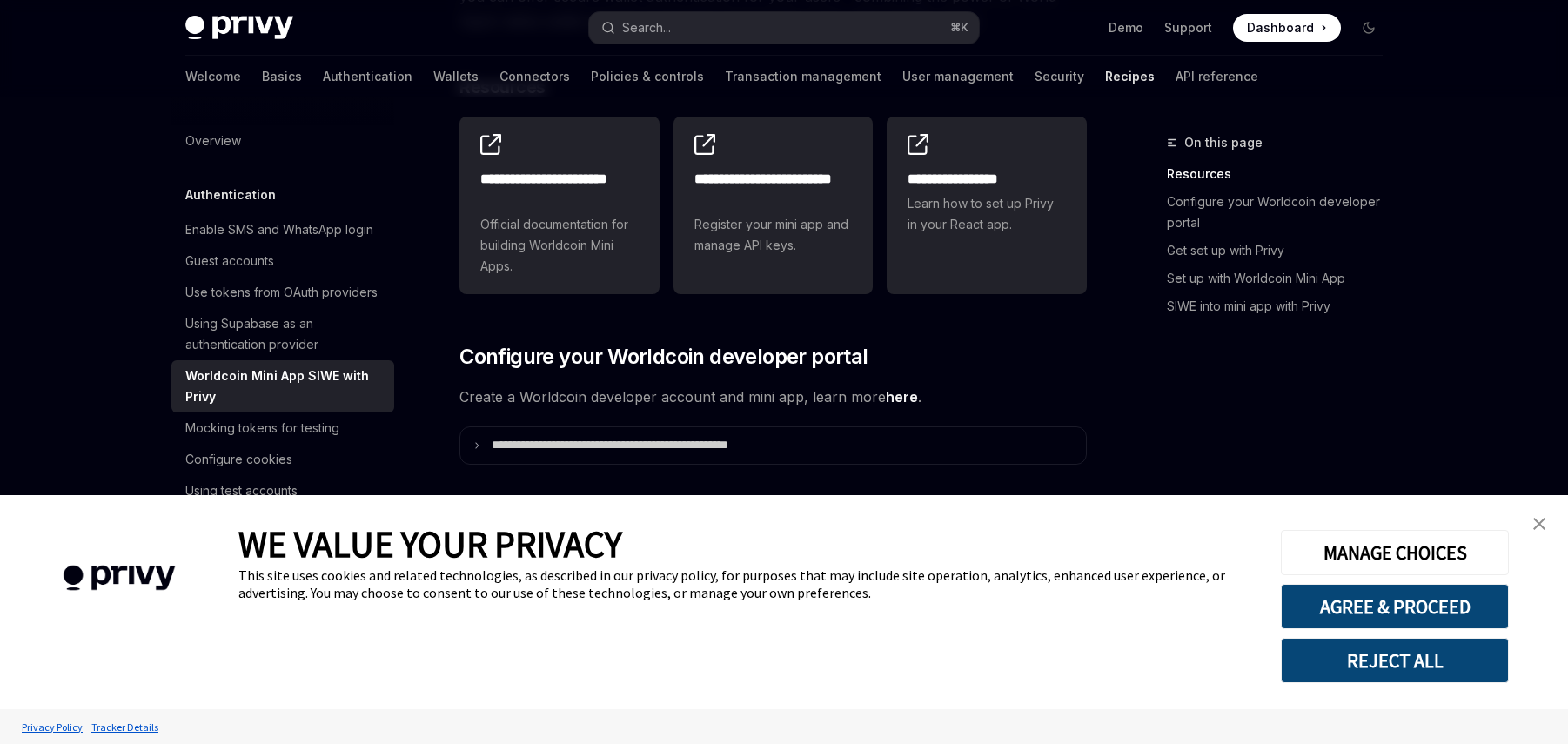
drag, startPoint x: 1427, startPoint y: 652, endPoint x: 1389, endPoint y: 637, distance: 40.9
click at [1427, 652] on button "REJECT ALL" at bounding box center [1395, 661] width 228 height 45
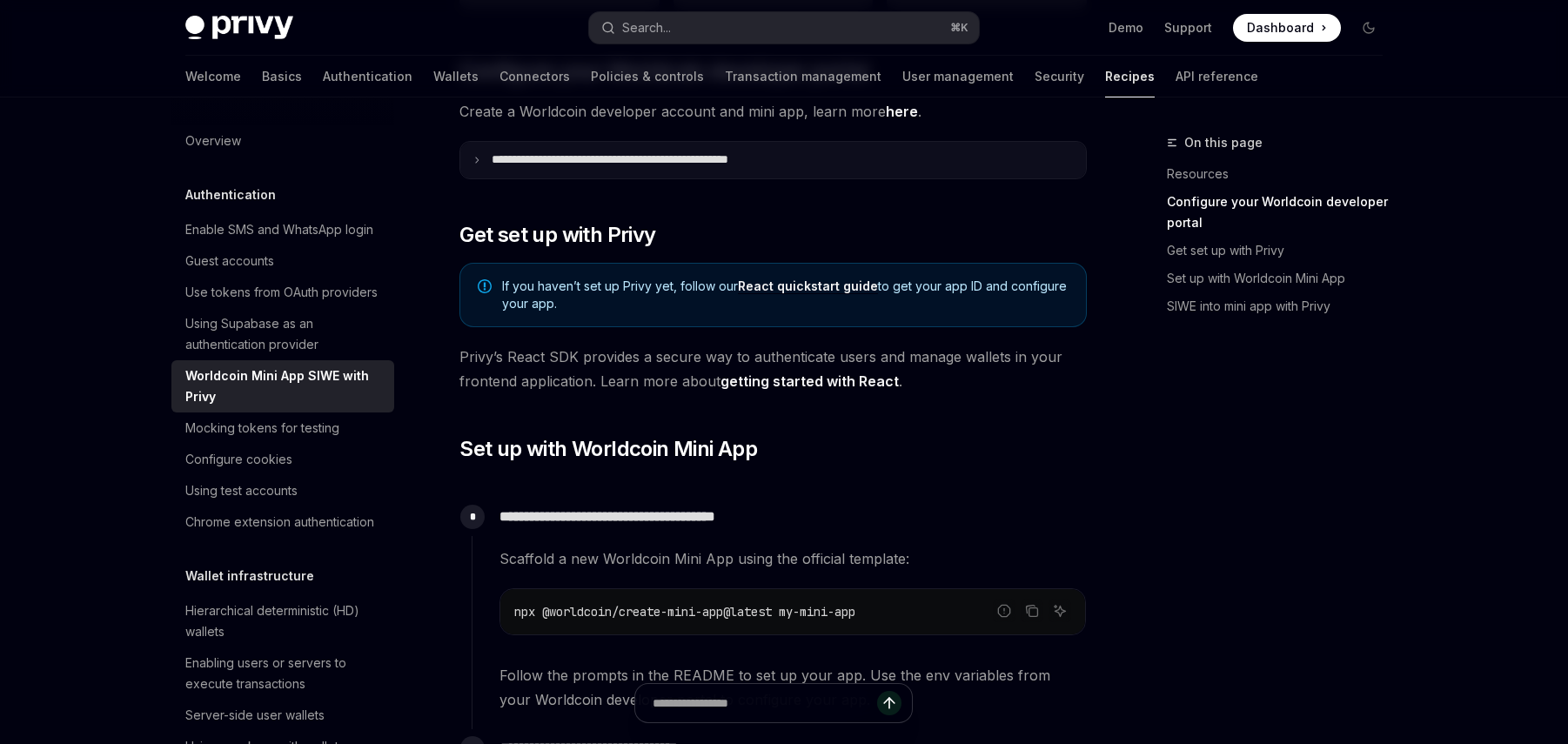
scroll to position [648, 0]
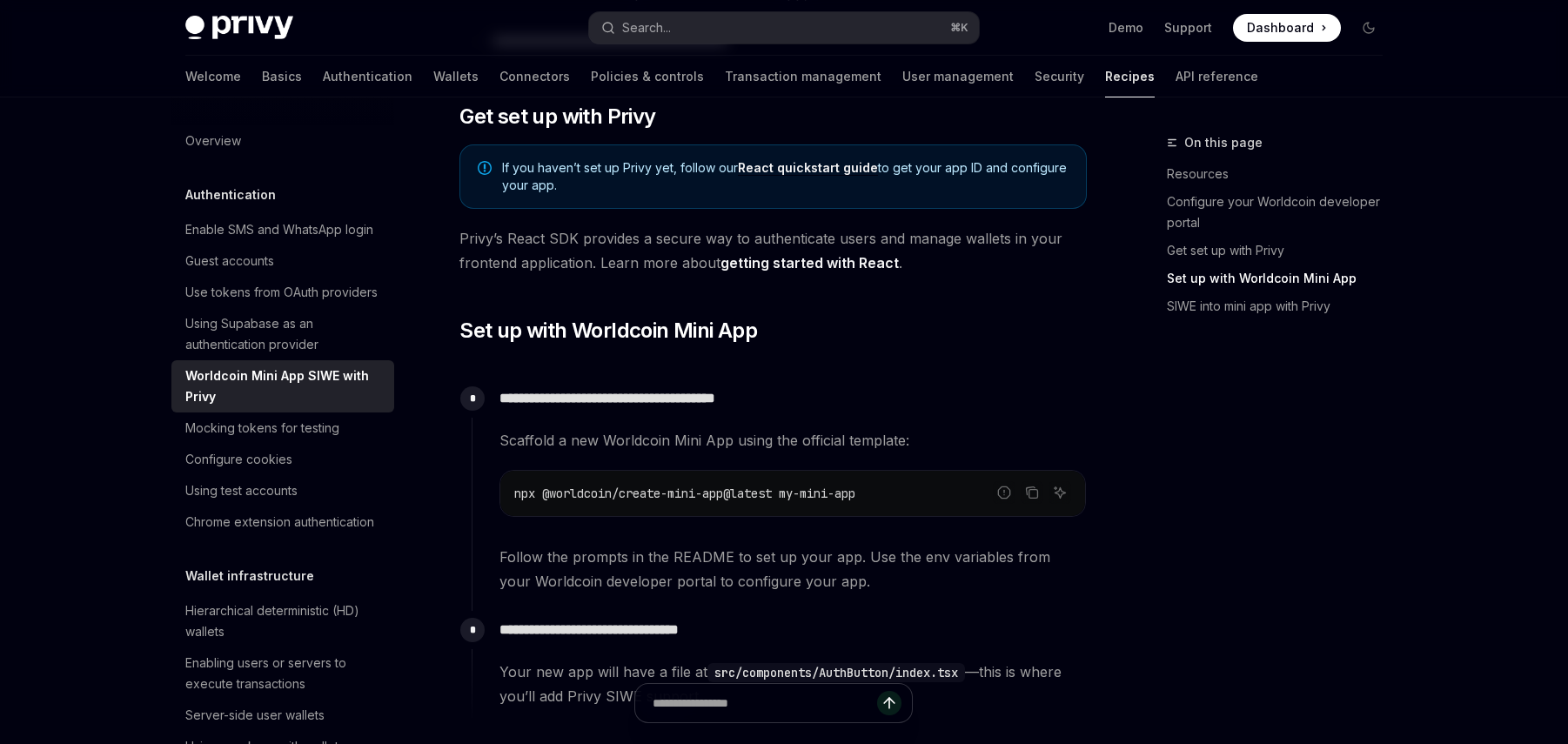
scroll to position [1138, 0]
